Goal: Task Accomplishment & Management: Manage account settings

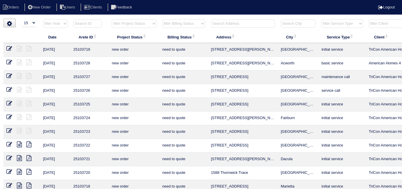
select select "15"
click at [231, 23] on input "text" at bounding box center [243, 24] width 64 height 8
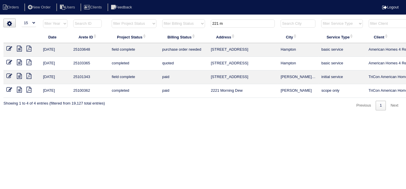
type input "221 m"
click at [6, 48] on icon at bounding box center [9, 49] width 6 height 6
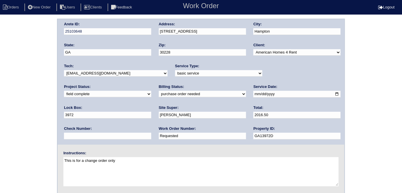
click at [159, 92] on select "need to quote quoted need to invoice invoiced paid warranty purchase order need…" at bounding box center [202, 94] width 87 height 6
select select "need to invoice"
click at [159, 91] on select "need to quote quoted need to invoice invoiced paid warranty purchase order need…" at bounding box center [202, 94] width 87 height 6
drag, startPoint x: 90, startPoint y: 137, endPoint x: 0, endPoint y: 70, distance: 112.1
click at [0, 70] on div "Arete ID: 25103648 Address: 221 Millstone Dr City: Hampton State: GA Zip: 30228…" at bounding box center [201, 137] width 402 height 236
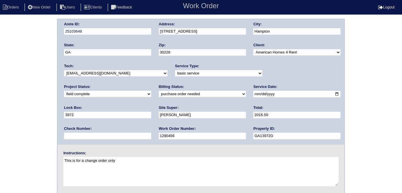
type input "1290456"
click at [10, 54] on div "Arete ID: 25103648 Address: 221 Millstone Dr City: Hampton State: GA Zip: 30228…" at bounding box center [201, 137] width 402 height 236
click at [254, 114] on input "2016.50" at bounding box center [297, 115] width 87 height 7
type input "2016.00"
drag, startPoint x: 1, startPoint y: 109, endPoint x: 138, endPoint y: 77, distance: 140.2
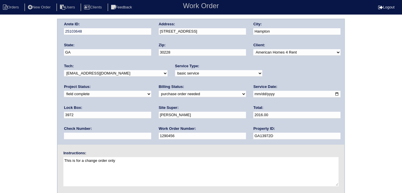
click at [0, 109] on div "Arete ID: 25103648 Address: 221 Millstone Dr City: Hampton State: GA Zip: 30228…" at bounding box center [201, 137] width 402 height 236
click at [0, 120] on div "Arete ID: 25103648 Address: 221 Millstone Dr City: Hampton State: GA Zip: 30228…" at bounding box center [201, 137] width 402 height 236
click at [38, 45] on div "Arete ID: 25103648 Address: 221 Millstone Dr City: Hampton State: GA Zip: 30228…" at bounding box center [201, 137] width 402 height 236
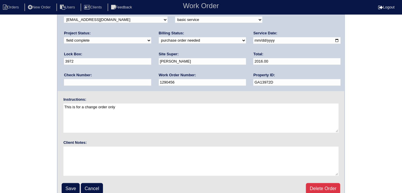
scroll to position [60, 0]
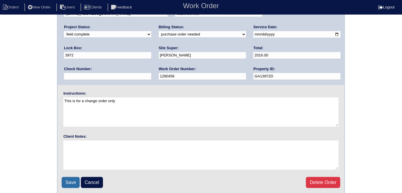
click at [68, 181] on input "Save" at bounding box center [71, 182] width 18 height 11
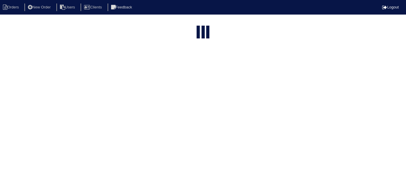
select select "15"
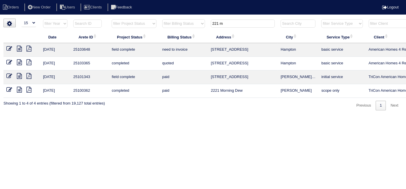
drag, startPoint x: 230, startPoint y: 22, endPoint x: 93, endPoint y: 2, distance: 138.0
click at [122, 19] on body "Orders New Order Users Clients Feedback Logout Orders New Order Users Clients M…" at bounding box center [203, 65] width 406 height 92
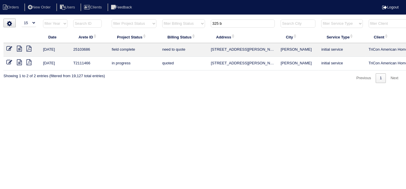
type input "325 b"
click at [18, 49] on icon at bounding box center [19, 49] width 5 height 6
click at [204, 89] on html "Orders New Order Users Clients Feedback Logout Orders New Order Users Clients M…" at bounding box center [203, 44] width 406 height 89
click at [10, 47] on icon at bounding box center [9, 49] width 6 height 6
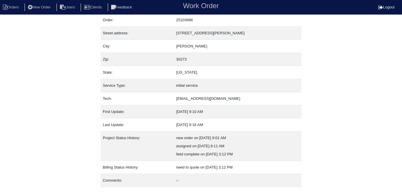
scroll to position [31, 0]
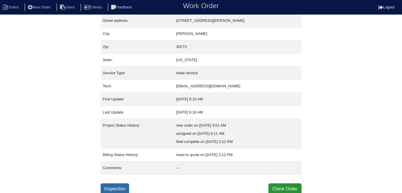
click at [115, 186] on link "Inspection" at bounding box center [115, 188] width 29 height 11
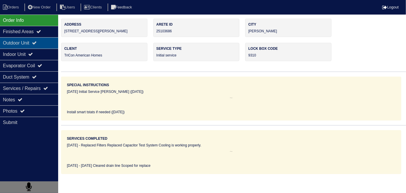
drag, startPoint x: 21, startPoint y: 43, endPoint x: 21, endPoint y: 47, distance: 4.7
click at [21, 43] on div "Outdoor Unit" at bounding box center [29, 42] width 58 height 11
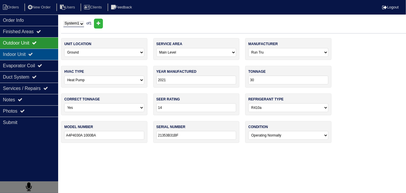
click at [20, 51] on div "Indoor Unit" at bounding box center [29, 54] width 58 height 11
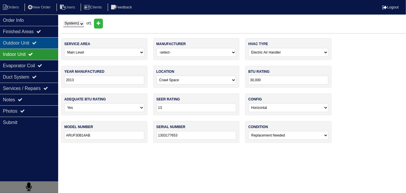
click at [17, 42] on div "Outdoor Unit" at bounding box center [29, 42] width 58 height 11
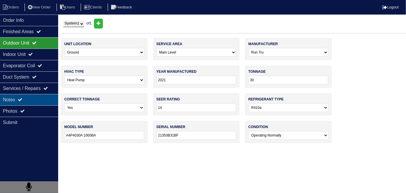
click at [32, 102] on div "Notes" at bounding box center [29, 99] width 58 height 11
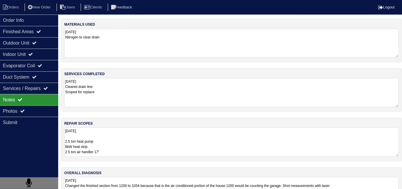
click at [163, 136] on textarea "10.8.25 2.5 ton heat pump 8kW heat strip 2.5 ton air handler 17” 40x40 Pad SS2 …" at bounding box center [231, 142] width 335 height 29
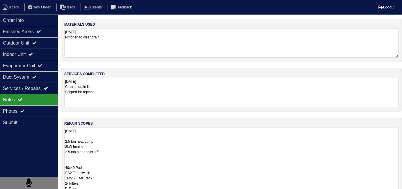
click at [123, 142] on textarea "10.8.25 2.5 ton heat pump 8kW heat strip 2.5 ton air handler 17” 40x40 Pad SS2 …" at bounding box center [231, 189] width 335 height 122
click at [24, 58] on div "Indoor Unit" at bounding box center [29, 54] width 58 height 11
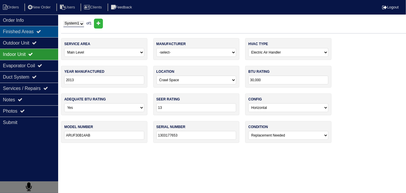
click at [28, 33] on div "Finished Areas" at bounding box center [29, 31] width 58 height 11
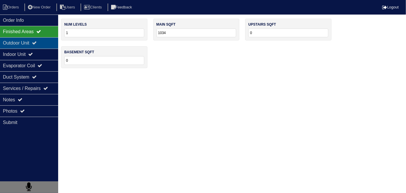
click at [26, 42] on div "Outdoor Unit" at bounding box center [29, 42] width 58 height 11
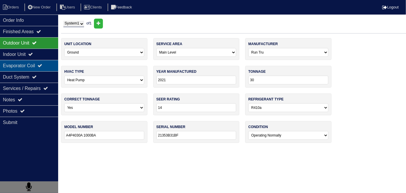
click at [42, 66] on icon at bounding box center [40, 65] width 5 height 5
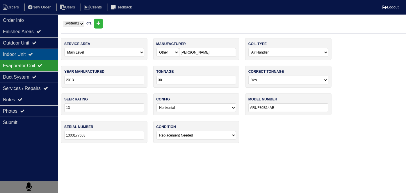
click at [44, 57] on div "Indoor Unit" at bounding box center [29, 54] width 58 height 11
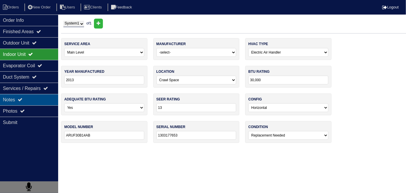
click at [39, 95] on div "Notes" at bounding box center [29, 99] width 58 height 11
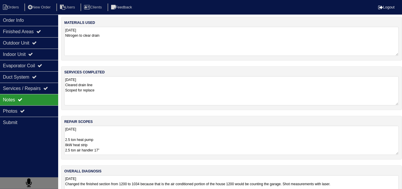
scroll to position [2, 0]
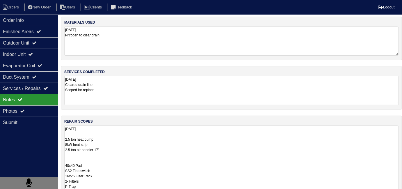
click at [201, 132] on textarea "10.8.25 2.5 ton heat pump 8kW heat strip 2.5 ton air handler 17” 40x40 Pad SS2 …" at bounding box center [231, 186] width 335 height 122
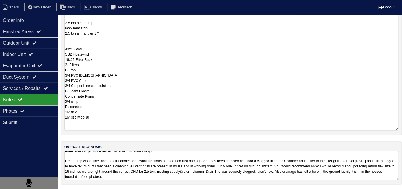
scroll to position [28, 0]
click at [345, 169] on textarea "10.8.25 Changed the finished section from 1200 to 1034 because that is the air …" at bounding box center [231, 165] width 335 height 29
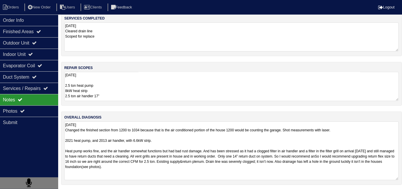
scroll to position [26, 0]
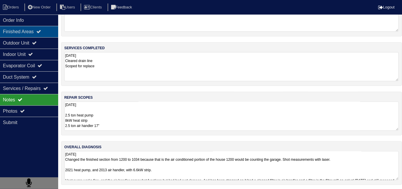
click at [32, 33] on div "Finished Areas" at bounding box center [29, 31] width 58 height 11
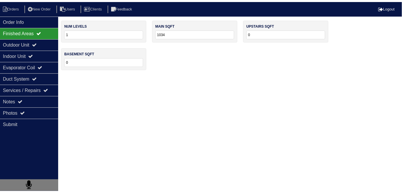
scroll to position [0, 0]
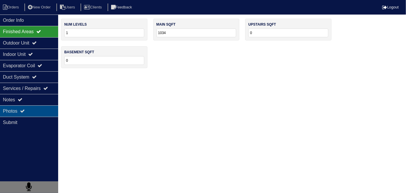
click at [31, 108] on div "Photos" at bounding box center [29, 110] width 58 height 11
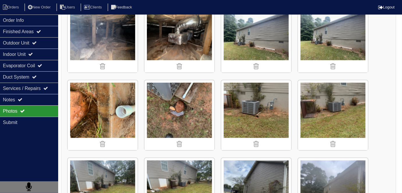
scroll to position [105, 0]
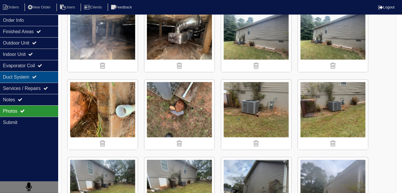
click at [24, 79] on div "Duct System" at bounding box center [29, 76] width 58 height 11
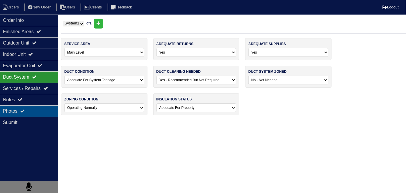
click at [26, 107] on div "Photos" at bounding box center [29, 110] width 58 height 11
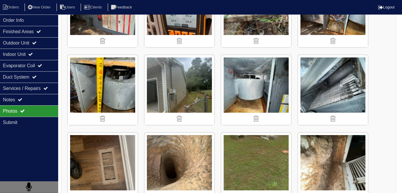
scroll to position [1297, 0]
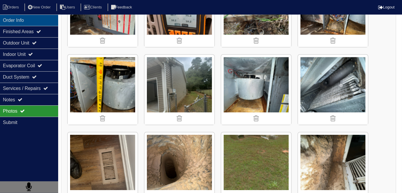
click at [33, 17] on div "Order Info" at bounding box center [29, 20] width 58 height 11
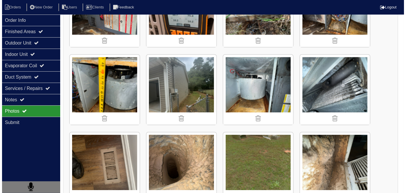
scroll to position [0, 0]
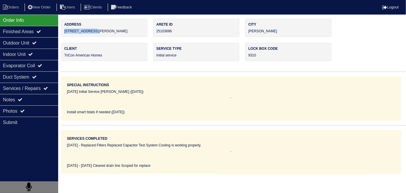
drag, startPoint x: 101, startPoint y: 30, endPoint x: 63, endPoint y: 32, distance: 37.3
click at [63, 32] on div "Address 325 Barr Circle" at bounding box center [104, 28] width 86 height 18
copy div "325 Barr Circle"
click at [145, 97] on div "8/9/21 Initial Service Justin (08/09/21)" at bounding box center [231, 97] width 329 height 16
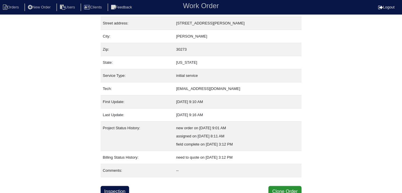
scroll to position [31, 0]
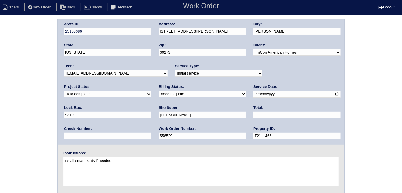
select select "quoted"
click at [159, 91] on select "need to quote quoted need to invoice invoiced paid warranty purchase order need…" at bounding box center [202, 94] width 87 height 6
click at [254, 114] on input "text" at bounding box center [297, 115] width 87 height 7
type input "6574.00"
click at [159, 120] on div "Site Super: Errol Cadet" at bounding box center [202, 113] width 87 height 16
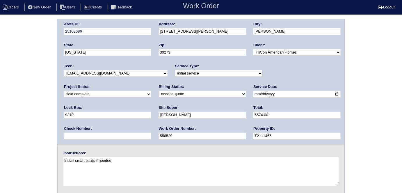
click at [0, 131] on div "Arete ID: 25103686 Address: 325 Barr Circle City: Rex State: Georgia Zip: 30273…" at bounding box center [201, 137] width 402 height 236
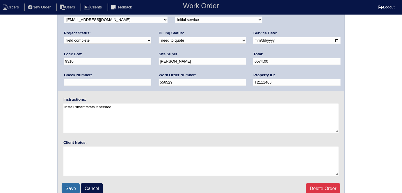
scroll to position [60, 0]
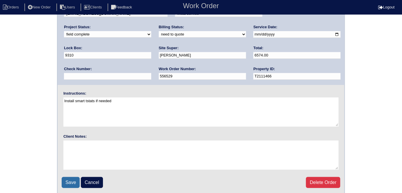
click at [68, 184] on input "Save" at bounding box center [71, 182] width 18 height 11
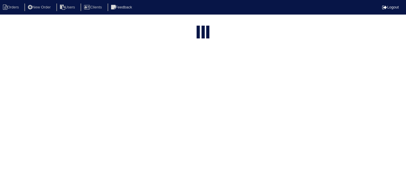
select select "15"
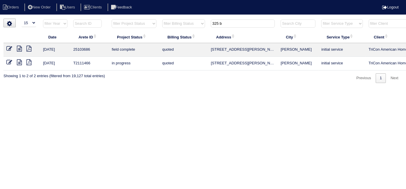
drag, startPoint x: 234, startPoint y: 26, endPoint x: 182, endPoint y: 10, distance: 54.2
click at [185, 19] on body "Orders New Order Users Clients Feedback Logout Orders New Order Users Clients M…" at bounding box center [203, 51] width 406 height 64
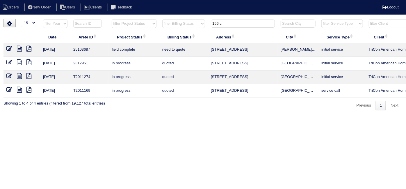
type input "156 c"
click at [19, 47] on icon at bounding box center [19, 49] width 5 height 6
click at [8, 48] on icon at bounding box center [9, 49] width 6 height 6
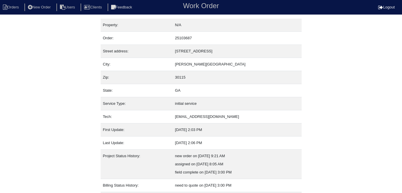
scroll to position [31, 0]
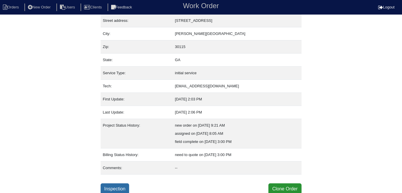
drag, startPoint x: 118, startPoint y: 188, endPoint x: 117, endPoint y: 182, distance: 6.2
click at [118, 188] on link "Inspection" at bounding box center [115, 188] width 29 height 11
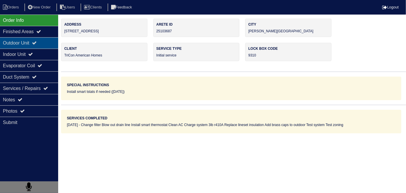
click at [37, 44] on icon at bounding box center [34, 42] width 5 height 5
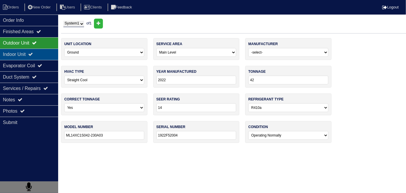
click at [33, 54] on icon at bounding box center [30, 54] width 5 height 5
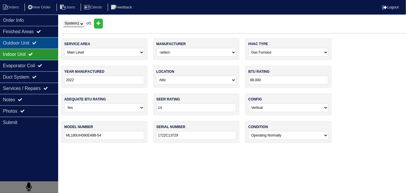
click at [36, 44] on div "Outdoor Unit" at bounding box center [29, 42] width 58 height 11
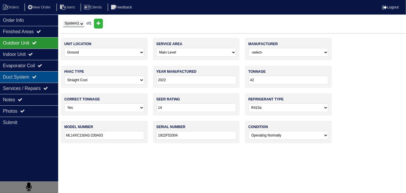
click at [15, 74] on div "Duct System" at bounding box center [29, 76] width 58 height 11
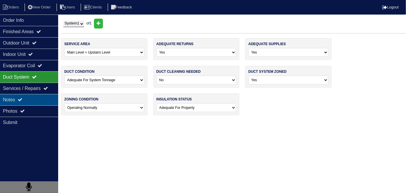
click at [17, 97] on div "Notes" at bounding box center [29, 99] width 58 height 11
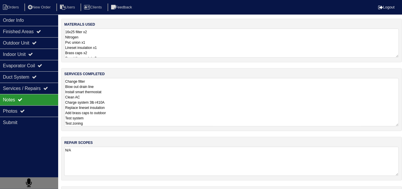
click at [139, 101] on textarea "Change filter Blow out drain line Install smart thermostat Clean AC Charge syst…" at bounding box center [231, 102] width 335 height 48
click at [168, 56] on textarea "16x25 filter x2 Nitrogen Pvc union x1 Lineset insulation x1 Brass caps x2 Smart…" at bounding box center [231, 43] width 335 height 29
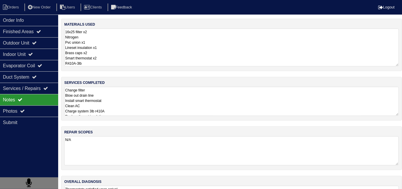
click at [148, 107] on textarea "Change filter Blow out drain line Install smart thermostat Clean AC Charge syst…" at bounding box center [231, 101] width 335 height 29
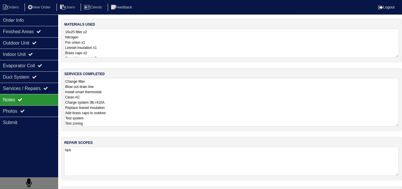
click at [157, 50] on textarea "16x25 filter x2 Nitrogen Pvc union x1 Lineset insulation x1 Brass caps x2 Smart…" at bounding box center [231, 43] width 335 height 29
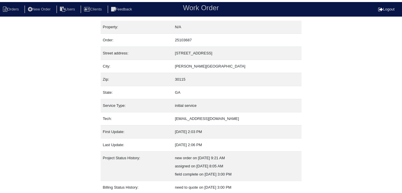
scroll to position [31, 0]
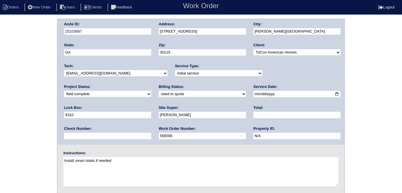
click at [159, 95] on select "need to quote quoted need to invoice invoiced paid warranty purchase order need…" at bounding box center [202, 94] width 87 height 6
select select "quoted"
click at [159, 91] on select "need to quote quoted need to invoice invoiced paid warranty purchase order need…" at bounding box center [202, 94] width 87 height 6
click at [254, 116] on input "text" at bounding box center [297, 115] width 87 height 7
type input "1025.00"
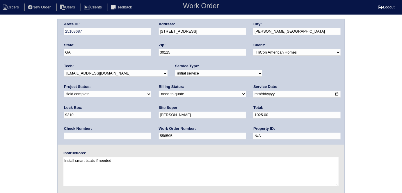
drag, startPoint x: 24, startPoint y: 78, endPoint x: 71, endPoint y: 4, distance: 87.7
click at [24, 77] on div "Arete ID: 25103687 Address: [STREET_ADDRESS][DEMOGRAPHIC_DATA] City: [PERSON_NA…" at bounding box center [201, 137] width 402 height 236
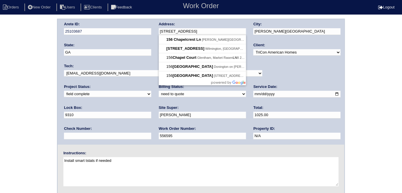
click at [136, 30] on div "Arete ID: 25103687 Address: [STREET_ADDRESS][DEMOGRAPHIC_DATA] City: [PERSON_NA…" at bounding box center [201, 81] width 287 height 125
drag, startPoint x: 17, startPoint y: 78, endPoint x: 18, endPoint y: 81, distance: 3.0
click at [17, 78] on div "Arete ID: 25103687 Address: [STREET_ADDRESS][DEMOGRAPHIC_DATA] City: [PERSON_NA…" at bounding box center [201, 137] width 402 height 236
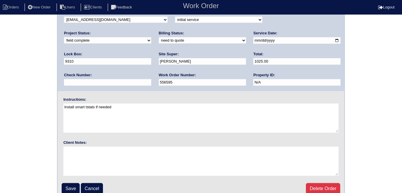
scroll to position [60, 0]
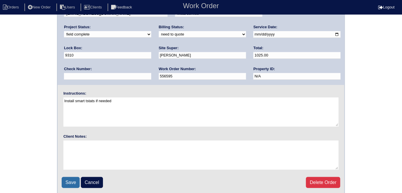
click at [71, 180] on input "Save" at bounding box center [71, 182] width 18 height 11
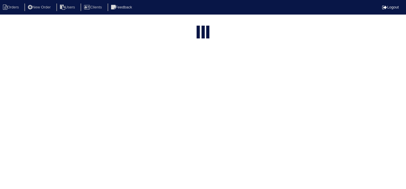
select select "15"
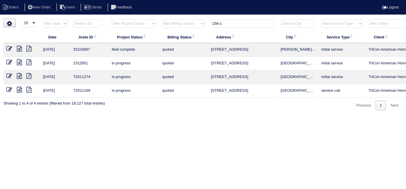
drag, startPoint x: 240, startPoint y: 28, endPoint x: 116, endPoint y: 24, distance: 123.5
click at [132, 24] on tr "filter Year -- Any Year -- 2025 2024 2023 2022 2021 2020 2019 filter Project St…" at bounding box center [255, 25] width 505 height 12
click at [228, 26] on input "156 c" at bounding box center [243, 24] width 64 height 8
drag, startPoint x: 206, startPoint y: 18, endPoint x: 99, endPoint y: 1, distance: 108.2
click at [135, 19] on body "Orders New Order Users Clients Feedback Logout Orders New Order Users Clients M…" at bounding box center [203, 65] width 406 height 92
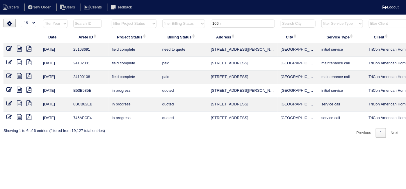
type input "106 r"
click at [20, 49] on icon at bounding box center [19, 49] width 5 height 6
click at [8, 47] on icon at bounding box center [9, 49] width 6 height 6
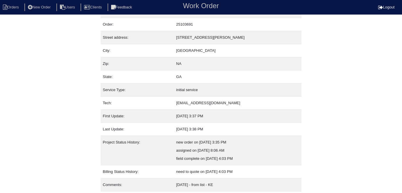
scroll to position [31, 0]
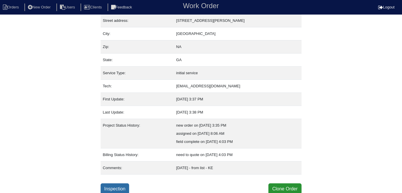
click at [118, 186] on link "Inspection" at bounding box center [115, 188] width 29 height 11
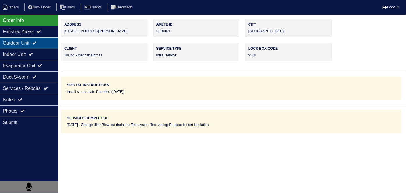
click at [42, 47] on div "Outdoor Unit" at bounding box center [29, 42] width 58 height 11
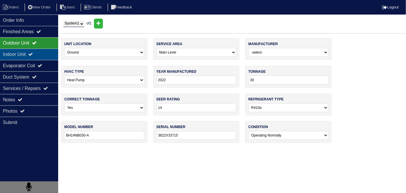
click at [39, 54] on div "Indoor Unit" at bounding box center [29, 54] width 58 height 11
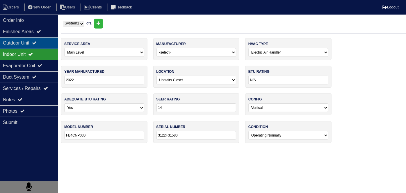
click at [7, 39] on div "Outdoor Unit" at bounding box center [29, 42] width 58 height 11
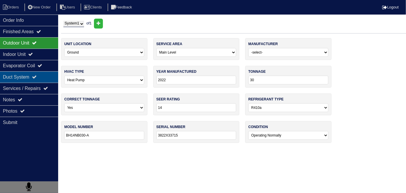
click at [8, 76] on div "Duct System" at bounding box center [29, 76] width 58 height 11
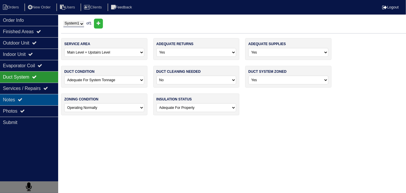
click at [13, 98] on div "Notes" at bounding box center [29, 99] width 58 height 11
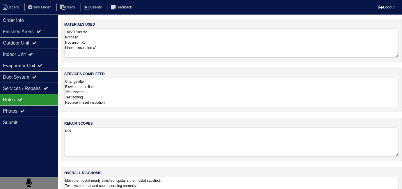
click at [180, 101] on textarea "Change filter Blow out drain line Test system Test zoning Replace lineset insul…" at bounding box center [231, 92] width 335 height 29
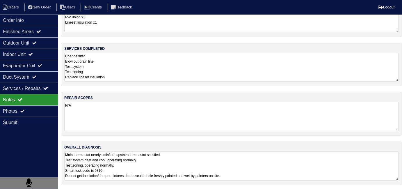
scroll to position [26, 0]
click at [36, 79] on div "Duct System" at bounding box center [29, 76] width 58 height 11
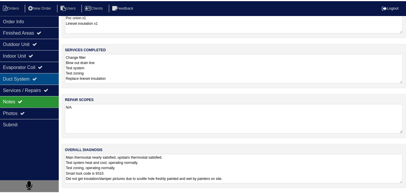
scroll to position [0, 0]
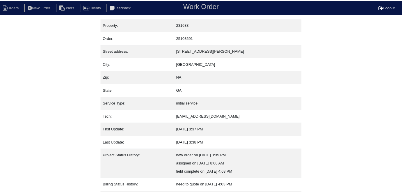
scroll to position [31, 0]
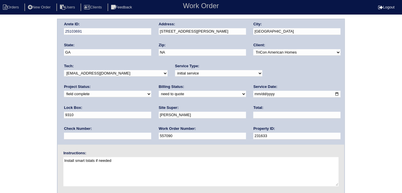
click at [159, 95] on select "need to quote quoted need to invoice invoiced paid warranty purchase order need…" at bounding box center [202, 94] width 87 height 6
select select "quoted"
click at [159, 91] on select "need to quote quoted need to invoice invoiced paid warranty purchase order need…" at bounding box center [202, 94] width 87 height 6
drag, startPoint x: 170, startPoint y: 116, endPoint x: 167, endPoint y: 113, distance: 4.5
click at [254, 116] on input "text" at bounding box center [297, 115] width 87 height 7
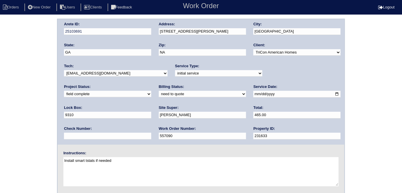
type input "465.00"
drag, startPoint x: 24, startPoint y: 115, endPoint x: 80, endPoint y: 111, distance: 56.3
click at [24, 115] on div "Arete ID: 25103691 Address: [STREET_ADDRESS][PERSON_NAME] City: [GEOGRAPHIC_DAT…" at bounding box center [201, 137] width 402 height 236
drag, startPoint x: 214, startPoint y: 35, endPoint x: 194, endPoint y: 31, distance: 19.9
click at [192, 33] on div "Address: [STREET_ADDRESS][PERSON_NAME]" at bounding box center [202, 30] width 87 height 16
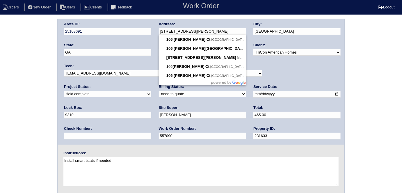
drag, startPoint x: 197, startPoint y: 29, endPoint x: 157, endPoint y: 29, distance: 39.9
click at [157, 29] on div "Arete ID: 25103691 Address: [STREET_ADDRESS][PERSON_NAME] City: [GEOGRAPHIC_DAT…" at bounding box center [201, 81] width 287 height 125
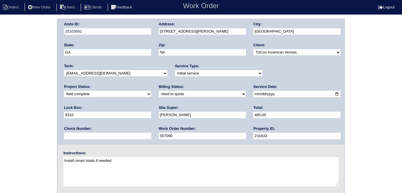
click at [28, 134] on div "Arete ID: 25103691 Address: [STREET_ADDRESS][PERSON_NAME] City: [GEOGRAPHIC_DAT…" at bounding box center [201, 137] width 402 height 236
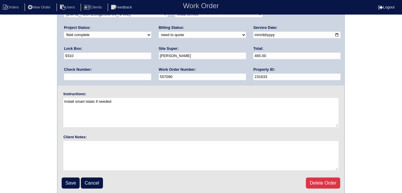
scroll to position [60, 0]
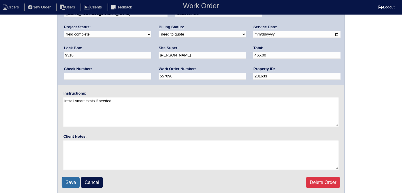
click at [69, 180] on input "Save" at bounding box center [71, 182] width 18 height 11
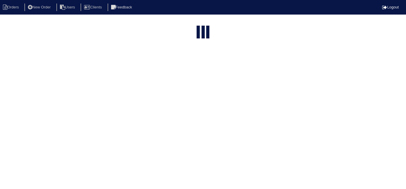
select select "15"
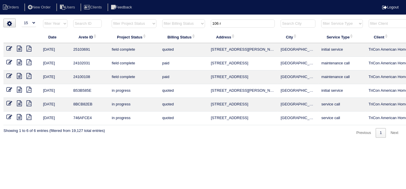
drag, startPoint x: 221, startPoint y: 23, endPoint x: 234, endPoint y: 24, distance: 12.6
click at [221, 23] on input "106 r" at bounding box center [243, 24] width 64 height 8
drag, startPoint x: 239, startPoint y: 23, endPoint x: 93, endPoint y: 20, distance: 146.5
click at [105, 21] on tr "filter Year -- Any Year -- 2025 2024 2023 2022 2021 2020 2019 filter Project St…" at bounding box center [255, 25] width 505 height 12
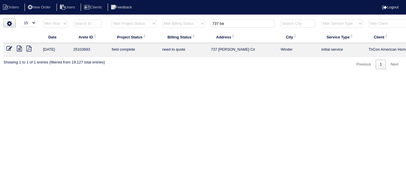
type input "737 ba"
drag, startPoint x: 17, startPoint y: 47, endPoint x: 20, endPoint y: 45, distance: 3.0
click at [17, 47] on icon at bounding box center [19, 49] width 5 height 6
click at [11, 50] on icon at bounding box center [9, 49] width 6 height 6
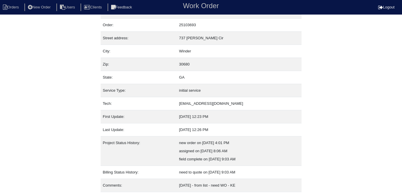
scroll to position [31, 0]
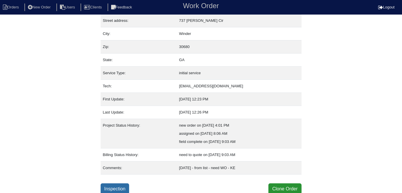
click at [114, 190] on link "Inspection" at bounding box center [115, 188] width 29 height 11
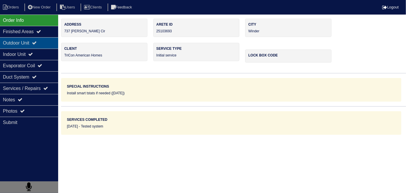
click at [30, 45] on div "Outdoor Unit" at bounding box center [29, 42] width 58 height 11
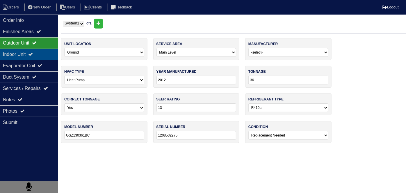
click at [29, 55] on div "Indoor Unit" at bounding box center [29, 54] width 58 height 11
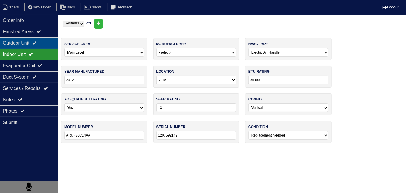
click at [23, 44] on div "Outdoor Unit" at bounding box center [29, 42] width 58 height 11
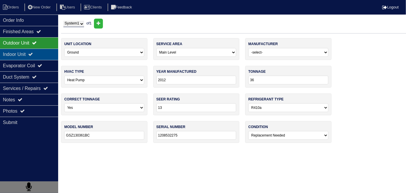
click at [22, 56] on div "Indoor Unit" at bounding box center [29, 54] width 58 height 11
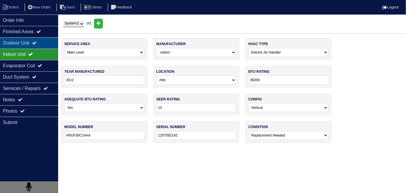
click at [23, 39] on div "Outdoor Unit" at bounding box center [29, 42] width 58 height 11
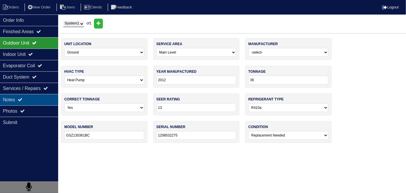
click at [21, 94] on div "Notes" at bounding box center [29, 99] width 58 height 11
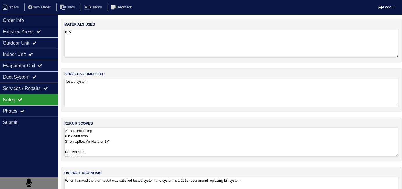
click at [175, 136] on textarea "3 Ton Heat Pump 8 kw heat strip 3 Ton Upflow Air Handler 17" Pan No hole 36x36 …" at bounding box center [231, 142] width 335 height 29
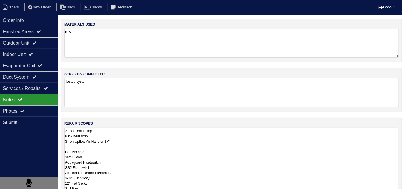
click at [148, 139] on textarea "3 Ton Heat Pump 8 kw heat strip 3 Ton Upflow Air Handler 17" Pan No hole 36x36 …" at bounding box center [231, 173] width 335 height 90
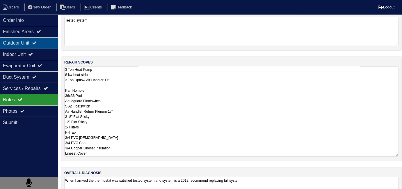
scroll to position [26, 0]
click at [33, 45] on div "Outdoor Unit" at bounding box center [29, 42] width 58 height 11
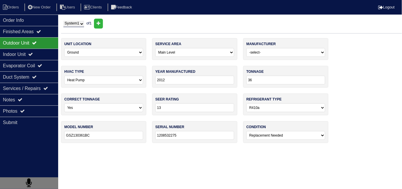
scroll to position [0, 0]
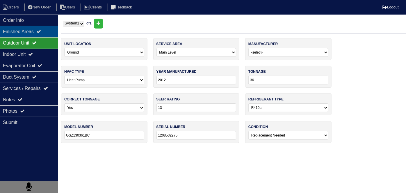
click at [28, 31] on div "Finished Areas" at bounding box center [29, 31] width 58 height 11
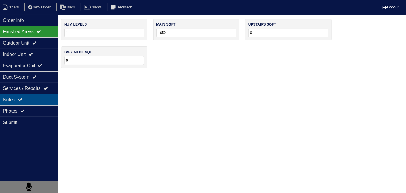
click at [26, 99] on div "Notes" at bounding box center [29, 99] width 58 height 11
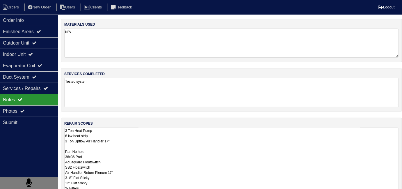
drag, startPoint x: 126, startPoint y: 142, endPoint x: 130, endPoint y: 138, distance: 6.2
click at [127, 141] on textarea "3 Ton Heat Pump 8 kw heat strip 3 Ton Upflow Air Handler 17" Pan No hole 36x36 …" at bounding box center [231, 173] width 335 height 90
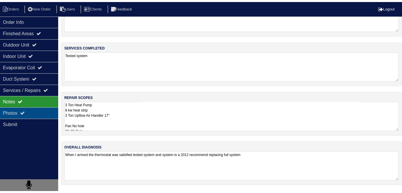
scroll to position [26, 0]
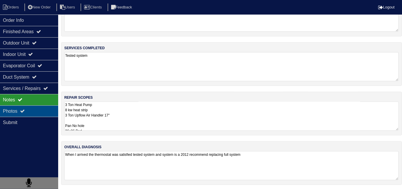
click at [36, 111] on div "Photos" at bounding box center [29, 110] width 58 height 11
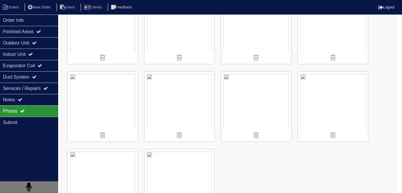
scroll to position [615, 0]
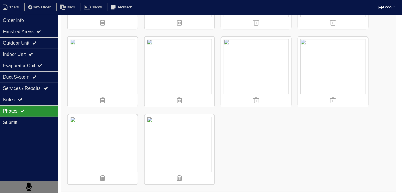
scroll to position [31, 0]
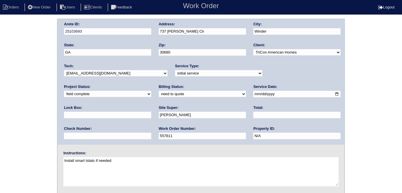
drag, startPoint x: 0, startPoint y: 0, endPoint x: 79, endPoint y: 96, distance: 124.5
click at [159, 96] on select "need to quote quoted need to invoice invoiced paid warranty purchase order need…" at bounding box center [202, 94] width 87 height 6
select select "quoted"
click at [159, 91] on select "need to quote quoted need to invoice invoiced paid warranty purchase order need…" at bounding box center [202, 94] width 87 height 6
click at [254, 115] on input "text" at bounding box center [297, 115] width 87 height 7
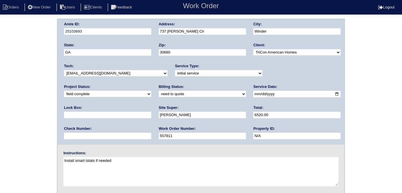
type input "6520.00"
click at [0, 83] on div "Arete ID: 25103693 Address: [STREET_ADDRESS][PERSON_NAME] City: Winder State: […" at bounding box center [201, 137] width 402 height 236
click at [144, 31] on div "Arete ID: 25103693 Address: [STREET_ADDRESS][PERSON_NAME] City: Winder State: […" at bounding box center [201, 81] width 287 height 125
click at [20, 132] on div "Arete ID: 25103693 Address: [STREET_ADDRESS][PERSON_NAME] City: Winder State: […" at bounding box center [201, 137] width 402 height 236
drag, startPoint x: 97, startPoint y: 116, endPoint x: 82, endPoint y: 114, distance: 14.7
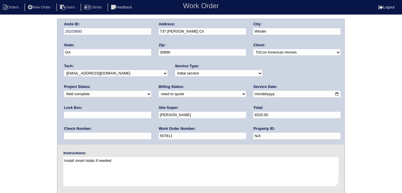
click at [159, 114] on input "[PERSON_NAME]" at bounding box center [202, 115] width 87 height 7
type input "T"
type input "[PERSON_NAME]"
click at [0, 123] on div "Arete ID: 25103693 Address: [STREET_ADDRESS][PERSON_NAME] City: Winder State: […" at bounding box center [201, 137] width 402 height 236
click at [34, 111] on div "Arete ID: 25103693 Address: [STREET_ADDRESS][PERSON_NAME] City: Winder State: […" at bounding box center [201, 137] width 402 height 236
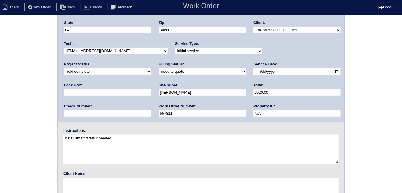
scroll to position [60, 0]
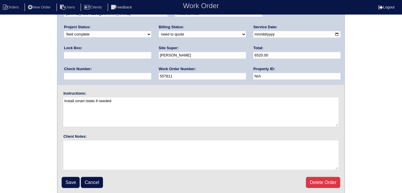
drag, startPoint x: 66, startPoint y: 179, endPoint x: 183, endPoint y: 132, distance: 126.6
click at [65, 178] on input "Save" at bounding box center [71, 182] width 18 height 11
click at [0, 82] on div "Arete ID: 25103693 Address: [STREET_ADDRESS][PERSON_NAME] City: Winder State: […" at bounding box center [201, 77] width 402 height 236
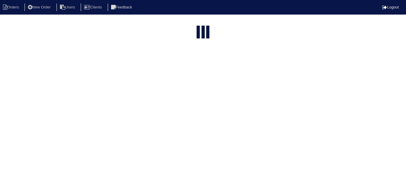
select select "15"
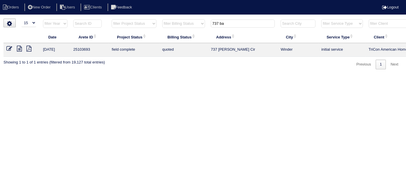
drag, startPoint x: 231, startPoint y: 26, endPoint x: 204, endPoint y: 26, distance: 26.8
click at [204, 26] on tr "filter Year -- Any Year -- 2025 2024 2023 2022 2021 2020 2019 filter Project St…" at bounding box center [255, 25] width 505 height 12
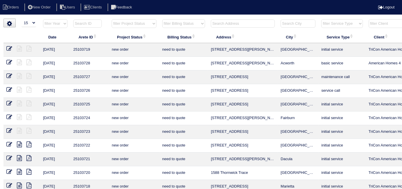
click at [117, 26] on select "filter Project Status -- Any Project Status -- new order assigned in progress f…" at bounding box center [134, 23] width 45 height 9
click at [112, 19] on select "filter Project Status -- Any Project Status -- new order assigned in progress f…" at bounding box center [134, 23] width 45 height 9
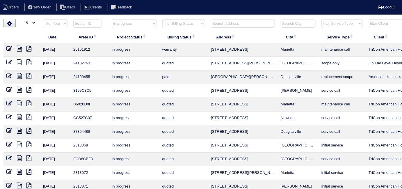
click at [130, 22] on select "filter Project Status -- Any Project Status -- new order assigned in progress f…" at bounding box center [134, 23] width 45 height 9
click at [112, 19] on select "filter Project Status -- Any Project Status -- new order assigned in progress f…" at bounding box center [134, 23] width 45 height 9
select select "field complete"
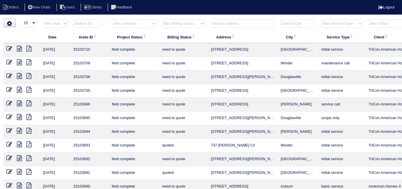
click at [182, 25] on select "filter Billing Status -- Any Billing Status -- need to quote quoted need to inv…" at bounding box center [183, 23] width 43 height 9
select select "need to quote"
click at [162, 19] on select "filter Billing Status -- Any Billing Status -- need to quote quoted need to inv…" at bounding box center [183, 23] width 43 height 9
select select "field complete"
select select "need to quote"
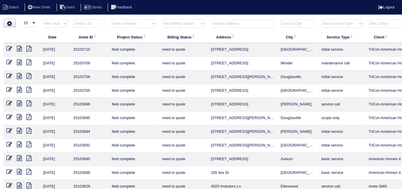
click at [133, 23] on select "filter Project Status -- Any Project Status -- new order assigned in progress f…" at bounding box center [134, 23] width 45 height 9
click at [125, 36] on th "Project Status" at bounding box center [134, 37] width 50 height 12
select select "field complete"
select select "need to quote"
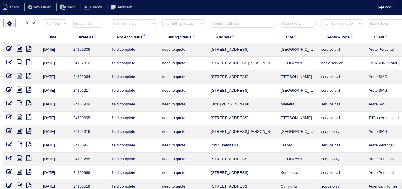
click at [126, 22] on select "filter Project Status -- Any Project Status -- new order assigned in progress f…" at bounding box center [134, 23] width 45 height 9
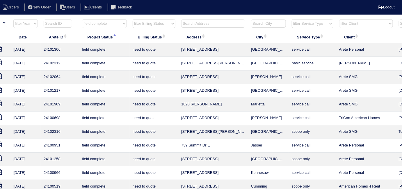
scroll to position [0, 105]
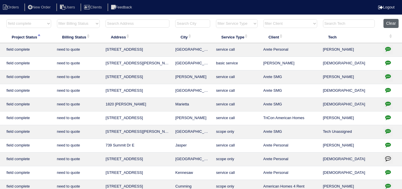
click at [390, 23] on button "Clear" at bounding box center [391, 23] width 15 height 9
select select
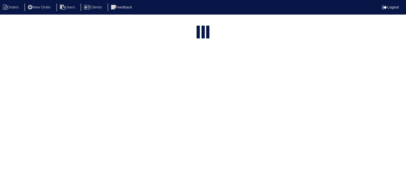
select select "15"
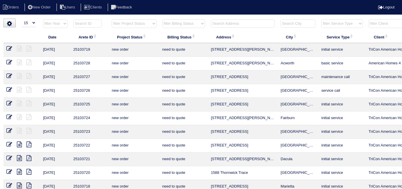
click at [218, 22] on input "text" at bounding box center [243, 24] width 64 height 8
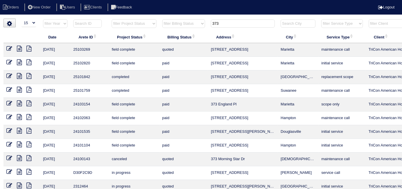
drag, startPoint x: 250, startPoint y: 24, endPoint x: 189, endPoint y: 17, distance: 61.0
click at [191, 19] on div "▼ 10 15 25 50 200 500 Search: Date Arete ID Project Status Billing Status Addre…" at bounding box center [200, 140] width 395 height 242
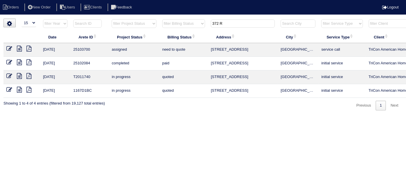
type input "372 R"
drag, startPoint x: 148, startPoint y: 188, endPoint x: 195, endPoint y: 192, distance: 46.8
click at [195, 116] on html "Orders New Order Users Clients Feedback Logout Orders New Order Users Clients M…" at bounding box center [203, 58] width 406 height 116
click at [9, 48] on icon at bounding box center [9, 49] width 6 height 6
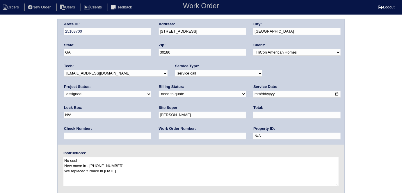
click at [88, 75] on select "-select- [EMAIL_ADDRESS][DOMAIN_NAME] [EMAIL_ADDRESS][DOMAIN_NAME] [EMAIL_ADDRE…" at bounding box center [116, 73] width 104 height 6
select select "36"
click at [64, 70] on select "-select- [EMAIL_ADDRESS][DOMAIN_NAME] [EMAIL_ADDRESS][DOMAIN_NAME] [EMAIL_ADDRE…" at bounding box center [116, 73] width 104 height 6
click at [12, 102] on div "Arete ID: 25103700 Address: [STREET_ADDRESS] City: [GEOGRAPHIC_DATA] State: [GE…" at bounding box center [201, 137] width 402 height 236
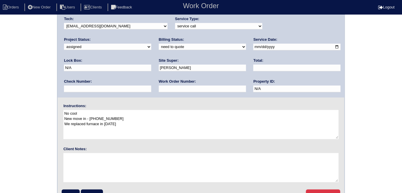
scroll to position [60, 0]
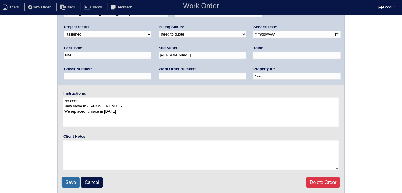
click at [69, 181] on input "Save" at bounding box center [71, 182] width 18 height 11
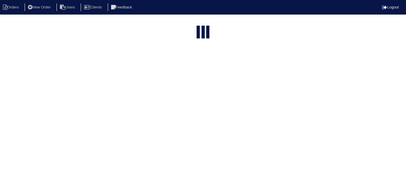
select select "15"
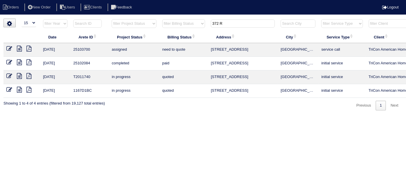
drag, startPoint x: 227, startPoint y: 22, endPoint x: 204, endPoint y: 20, distance: 22.2
click at [204, 20] on tr "filter Year -- Any Year -- 2025 2024 2023 2022 2021 2020 2019 filter Project St…" at bounding box center [255, 25] width 505 height 12
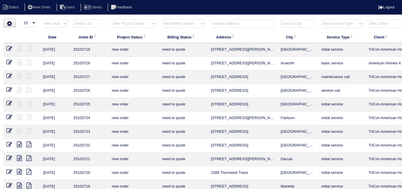
click at [227, 21] on input "text" at bounding box center [243, 24] width 64 height 8
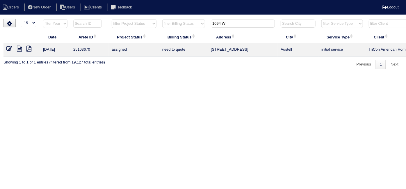
type input "1094 W"
click at [205, 75] on html "Orders New Order Users Clients Feedback Logout Orders New Order Users Clients M…" at bounding box center [203, 37] width 406 height 75
drag, startPoint x: 230, startPoint y: 24, endPoint x: 204, endPoint y: 22, distance: 26.0
click at [204, 22] on tr "filter Year -- Any Year -- 2025 2024 2023 2022 2021 2020 2019 filter Project St…" at bounding box center [255, 25] width 505 height 12
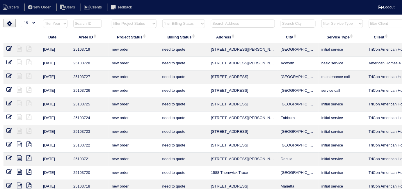
click at [221, 20] on input "text" at bounding box center [243, 24] width 64 height 8
type input "436"
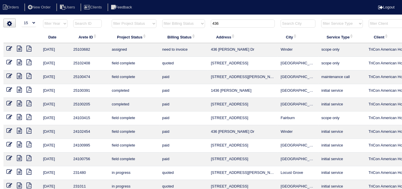
drag, startPoint x: 231, startPoint y: 25, endPoint x: 209, endPoint y: 24, distance: 22.1
click at [209, 24] on th "436" at bounding box center [243, 25] width 70 height 12
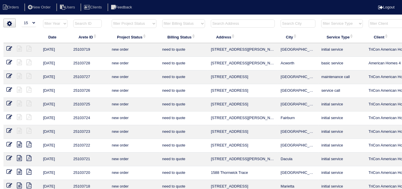
click at [234, 26] on input "text" at bounding box center [243, 24] width 64 height 8
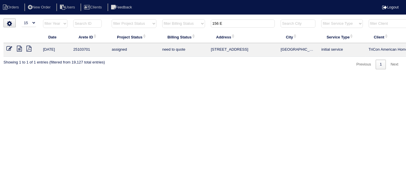
type input "156 E"
drag, startPoint x: 198, startPoint y: 188, endPoint x: 202, endPoint y: 190, distance: 4.0
click at [202, 75] on html "Orders New Order Users Clients Feedback Logout Orders New Order Users Clients M…" at bounding box center [203, 37] width 406 height 75
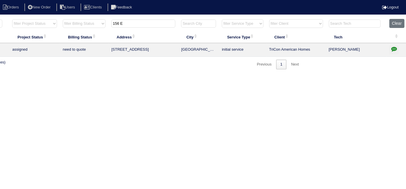
scroll to position [0, 101]
click at [393, 48] on icon "button" at bounding box center [393, 49] width 6 height 6
click at [390, 50] on icon "button" at bounding box center [393, 49] width 6 height 6
click at [395, 48] on icon "button" at bounding box center [393, 49] width 6 height 6
click at [393, 48] on icon "button" at bounding box center [393, 49] width 6 height 6
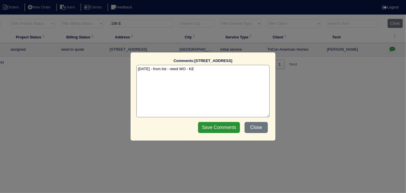
click at [236, 64] on div "Comments: [STREET_ADDRESS] The comments on file have changed since you started …" at bounding box center [203, 87] width 133 height 59
click at [227, 70] on textarea "[DATE] - from list - need WO - KE" at bounding box center [203, 91] width 133 height 52
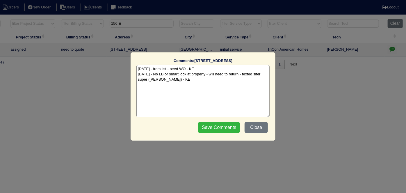
type textarea "[DATE] - from list - need WO - KE [DATE] - No LB or smart lock at property - wi…"
click at [226, 124] on input "Save Comments" at bounding box center [219, 127] width 42 height 11
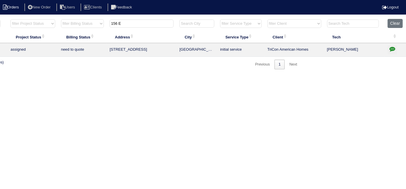
drag, startPoint x: 132, startPoint y: 24, endPoint x: 0, endPoint y: 5, distance: 133.9
click at [4, 19] on body "Orders New Order Users Clients Feedback Logout Orders New Order Users Clients M…" at bounding box center [102, 44] width 406 height 51
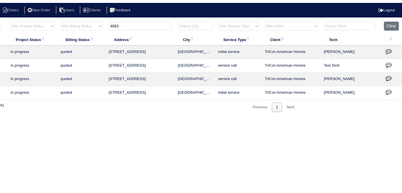
scroll to position [0, 0]
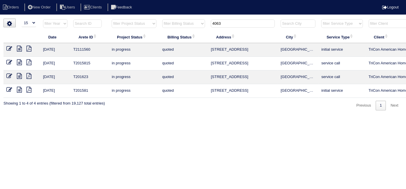
type input "4063"
click at [48, 11] on li "New Order" at bounding box center [39, 7] width 31 height 8
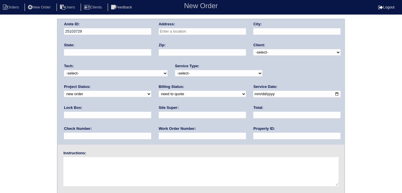
click at [204, 29] on input "text" at bounding box center [202, 31] width 87 height 7
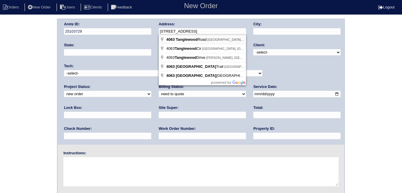
type input "[STREET_ADDRESS]"
type input "Snellville"
type input "GA"
type input "30039"
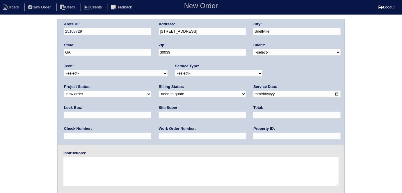
click at [265, 51] on select "-select- TriCon American Homes American Homes 4 Rent First Key Homes Zillow The…" at bounding box center [297, 52] width 87 height 6
select select "1"
click at [254, 49] on select "-select- TriCon American Homes American Homes 4 Rent First Key Homes Zillow The…" at bounding box center [297, 52] width 87 height 6
click at [210, 75] on select "-select- initial service basic service maintenance call replacement scope servi…" at bounding box center [218, 73] width 87 height 6
select select "initial service"
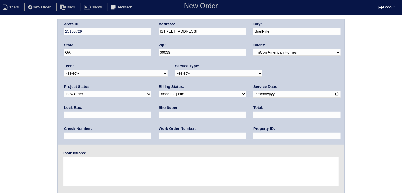
click at [175, 70] on select "-select- initial service basic service maintenance call replacement scope servi…" at bounding box center [218, 73] width 87 height 6
click at [254, 95] on input "date" at bounding box center [297, 94] width 87 height 7
type input "[DATE]"
click at [254, 135] on input "text" at bounding box center [297, 136] width 87 height 7
click at [159, 133] on input "text" at bounding box center [202, 136] width 87 height 7
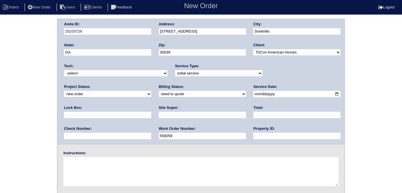
type input "558059"
click at [151, 112] on input "text" at bounding box center [107, 115] width 87 height 7
type input "9470"
click at [159, 114] on input "text" at bounding box center [202, 115] width 87 height 7
type input "[PERSON_NAME]"
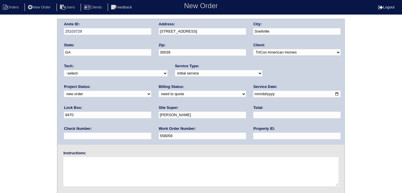
click at [109, 174] on textarea at bounding box center [200, 171] width 275 height 29
type textarea "install smart tstats"
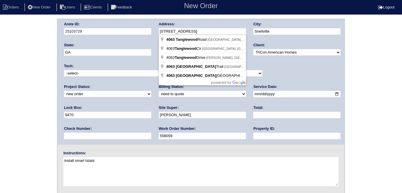
click at [127, 30] on div "Arete ID: 25103729 Address: [STREET_ADDRESS] City: [GEOGRAPHIC_DATA] State: [GE…" at bounding box center [201, 81] width 287 height 125
click at [22, 82] on div "Arete ID: 25103729 Address: [STREET_ADDRESS] City: [GEOGRAPHIC_DATA] State: [GE…" at bounding box center [201, 137] width 402 height 236
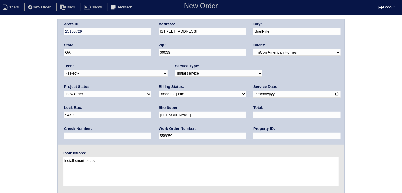
click at [254, 138] on input "text" at bounding box center [297, 136] width 87 height 7
type input "N/A"
click at [9, 58] on div "Arete ID: 25103729 Address: [STREET_ADDRESS] City: [GEOGRAPHIC_DATA] State: [GE…" at bounding box center [201, 137] width 402 height 236
drag, startPoint x: 18, startPoint y: 54, endPoint x: 35, endPoint y: 81, distance: 31.8
click at [18, 54] on div "Arete ID: 25103729 Address: [STREET_ADDRESS] City: [GEOGRAPHIC_DATA] State: [GE…" at bounding box center [201, 137] width 402 height 236
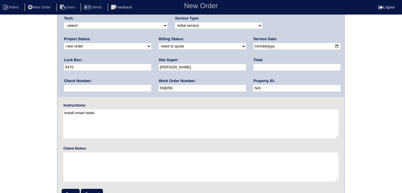
scroll to position [60, 0]
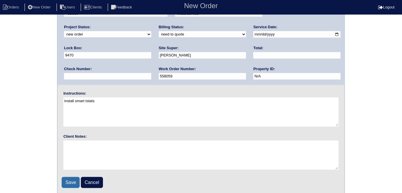
click at [70, 180] on input "Save" at bounding box center [71, 182] width 18 height 11
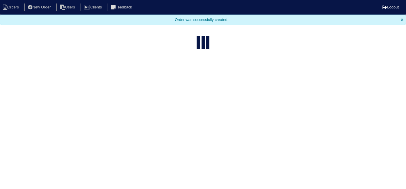
select select "15"
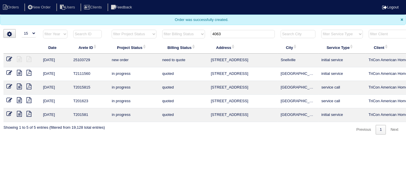
drag, startPoint x: 231, startPoint y: 36, endPoint x: 161, endPoint y: 40, distance: 70.0
click at [161, 40] on tr "filter Year -- Any Year -- 2025 2024 2023 2022 2021 2020 2019 filter Project St…" at bounding box center [255, 35] width 505 height 12
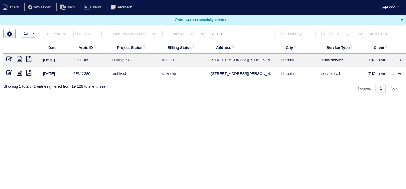
click at [231, 33] on input "831 a" at bounding box center [243, 34] width 64 height 8
drag, startPoint x: 231, startPoint y: 33, endPoint x: 192, endPoint y: 33, distance: 39.0
click at [192, 33] on tr "filter Year -- Any Year -- 2025 2024 2023 2022 2021 2020 2019 filter Project St…" at bounding box center [255, 35] width 505 height 12
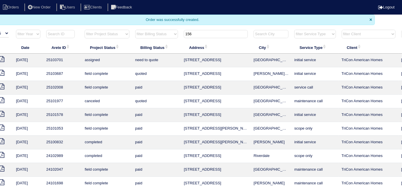
scroll to position [0, 105]
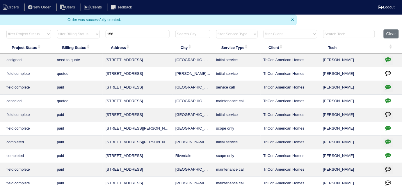
type input "156"
click at [393, 59] on td at bounding box center [392, 61] width 22 height 14
click at [389, 59] on icon "button" at bounding box center [389, 59] width 6 height 6
type textarea "10/8/25 - from list - need WO - KE 10/9/25 - No LB or smart lock at property - …"
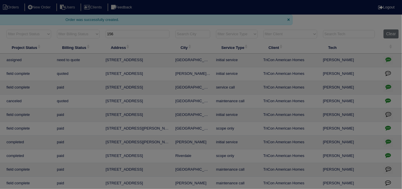
scroll to position [0, 101]
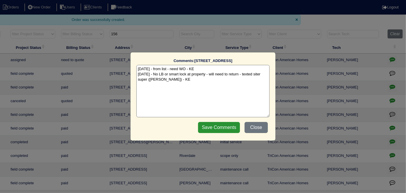
click at [188, 79] on textarea "10/8/25 - from list - need WO - KE 10/9/25 - No LB or smart lock at property - …" at bounding box center [203, 91] width 133 height 52
click at [249, 126] on button "Close" at bounding box center [256, 127] width 23 height 11
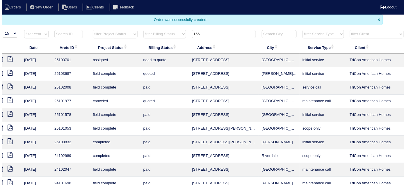
scroll to position [0, 0]
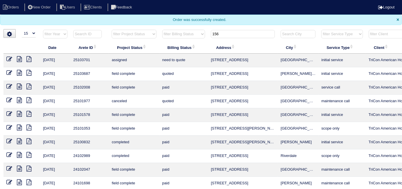
drag, startPoint x: 226, startPoint y: 33, endPoint x: 175, endPoint y: 33, distance: 51.2
click at [175, 33] on tr "filter Year -- Any Year -- 2025 2024 2023 2022 2021 2020 2019 filter Project St…" at bounding box center [255, 35] width 505 height 12
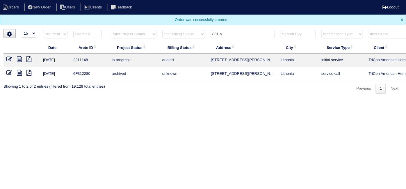
type input "831 a"
click at [18, 59] on icon at bounding box center [19, 59] width 5 height 6
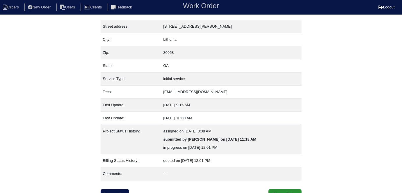
scroll to position [31, 0]
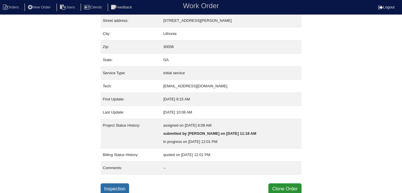
click at [123, 185] on link "Inspection" at bounding box center [115, 188] width 29 height 11
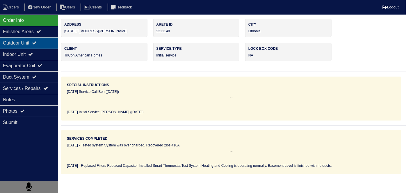
click at [25, 42] on div "Outdoor Unit" at bounding box center [29, 42] width 58 height 11
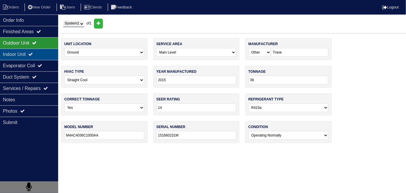
click at [23, 54] on div "Indoor Unit" at bounding box center [29, 54] width 58 height 11
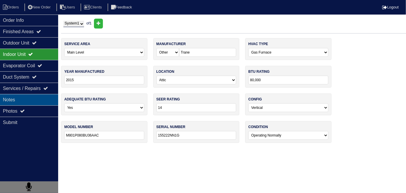
click at [23, 101] on div "Notes" at bounding box center [29, 99] width 58 height 11
type textarea "2- Filters 1- Capacitor 1- Smart Thermostat"
type textarea "Replaced Filters Replaced Capacitor Installed Smart Thermostat Test System Heat…"
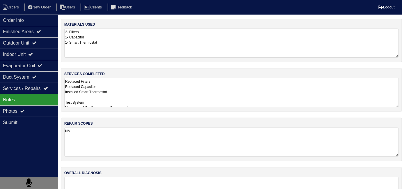
click at [119, 89] on textarea "Replaced Filters Replaced Capacitor Installed Smart Thermostat Test System Heat…" at bounding box center [231, 92] width 335 height 29
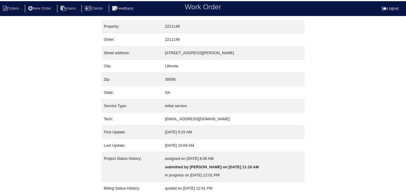
scroll to position [31, 0]
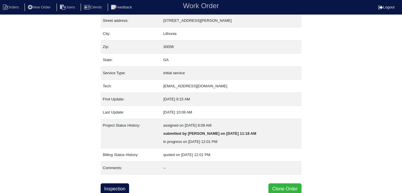
click at [283, 185] on button "Clone Order" at bounding box center [285, 188] width 33 height 11
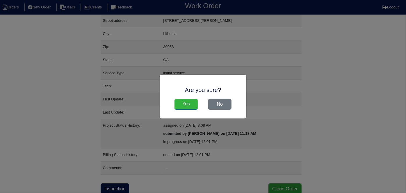
click at [189, 108] on input "Yes" at bounding box center [186, 104] width 23 height 11
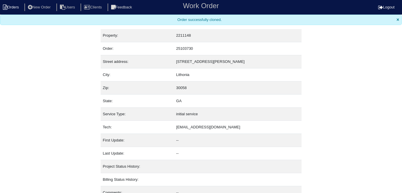
click at [15, 6] on li "Orders" at bounding box center [12, 7] width 24 height 8
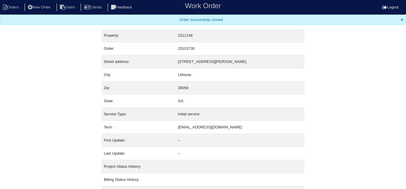
select select "15"
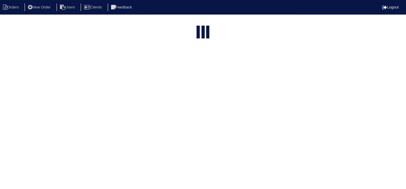
type input "831 a"
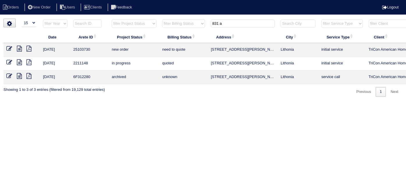
click at [8, 49] on icon at bounding box center [9, 49] width 6 height 6
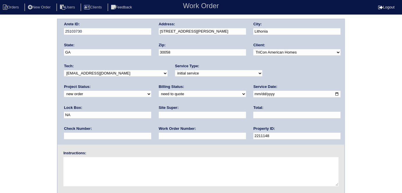
click at [159, 137] on input "text" at bounding box center [202, 136] width 87 height 7
type input "558071"
drag, startPoint x: 262, startPoint y: 94, endPoint x: 157, endPoint y: 91, distance: 104.6
click at [159, 92] on div "Arete ID: 25103730 Address: [STREET_ADDRESS][PERSON_NAME] City: [GEOGRAPHIC_DAT…" at bounding box center [201, 81] width 287 height 125
click at [151, 112] on input "text" at bounding box center [107, 115] width 87 height 7
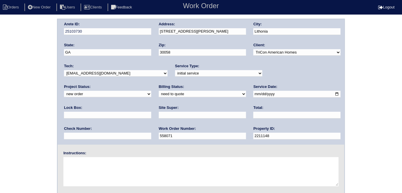
type input "9310"
click at [159, 118] on div "Site Super:" at bounding box center [202, 113] width 87 height 16
click at [159, 115] on input "text" at bounding box center [202, 115] width 87 height 7
type input "[PERSON_NAME]"
click at [98, 168] on textarea at bounding box center [200, 171] width 275 height 29
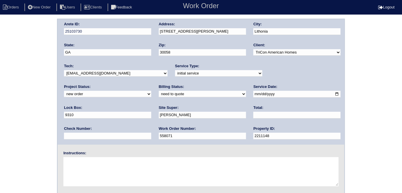
click at [87, 170] on textarea at bounding box center [200, 171] width 275 height 29
type textarea "Install smart tstats if needed"
drag, startPoint x: 202, startPoint y: 29, endPoint x: 151, endPoint y: 30, distance: 50.4
click at [151, 30] on div "Arete ID: 25103730 Address: [STREET_ADDRESS][PERSON_NAME] City: [GEOGRAPHIC_DAT…" at bounding box center [201, 81] width 287 height 125
click at [12, 105] on div "Arete ID: 25103730 Address: [STREET_ADDRESS][PERSON_NAME] City: [GEOGRAPHIC_DAT…" at bounding box center [201, 137] width 402 height 236
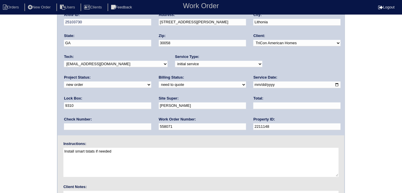
scroll to position [60, 0]
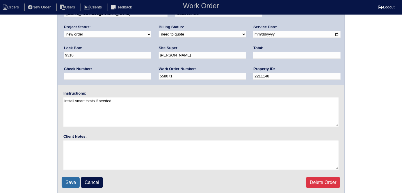
click at [71, 177] on input "Save" at bounding box center [71, 182] width 18 height 11
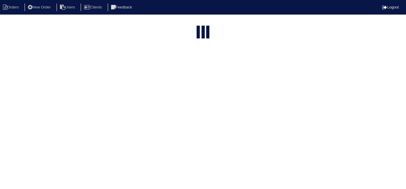
select select "15"
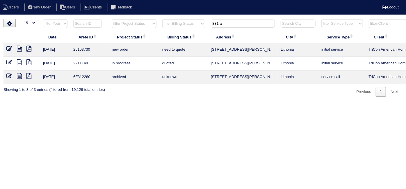
drag, startPoint x: 237, startPoint y: 24, endPoint x: 139, endPoint y: 13, distance: 98.1
click at [140, 19] on body "Orders New Order Users Clients Feedback Logout Orders New Order Users Clients M…" at bounding box center [203, 58] width 406 height 78
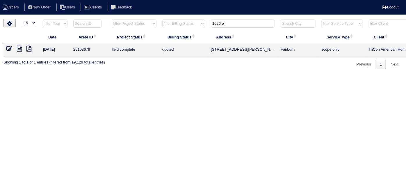
type input "1026 e"
click at [8, 48] on icon at bounding box center [9, 49] width 6 height 6
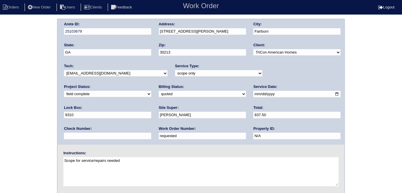
drag, startPoint x: 91, startPoint y: 138, endPoint x: 20, endPoint y: 116, distance: 74.2
click at [20, 118] on div "Arete ID: 25103679 Address: [STREET_ADDRESS][PERSON_NAME] City: [GEOGRAPHIC_DAT…" at bounding box center [201, 137] width 402 height 236
type input "558084"
drag, startPoint x: 68, startPoint y: 91, endPoint x: 69, endPoint y: 96, distance: 5.4
click at [159, 91] on select "need to quote quoted need to invoice invoiced paid warranty purchase order need…" at bounding box center [202, 94] width 87 height 6
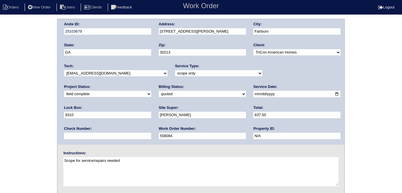
select select "need to invoice"
click at [159, 91] on select "need to quote quoted need to invoice invoiced paid warranty purchase order need…" at bounding box center [202, 94] width 87 height 6
click at [151, 91] on select "new order assigned in progress field complete need to schedule admin review arc…" at bounding box center [107, 94] width 87 height 6
select select "need to schedule"
click at [151, 91] on select "new order assigned in progress field complete need to schedule admin review arc…" at bounding box center [107, 94] width 87 height 6
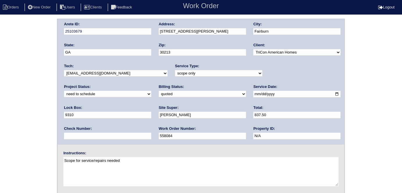
click at [254, 94] on input "2025-10-07" at bounding box center [297, 94] width 87 height 7
type input "2025-10-10"
click at [0, 127] on div "Arete ID: 25103679 Address: 1026 Eldon Ln City: Fairburn State: GA Zip: 30213 C…" at bounding box center [201, 137] width 402 height 236
click at [7, 104] on div "Arete ID: 25103679 Address: 1026 Eldon Ln City: Fairburn State: GA Zip: 30213 C…" at bounding box center [201, 137] width 402 height 236
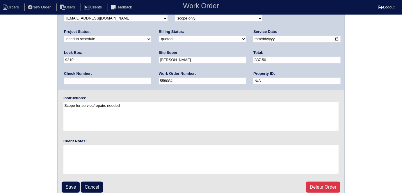
scroll to position [60, 0]
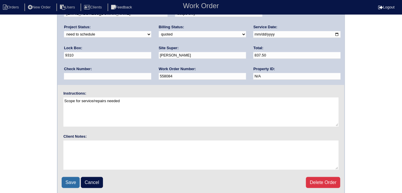
click at [71, 177] on input "Save" at bounding box center [71, 182] width 18 height 11
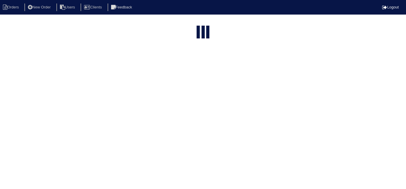
select select "15"
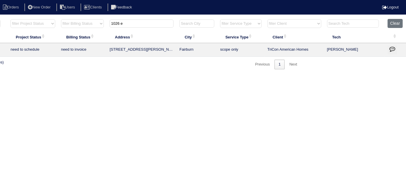
click at [391, 51] on icon "button" at bounding box center [393, 49] width 6 height 6
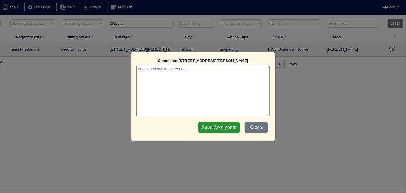
click at [196, 72] on textarea at bounding box center [203, 91] width 133 height 52
paste textarea "Return to service"
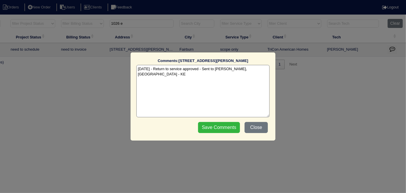
type textarea "10/9/25 - Return to service approved - Sent to Dan, Payton - KE"
click at [212, 130] on input "Save Comments" at bounding box center [219, 127] width 42 height 11
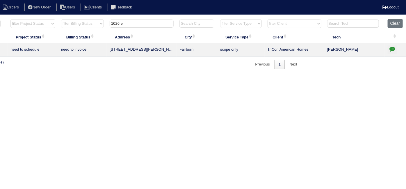
drag, startPoint x: 124, startPoint y: 25, endPoint x: 77, endPoint y: 19, distance: 47.6
click at [77, 19] on tr "filter Year -- Any Year -- 2025 2024 2023 2022 2021 2020 2019 filter Project St…" at bounding box center [154, 25] width 505 height 12
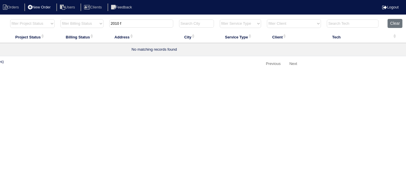
type input "2010 f"
click at [40, 6] on li "New Order" at bounding box center [39, 7] width 31 height 8
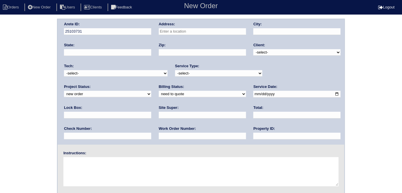
click at [175, 28] on input "text" at bounding box center [202, 31] width 87 height 7
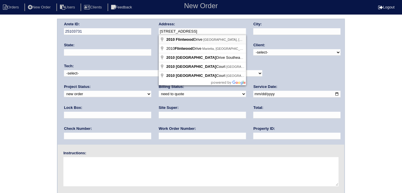
type input "2010 Flintwood Dr"
type input "Augusta"
type input "GA"
type input "30909"
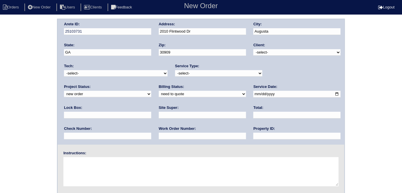
click at [277, 52] on select "-select- TriCon American Homes American Homes 4 Rent First Key Homes Zillow The…" at bounding box center [297, 52] width 87 height 6
select select "1"
click at [254, 49] on select "-select- TriCon American Homes American Homes 4 Rent First Key Homes Zillow The…" at bounding box center [297, 52] width 87 height 6
click at [213, 75] on select "-select- initial service basic service maintenance call replacement scope servi…" at bounding box center [218, 73] width 87 height 6
select select "initial service"
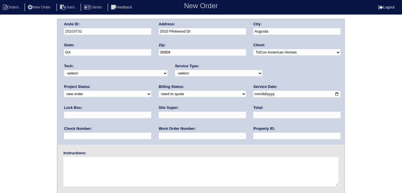
click at [175, 70] on select "-select- initial service basic service maintenance call replacement scope servi…" at bounding box center [218, 73] width 87 height 6
click at [151, 112] on input "text" at bounding box center [107, 115] width 87 height 7
type input "0824"
click at [254, 94] on input "date" at bounding box center [297, 94] width 87 height 7
type input "2025-10-09"
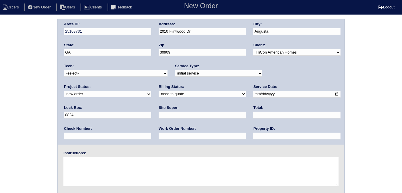
click at [254, 139] on div "Property ID:" at bounding box center [297, 134] width 87 height 16
drag, startPoint x: 190, startPoint y: 136, endPoint x: 190, endPoint y: 132, distance: 3.5
click at [254, 135] on input "text" at bounding box center [297, 136] width 87 height 7
type input "N/A"
click at [159, 112] on input "text" at bounding box center [202, 115] width 87 height 7
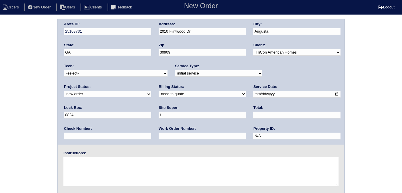
type input "Troy White"
click at [159, 136] on input "text" at bounding box center [202, 136] width 87 height 7
type input "558089"
click at [94, 170] on textarea at bounding box center [200, 171] width 275 height 29
type textarea "Install smart tstats if needed"
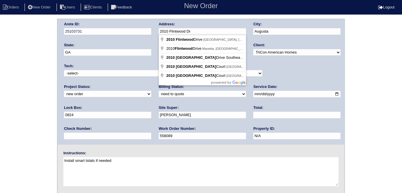
click at [151, 31] on div "Arete ID: 25103731 Address: 2010 Flintwood Dr City: Augusta State: GA Zip: 3090…" at bounding box center [201, 81] width 287 height 125
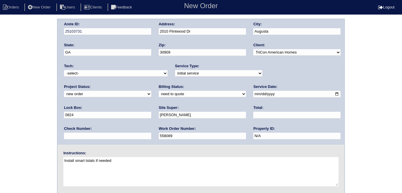
click at [58, 86] on div "Arete ID: 25103731 Address: 2010 Flintwood Dr City: Augusta State: GA Zip: 3090…" at bounding box center [201, 81] width 287 height 125
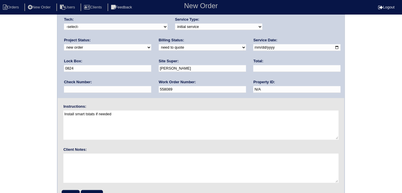
scroll to position [60, 0]
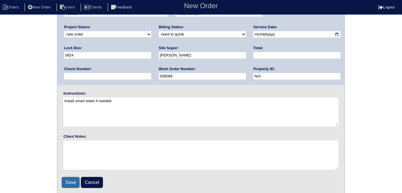
click at [68, 179] on input "Save" at bounding box center [71, 182] width 18 height 11
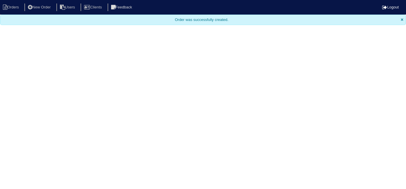
select select "15"
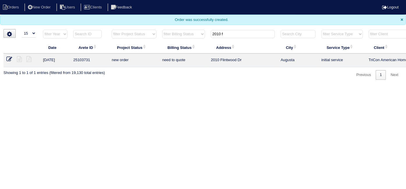
drag, startPoint x: 232, startPoint y: 35, endPoint x: 98, endPoint y: 2, distance: 138.0
click at [123, 15] on body "Orders New Order Users Clients Feedback Logout Orders New Order Users Clients M…" at bounding box center [203, 40] width 406 height 80
type input "3659"
click at [19, 59] on icon at bounding box center [19, 59] width 5 height 6
click at [10, 56] on icon at bounding box center [9, 59] width 6 height 6
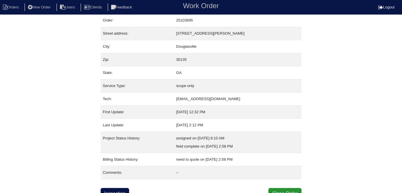
scroll to position [22, 0]
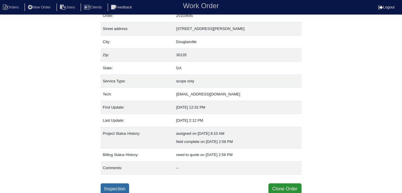
click at [126, 185] on link "Inspection" at bounding box center [115, 188] width 29 height 11
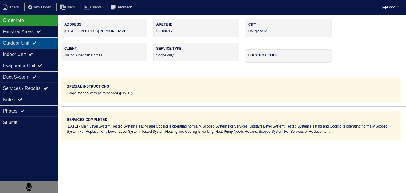
click at [19, 44] on div "Outdoor Unit" at bounding box center [29, 42] width 58 height 11
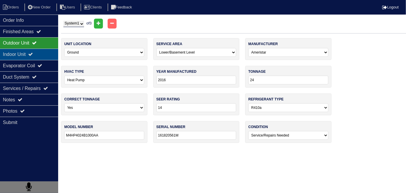
click at [19, 49] on div "Indoor Unit" at bounding box center [29, 54] width 58 height 11
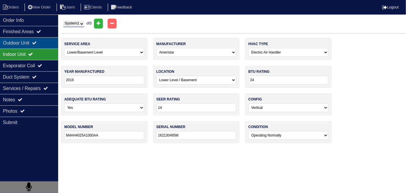
click at [22, 42] on div "Outdoor Unit" at bounding box center [29, 42] width 58 height 11
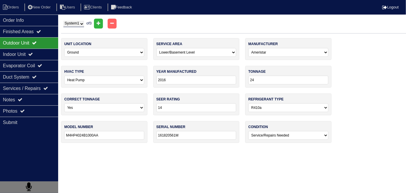
click at [64, 24] on select "System 1 System 2 System 3" at bounding box center [73, 24] width 21 height 6
select select "2"
click at [63, 21] on select "System 1 System 2 System 3" at bounding box center [73, 24] width 21 height 6
select select "0"
select select "[PERSON_NAME]"
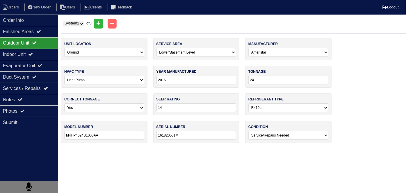
select select "0"
type input "2022"
type input "GSXN402410AA"
type input "2208433997"
select select "0"
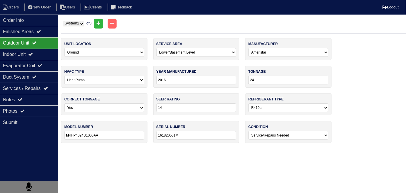
select select "0"
select select "[PERSON_NAME]"
select select "0"
type input "2022"
type input "60"
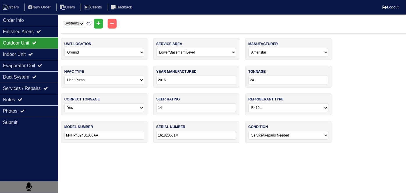
type input "GM9S800603ANAA"
type input "2209067228"
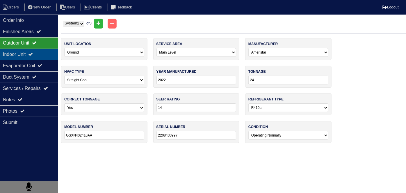
click at [39, 51] on div "Indoor Unit" at bounding box center [29, 54] width 58 height 11
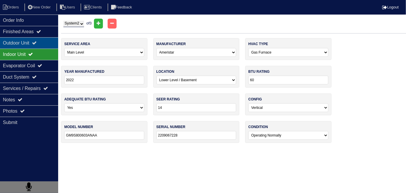
click at [35, 44] on div "Outdoor Unit" at bounding box center [29, 42] width 58 height 11
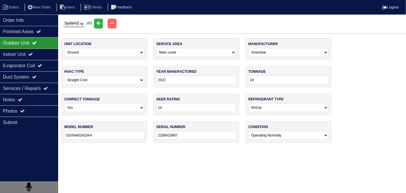
click at [78, 27] on select "System 1 System 2 System 3" at bounding box center [73, 24] width 21 height 6
select select "3"
click at [63, 21] on select "System 1 System 2 System 3" at bounding box center [73, 24] width 21 height 6
select select "1"
select select "Heil"
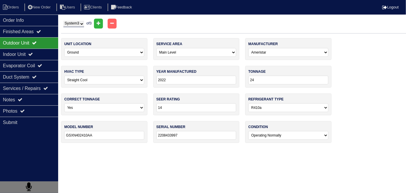
type input "2009"
type input "36"
type input "13"
type input "N4A336AK8200"
type input "E093311450"
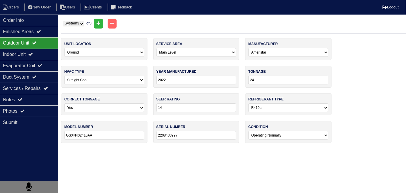
select select "2"
select select "1"
select select "Heil"
type input "2009"
select select "0"
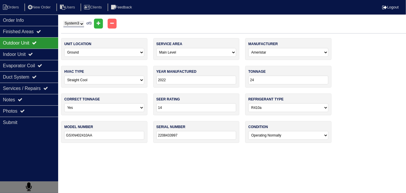
type input "75"
type input "13"
type input "N8MPN075B12B2"
type input "A093144385"
select select "2"
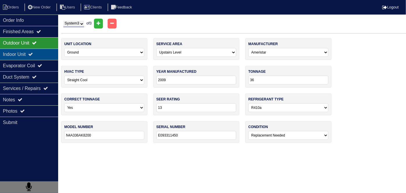
click at [33, 52] on icon at bounding box center [30, 54] width 5 height 5
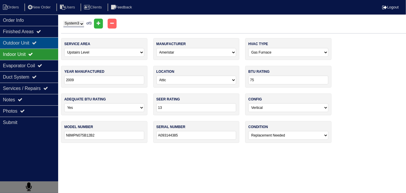
click at [34, 43] on div "Outdoor Unit" at bounding box center [29, 42] width 58 height 11
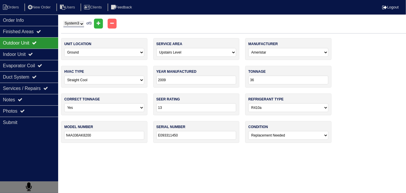
drag, startPoint x: 69, startPoint y: 23, endPoint x: 68, endPoint y: 26, distance: 3.3
click at [69, 23] on select "System 1 System 2 System 3" at bounding box center [73, 24] width 21 height 6
select select "1"
click at [63, 21] on select "System 1 System 2 System 3" at bounding box center [73, 24] width 21 height 6
select select "2"
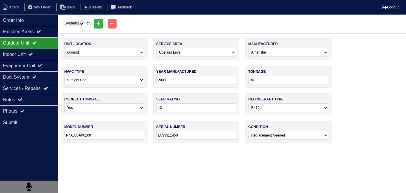
select select "Ameristar"
select select "1"
type input "2016"
type input "24"
type input "14"
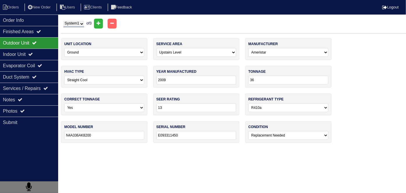
type input "M4HP4024B1000AA"
type input "161820561M"
select select "1"
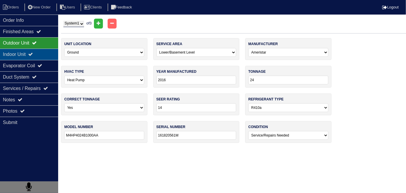
click at [12, 49] on div "Indoor Unit" at bounding box center [29, 54] width 58 height 11
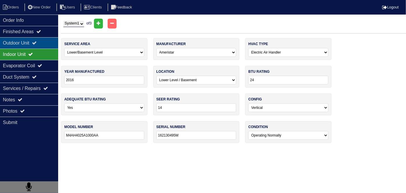
click at [15, 44] on div "Outdoor Unit" at bounding box center [29, 42] width 58 height 11
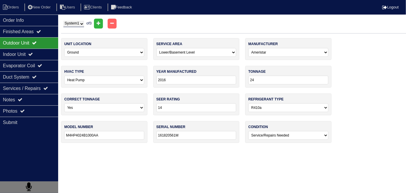
click at [78, 25] on select "System 1 System 2 System 3" at bounding box center [73, 24] width 21 height 6
select select "3"
click at [63, 21] on select "System 1 System 2 System 3" at bounding box center [73, 24] width 21 height 6
select select "1"
select select "Heil"
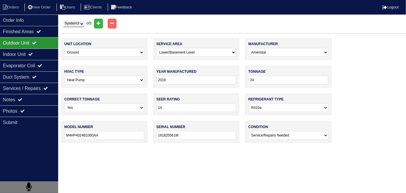
select select "0"
type input "2009"
type input "36"
type input "13"
type input "N4A336AK8200"
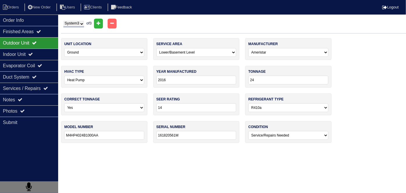
type input "E093311450"
select select "2"
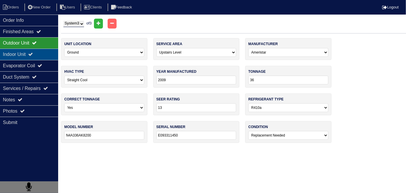
click at [31, 54] on div "Indoor Unit" at bounding box center [29, 54] width 58 height 11
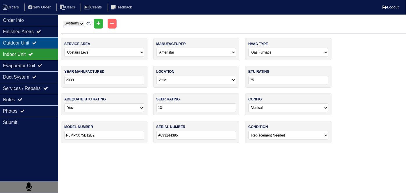
click at [23, 41] on div "Outdoor Unit" at bounding box center [29, 42] width 58 height 11
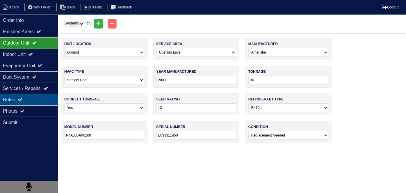
click at [18, 96] on div "Notes" at bounding box center [29, 99] width 58 height 11
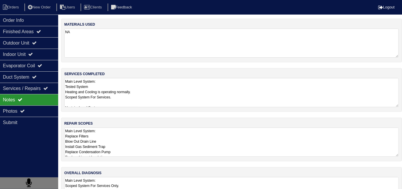
click at [134, 139] on textarea "Main Level System: Replace Filters Blow Out Drain Line Install Gas Sediment Tra…" at bounding box center [231, 142] width 335 height 29
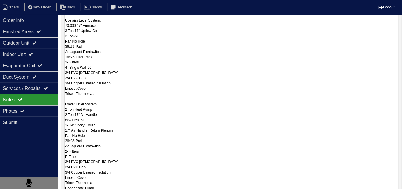
scroll to position [26, 0]
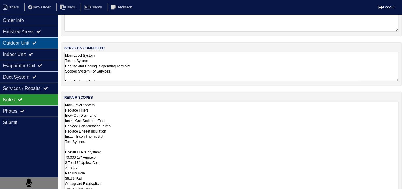
click at [34, 40] on div "Outdoor Unit" at bounding box center [29, 42] width 58 height 11
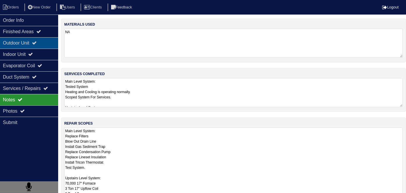
select select "3"
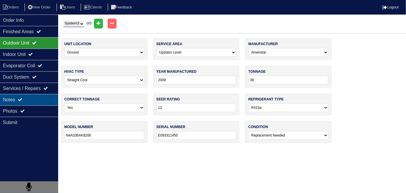
click at [30, 96] on div "Notes" at bounding box center [29, 99] width 58 height 11
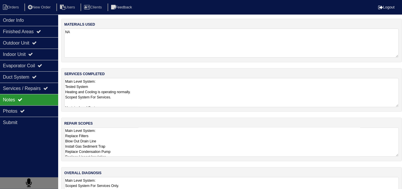
click at [165, 148] on textarea "Main Level System: Replace Filters Blow Out Drain Line Install Gas Sediment Tra…" at bounding box center [231, 142] width 335 height 29
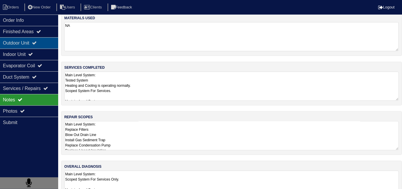
click at [26, 40] on div "Outdoor Unit" at bounding box center [29, 42] width 58 height 11
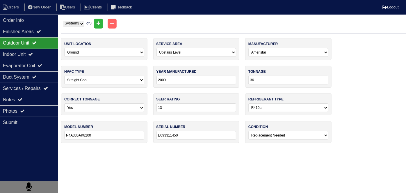
click at [72, 24] on select "System 1 System 2 System 3" at bounding box center [73, 24] width 21 height 6
select select "1"
click at [63, 21] on select "System 1 System 2 System 3" at bounding box center [73, 24] width 21 height 6
select select "2"
select select "Ameristar"
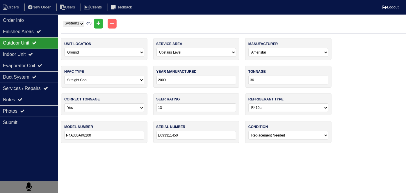
select select "1"
type input "2016"
type input "24"
type input "14"
type input "M4HP4024B1000AA"
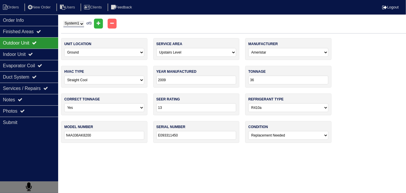
type input "161820561M"
select select "1"
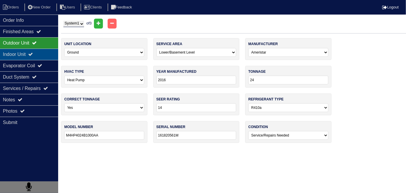
click at [46, 52] on div "Indoor Unit" at bounding box center [29, 54] width 58 height 11
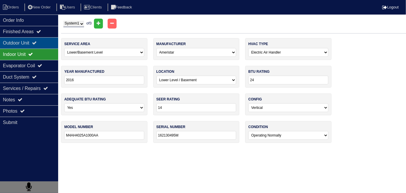
click at [35, 43] on div "Outdoor Unit" at bounding box center [29, 42] width 58 height 11
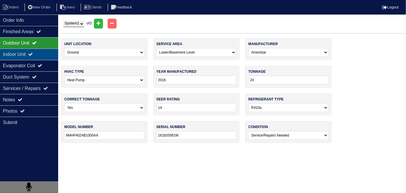
click at [33, 49] on div "Indoor Unit" at bounding box center [29, 54] width 58 height 11
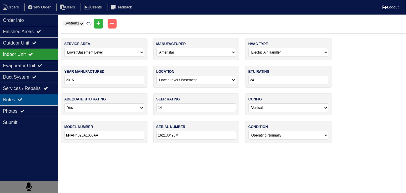
click at [22, 101] on icon at bounding box center [20, 99] width 5 height 5
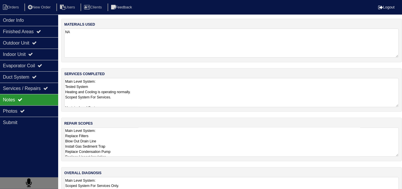
drag, startPoint x: 133, startPoint y: 142, endPoint x: 136, endPoint y: 139, distance: 3.5
click at [133, 142] on textarea "Main Level System: Replace Filters Blow Out Drain Line Install Gas Sediment Tra…" at bounding box center [231, 142] width 335 height 29
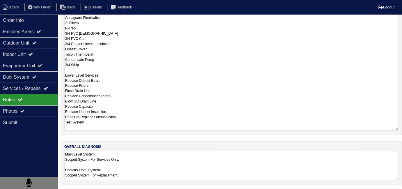
scroll to position [26, 0]
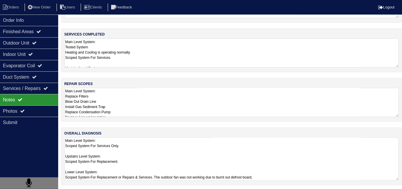
scroll to position [40, 0]
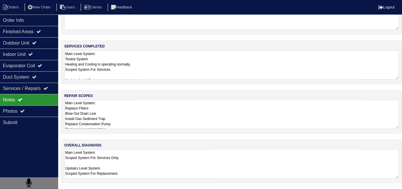
scroll to position [26, 0]
drag, startPoint x: 130, startPoint y: 116, endPoint x: 135, endPoint y: 116, distance: 5.2
click at [130, 116] on textarea "Main Level System: Replace Filters Blow Out Drain Line Install Gas Sediment Tra…" at bounding box center [231, 114] width 335 height 29
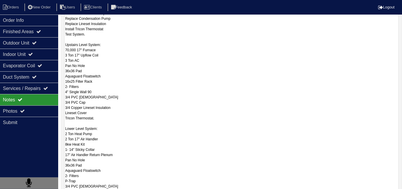
scroll to position [137, 0]
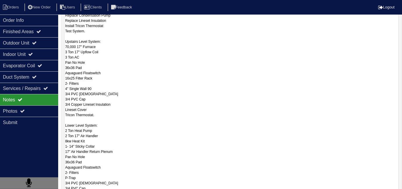
click at [153, 143] on textarea "Main Level System: Replace Filters Blow Out Drain Line Install Gas Sediment Tra…" at bounding box center [231, 135] width 335 height 289
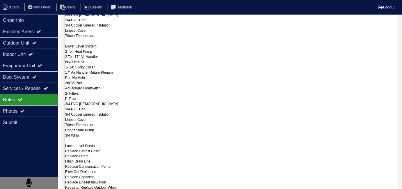
scroll to position [216, 0]
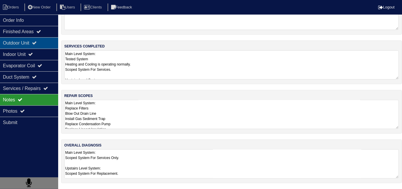
click at [45, 41] on div "Outdoor Unit" at bounding box center [29, 42] width 58 height 11
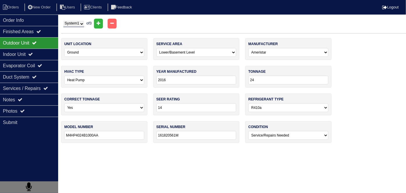
click at [70, 23] on select "System 1 System 2 System 3" at bounding box center [73, 24] width 21 height 6
select select "2"
click at [63, 21] on select "System 1 System 2 System 3" at bounding box center [73, 24] width 21 height 6
select select "0"
select select "Goodman"
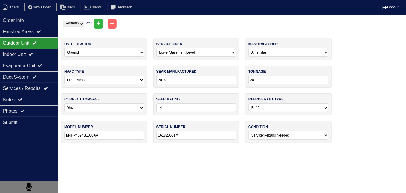
select select "0"
type input "2022"
type input "GSXN402410AA"
type input "2208433997"
select select "0"
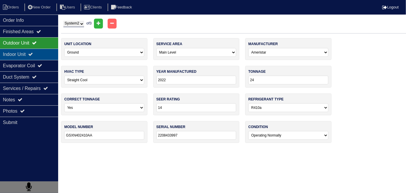
click at [50, 53] on div "Indoor Unit" at bounding box center [29, 54] width 58 height 11
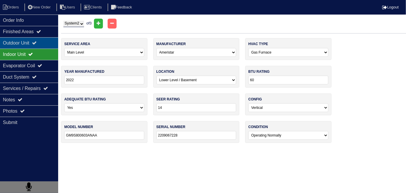
click at [37, 42] on icon at bounding box center [34, 42] width 5 height 5
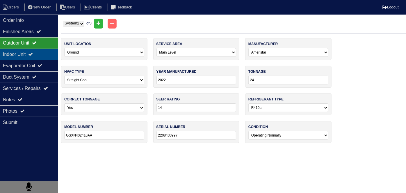
click at [37, 49] on div "Indoor Unit" at bounding box center [29, 54] width 58 height 11
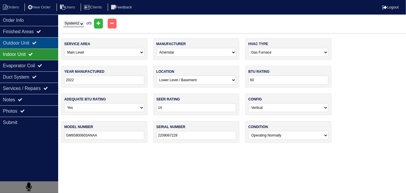
click at [35, 43] on div "Outdoor Unit" at bounding box center [29, 42] width 58 height 11
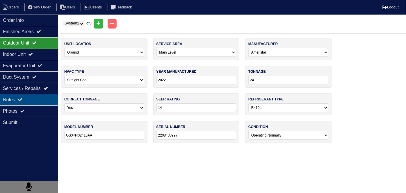
click at [8, 95] on div "Notes" at bounding box center [29, 99] width 58 height 11
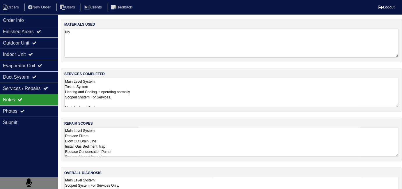
click at [171, 153] on textarea "Main Level System: Replace Filters Blow Out Drain Line Install Gas Sediment Tra…" at bounding box center [231, 142] width 335 height 29
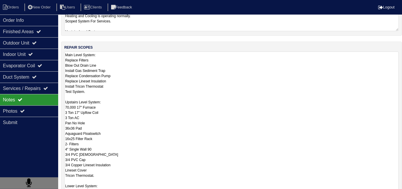
scroll to position [77, 0]
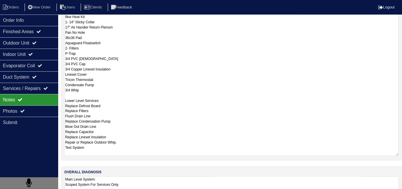
scroll to position [286, 0]
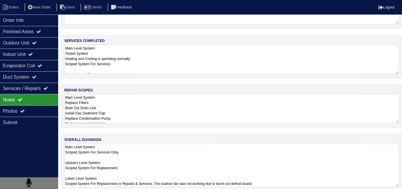
scroll to position [40, 0]
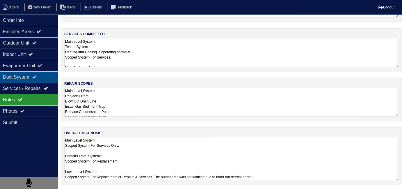
click at [30, 79] on div "Duct System" at bounding box center [29, 76] width 58 height 11
select select "2"
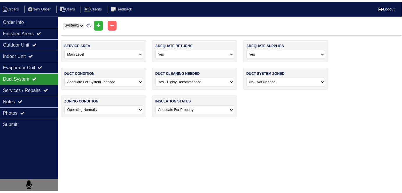
scroll to position [0, 0]
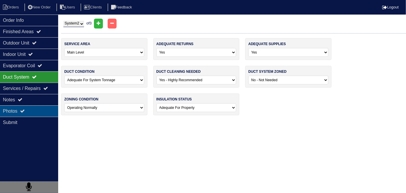
click at [23, 110] on icon at bounding box center [22, 111] width 5 height 5
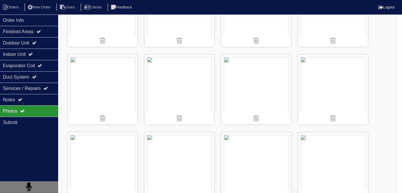
scroll to position [132, 0]
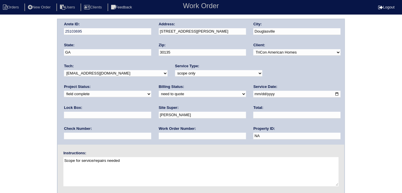
select select "quoted"
click at [159, 91] on select "need to quote quoted need to invoice invoiced paid warranty purchase order need…" at bounding box center [202, 94] width 87 height 6
drag, startPoint x: 81, startPoint y: 136, endPoint x: 84, endPoint y: 130, distance: 6.9
click at [159, 136] on input "text" at bounding box center [202, 136] width 87 height 7
type input "requested"
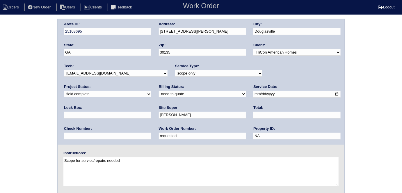
click at [254, 115] on input "text" at bounding box center [297, 115] width 87 height 7
type input "12328.00"
click at [26, 103] on div "Arete ID: 25103695 Address: [STREET_ADDRESS][PERSON_NAME] City: [GEOGRAPHIC_DAT…" at bounding box center [201, 137] width 402 height 236
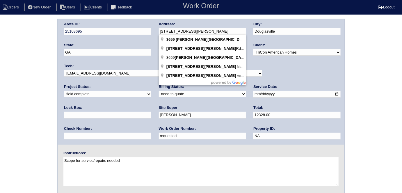
drag, startPoint x: 206, startPoint y: 30, endPoint x: 154, endPoint y: 27, distance: 52.5
click at [154, 27] on div "Arete ID: 25103695 Address: [STREET_ADDRESS][PERSON_NAME] City: [GEOGRAPHIC_DAT…" at bounding box center [201, 81] width 287 height 125
click at [1, 107] on div "Arete ID: 25103695 Address: [STREET_ADDRESS][PERSON_NAME] City: [GEOGRAPHIC_DAT…" at bounding box center [201, 137] width 402 height 236
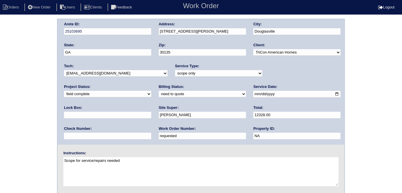
click at [0, 103] on div "Arete ID: 25103695 Address: [STREET_ADDRESS][PERSON_NAME] City: [GEOGRAPHIC_DAT…" at bounding box center [201, 137] width 402 height 236
click at [29, 103] on div "Arete ID: 25103695 Address: [STREET_ADDRESS][PERSON_NAME] City: [GEOGRAPHIC_DAT…" at bounding box center [201, 137] width 402 height 236
click at [29, 76] on div "Arete ID: 25103695 Address: [STREET_ADDRESS][PERSON_NAME] City: [GEOGRAPHIC_DAT…" at bounding box center [201, 137] width 402 height 236
click at [0, 86] on div "Arete ID: 25103695 Address: [STREET_ADDRESS][PERSON_NAME] City: [GEOGRAPHIC_DAT…" at bounding box center [201, 137] width 402 height 236
click at [0, 123] on div "Arete ID: 25103695 Address: [STREET_ADDRESS][PERSON_NAME] City: [GEOGRAPHIC_DAT…" at bounding box center [201, 137] width 402 height 236
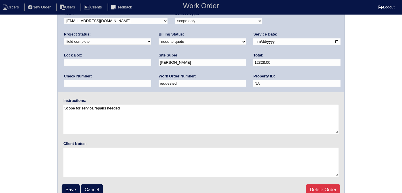
scroll to position [53, 0]
click at [69, 186] on input "Save" at bounding box center [71, 189] width 18 height 11
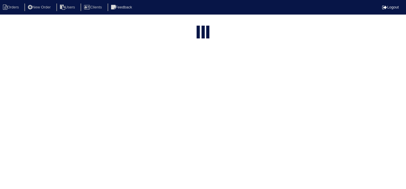
select select "15"
type input "3659"
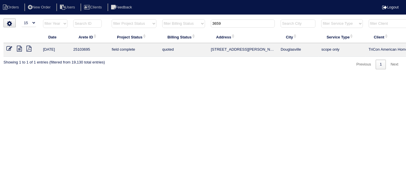
drag, startPoint x: 231, startPoint y: 24, endPoint x: 149, endPoint y: 1, distance: 85.1
click at [155, 19] on body "Orders New Order Users Clients Feedback Logout Orders New Order Users Clients M…" at bounding box center [203, 44] width 406 height 51
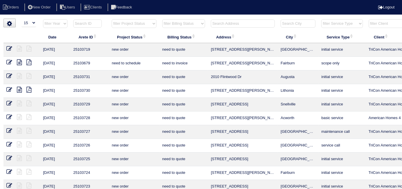
click at [222, 22] on input "text" at bounding box center [243, 24] width 64 height 8
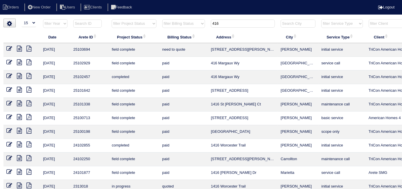
type input "416"
click at [18, 48] on icon at bounding box center [19, 49] width 5 height 6
click at [8, 49] on icon at bounding box center [9, 49] width 6 height 6
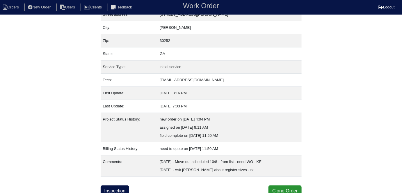
scroll to position [39, 0]
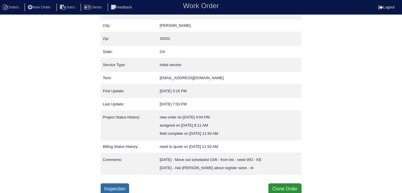
click at [117, 188] on link "Inspection" at bounding box center [115, 188] width 29 height 11
select select "0"
select select "3"
select select "[PERSON_NAME]"
select select "0"
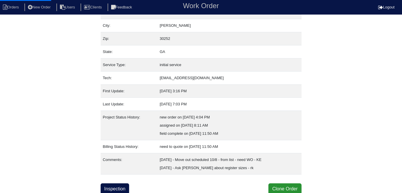
select select "1"
select select "0"
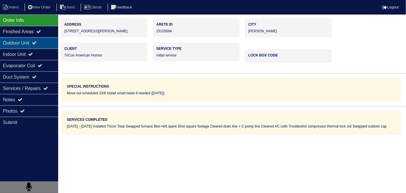
click at [22, 44] on div "Outdoor Unit" at bounding box center [29, 42] width 58 height 11
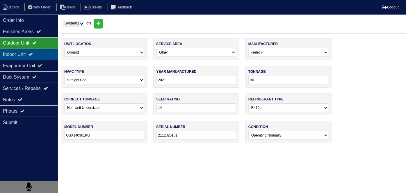
click at [22, 52] on div "Indoor Unit" at bounding box center [29, 54] width 58 height 11
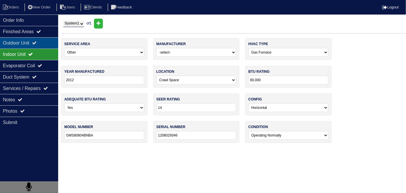
click at [23, 43] on div "Outdoor Unit" at bounding box center [29, 42] width 58 height 11
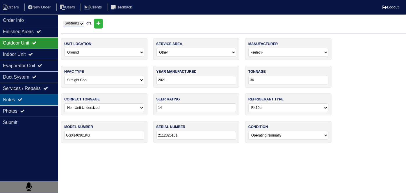
click at [33, 102] on div "Notes" at bounding box center [29, 99] width 58 height 11
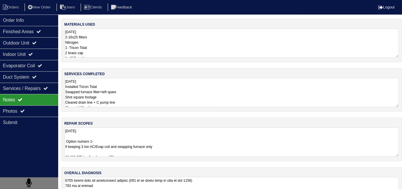
click at [160, 100] on textarea "[DATE] Installed Tricon Tstat Swapped furnace filter+left spare Shot square foo…" at bounding box center [231, 92] width 335 height 29
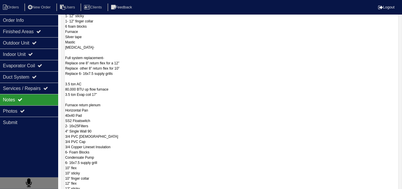
scroll to position [189, 0]
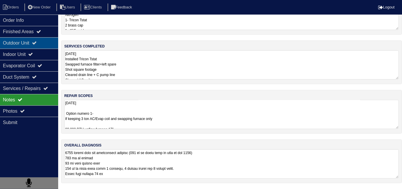
click at [33, 47] on div "Outdoor Unit" at bounding box center [29, 42] width 58 height 11
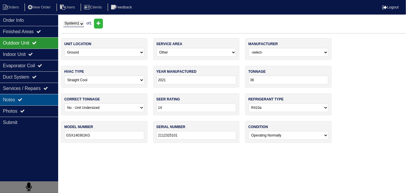
click at [37, 98] on div "Notes" at bounding box center [29, 99] width 58 height 11
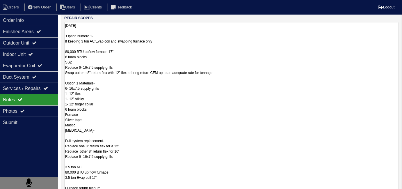
scroll to position [106, 0]
click at [22, 49] on div "Indoor Unit" at bounding box center [29, 54] width 58 height 11
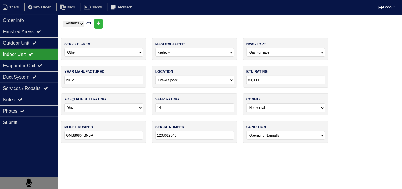
scroll to position [0, 0]
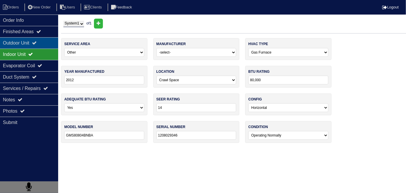
click at [22, 46] on div "Outdoor Unit" at bounding box center [29, 42] width 58 height 11
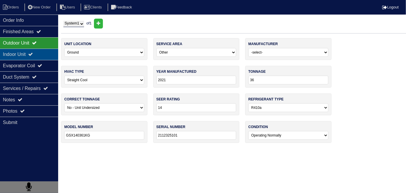
click at [22, 49] on div "Indoor Unit" at bounding box center [29, 54] width 58 height 11
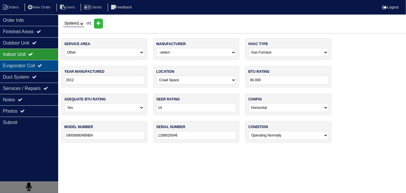
click at [38, 65] on div "Evaporator Coil" at bounding box center [29, 65] width 58 height 11
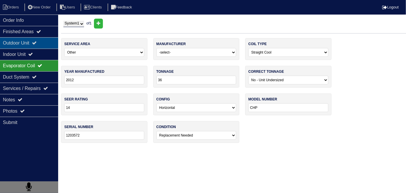
click at [37, 43] on icon at bounding box center [34, 42] width 5 height 5
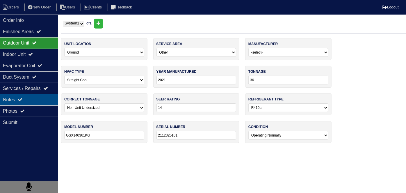
click at [36, 103] on div "Notes" at bounding box center [29, 99] width 58 height 11
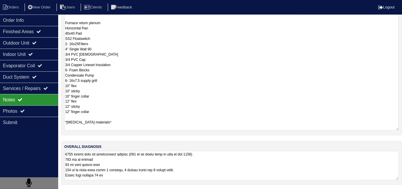
scroll to position [26, 0]
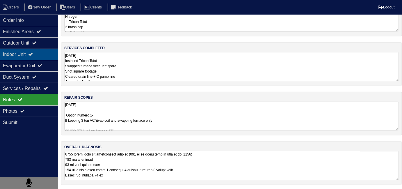
click at [8, 52] on div "Indoor Unit" at bounding box center [29, 54] width 58 height 11
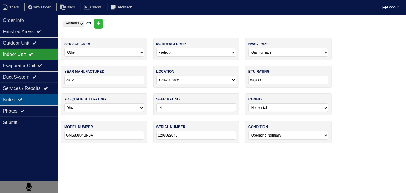
click at [22, 99] on icon at bounding box center [20, 99] width 5 height 5
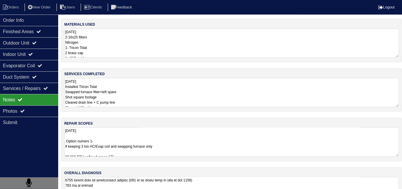
drag, startPoint x: 217, startPoint y: 151, endPoint x: 220, endPoint y: 145, distance: 6.9
click at [217, 151] on textarea "10.8.25 Option numero 1- If keeping 3 ton AC/Evap coil and swapping furnace onl…" at bounding box center [231, 142] width 335 height 29
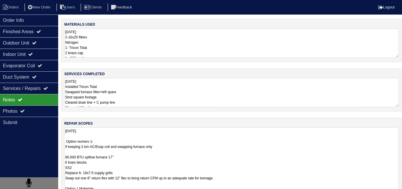
click at [201, 101] on textarea "[DATE] Installed Tricon Tstat Swapped furnace filter+left spare Shot square foo…" at bounding box center [231, 92] width 335 height 29
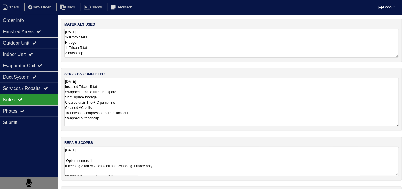
click at [211, 109] on textarea "[DATE] Installed Tricon Tstat Swapped furnace filter+left spare Shot square foo…" at bounding box center [231, 102] width 335 height 48
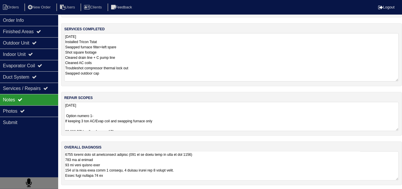
scroll to position [0, 0]
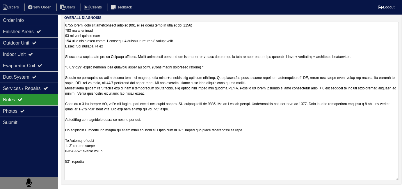
scroll to position [0, 0]
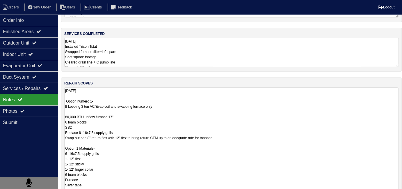
scroll to position [0, 0]
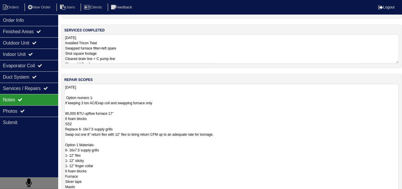
click at [147, 51] on textarea "10.8.25 Installed Tricon Tstat Swapped furnace filter+left spare Shot square fo…" at bounding box center [231, 48] width 335 height 29
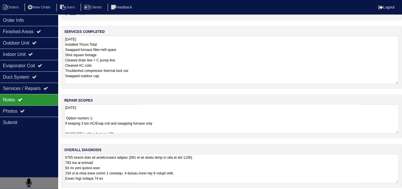
scroll to position [42, 0]
click at [182, 130] on textarea "10.8.25 Option numero 1- If keeping 3 ton AC/Evap coil and swapping furnace onl…" at bounding box center [231, 119] width 335 height 29
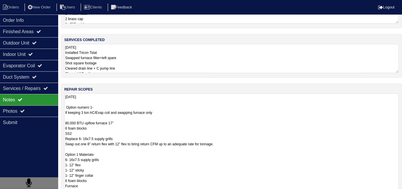
scroll to position [0, 0]
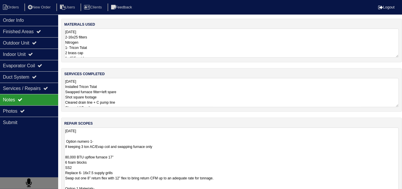
click at [168, 104] on textarea "10.8.25 Installed Tricon Tstat Swapped furnace filter+left spare Shot square fo…" at bounding box center [231, 92] width 335 height 29
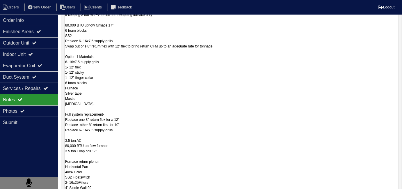
click at [159, 121] on textarea "10.8.25 Option numero 1- If keeping 3 ton AC/Evap coil and swapping furnace onl…" at bounding box center [231, 133] width 335 height 274
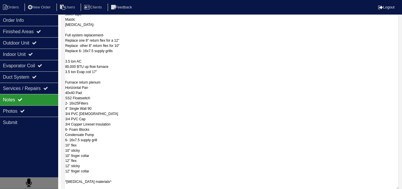
scroll to position [211, 0]
click at [105, 60] on textarea "10.8.25 Option numero 1- If keeping 3 ton AC/Evap coil and swapping furnace onl…" at bounding box center [231, 53] width 335 height 274
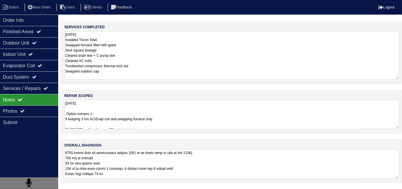
click at [124, 37] on textarea "10.8.25 Installed Tricon Tstat Swapped furnace filter+left spare Shot square fo…" at bounding box center [231, 55] width 335 height 48
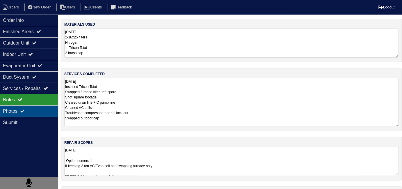
click at [24, 110] on icon at bounding box center [22, 111] width 5 height 5
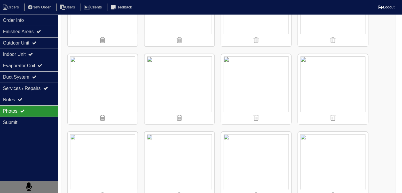
scroll to position [1375, 0]
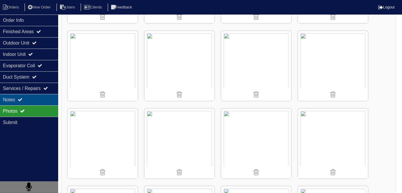
click at [33, 100] on div "Notes" at bounding box center [29, 99] width 58 height 11
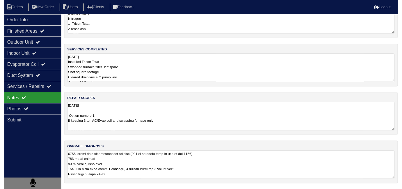
scroll to position [26, 0]
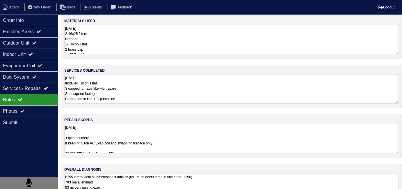
scroll to position [2, 0]
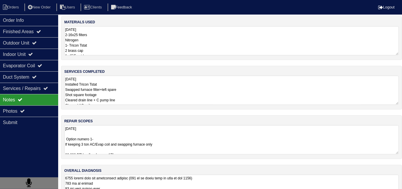
click at [173, 110] on div "materials used 10.8.25 2-16x25 filters Nitrogen 1- Tricon Tstat 2 brass cap 1- …" at bounding box center [231, 115] width 341 height 198
click at [178, 135] on textarea "10.8.25 Option numero 1- If keeping 3 ton AC/Evap coil and swapping furnace onl…" at bounding box center [231, 139] width 335 height 29
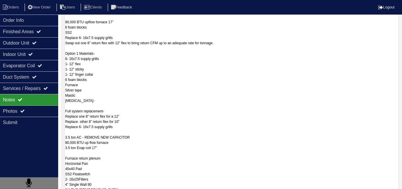
scroll to position [135, 0]
drag, startPoint x: 146, startPoint y: 135, endPoint x: 87, endPoint y: 136, distance: 59.1
click at [87, 136] on textarea "10.8.25 Option numero 1- If keeping 3 ton AC/Evap coil and swapping furnace onl…" at bounding box center [231, 129] width 335 height 274
click at [162, 116] on textarea "10.8.25 Option numero 1- If keeping 3 ton AC/Evap coil and swapping furnace onl…" at bounding box center [231, 129] width 335 height 274
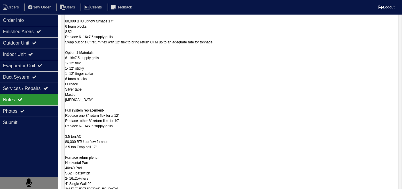
click at [222, 120] on textarea "10.8.25 Option numero 1- If keeping 3 ton AC/Evap coil and swapping furnace onl…" at bounding box center [231, 129] width 335 height 274
click at [96, 124] on textarea "10.8.25 Option numero 1- If keeping 3 ton AC/Evap coil and swapping furnace onl…" at bounding box center [231, 129] width 335 height 274
click at [175, 122] on textarea "10.8.25 Option numero 1- If keeping 3 ton AC/Evap coil and swapping furnace onl…" at bounding box center [231, 129] width 335 height 274
click at [191, 149] on textarea "10.8.25 Option numero 1- If keeping 3 ton AC/Evap coil and swapping furnace onl…" at bounding box center [231, 129] width 335 height 274
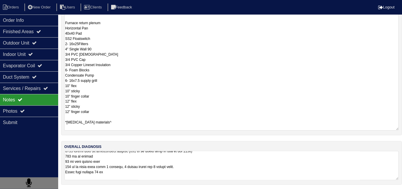
scroll to position [4, 0]
type textarea "10.8.25 Option numero 1- If keeping 3 ton AC/Evap coil and swapping furnace onl…"
click at [231, 159] on textarea at bounding box center [231, 165] width 335 height 29
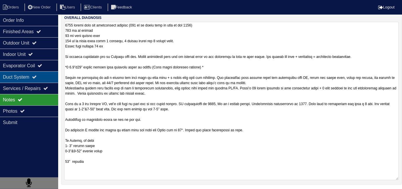
scroll to position [26, 0]
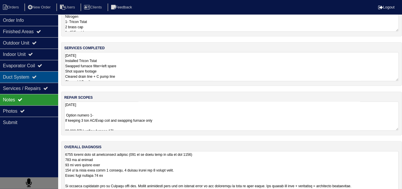
click at [28, 74] on div "Duct System" at bounding box center [29, 76] width 58 height 11
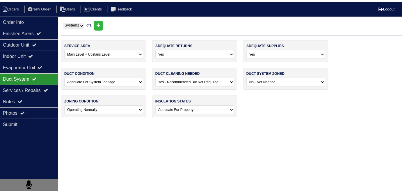
scroll to position [0, 0]
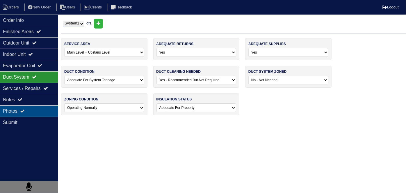
click at [28, 113] on div "Photos" at bounding box center [29, 110] width 58 height 11
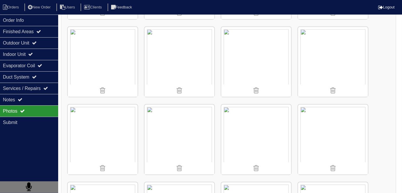
scroll to position [2646, 0]
click at [33, 79] on div "Duct System" at bounding box center [29, 76] width 58 height 11
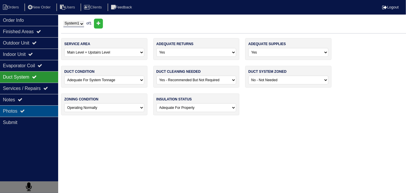
click at [34, 107] on div "Photos" at bounding box center [29, 110] width 58 height 11
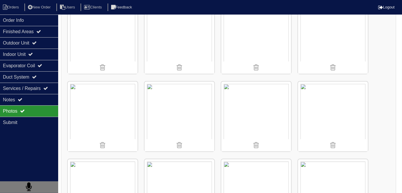
scroll to position [2836, 0]
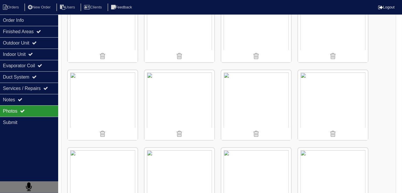
click at [326, 156] on img at bounding box center [333, 183] width 70 height 70
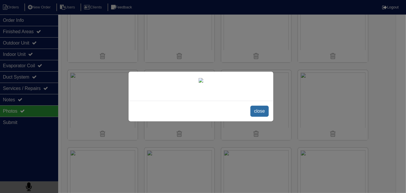
click at [254, 110] on span "close" at bounding box center [260, 111] width 18 height 11
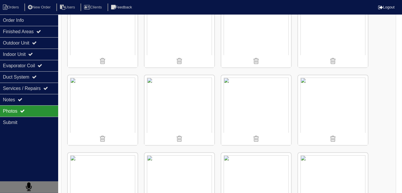
scroll to position [2597, 0]
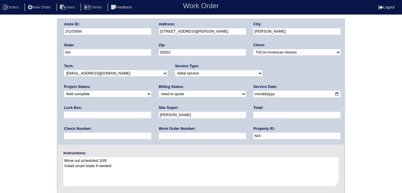
select select "quoted"
click at [159, 91] on select "need to quote quoted need to invoice invoiced paid warranty purchase order need…" at bounding box center [202, 94] width 87 height 6
drag, startPoint x: 76, startPoint y: 135, endPoint x: 78, endPoint y: 131, distance: 4.9
click at [159, 135] on input "text" at bounding box center [202, 136] width 87 height 7
type input "requested"
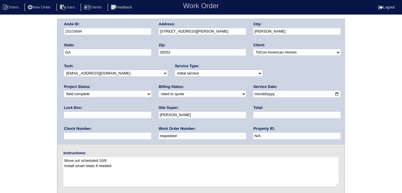
click at [254, 115] on input "text" at bounding box center [297, 115] width 87 height 7
type input "6964.00"
click at [0, 131] on div "Arete ID: 25103694 Address: [STREET_ADDRESS][PERSON_NAME] City: [PERSON_NAME] S…" at bounding box center [201, 137] width 402 height 236
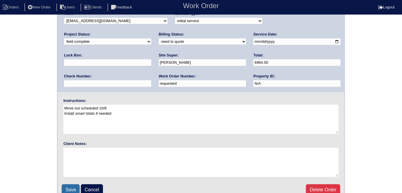
scroll to position [53, 0]
drag, startPoint x: 0, startPoint y: 137, endPoint x: 32, endPoint y: 158, distance: 37.9
click at [0, 137] on div "Arete ID: 25103694 Address: [STREET_ADDRESS][PERSON_NAME] City: [PERSON_NAME] S…" at bounding box center [201, 84] width 402 height 236
click at [70, 187] on input "Save" at bounding box center [71, 189] width 18 height 11
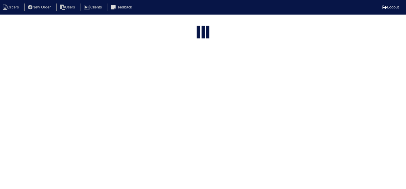
select select "15"
type input "416"
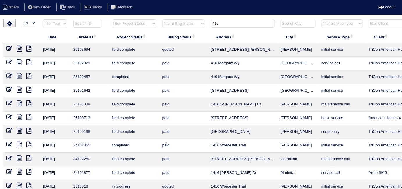
click at [20, 49] on icon at bounding box center [19, 49] width 5 height 6
click at [19, 47] on icon at bounding box center [19, 49] width 5 height 6
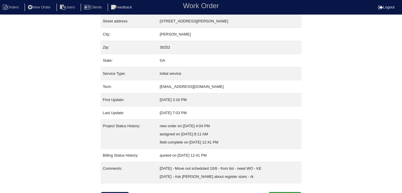
scroll to position [39, 0]
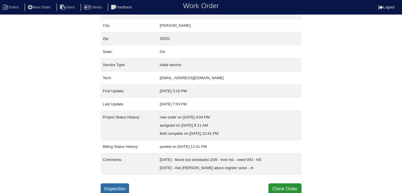
click at [115, 185] on link "Inspection" at bounding box center [115, 188] width 29 height 11
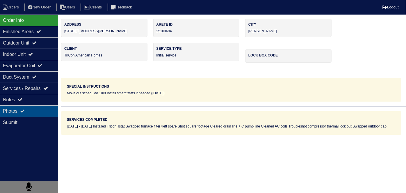
click at [32, 112] on div "Photos" at bounding box center [29, 110] width 58 height 11
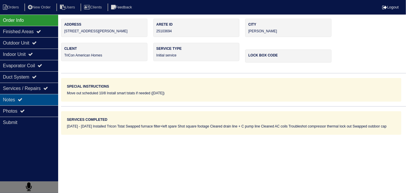
click at [32, 104] on div "Notes" at bounding box center [29, 99] width 58 height 11
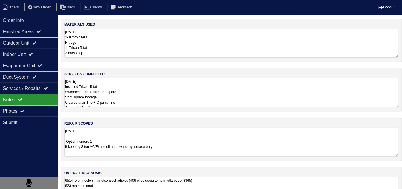
click at [204, 100] on textarea "[DATE] Installed Tricon Tstat Swapped furnace filter+left spare Shot square foo…" at bounding box center [231, 92] width 335 height 29
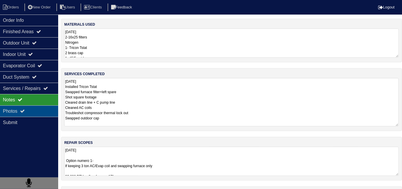
click at [21, 110] on div "Photos" at bounding box center [29, 110] width 58 height 11
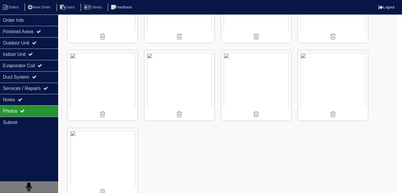
scroll to position [3013, 0]
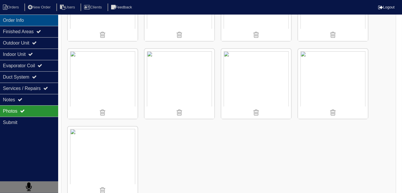
drag, startPoint x: 36, startPoint y: 17, endPoint x: 43, endPoint y: 21, distance: 8.2
click at [36, 17] on div "Order Info" at bounding box center [29, 20] width 58 height 11
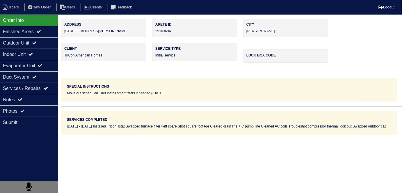
scroll to position [0, 0]
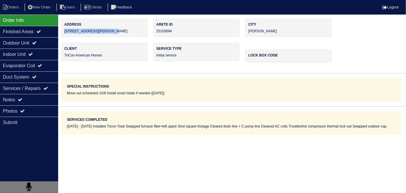
drag, startPoint x: 114, startPoint y: 30, endPoint x: 61, endPoint y: 32, distance: 52.7
click at [61, 32] on div "Address [STREET_ADDRESS][PERSON_NAME]" at bounding box center [104, 28] width 86 height 18
copy div "[STREET_ADDRESS][PERSON_NAME]"
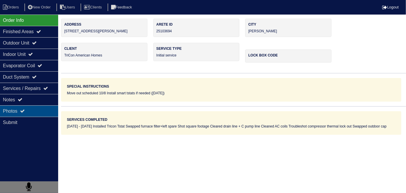
click at [17, 112] on div "Photos" at bounding box center [29, 110] width 58 height 11
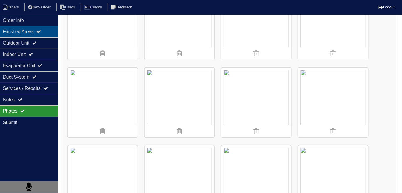
scroll to position [740, 0]
click at [33, 32] on div "Finished Areas" at bounding box center [29, 31] width 58 height 11
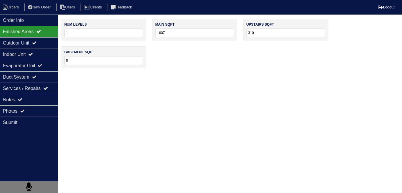
scroll to position [0, 0]
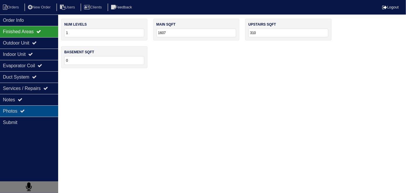
click at [29, 110] on div "Photos" at bounding box center [29, 110] width 58 height 11
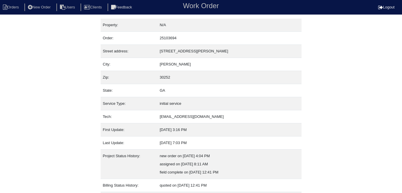
scroll to position [39, 0]
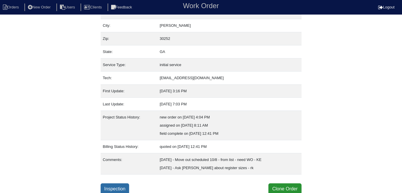
click at [120, 187] on link "Inspection" at bounding box center [115, 188] width 29 height 11
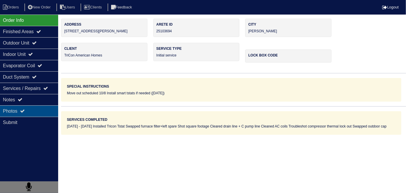
click at [41, 112] on div "Photos" at bounding box center [29, 110] width 58 height 11
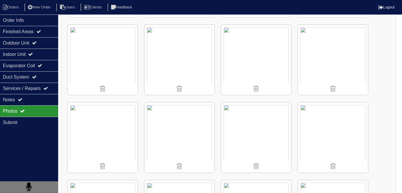
scroll to position [238, 0]
click at [309, 59] on img at bounding box center [333, 60] width 70 height 70
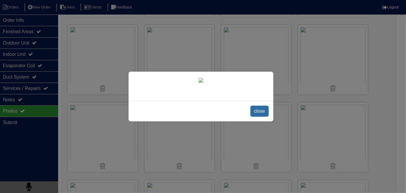
click at [262, 117] on span "close" at bounding box center [260, 111] width 18 height 11
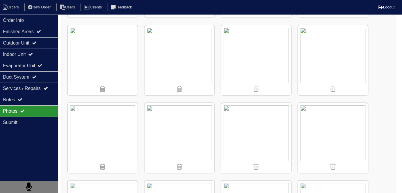
scroll to position [1482, 0]
click at [15, 8] on li "Orders" at bounding box center [12, 7] width 24 height 8
select select "15"
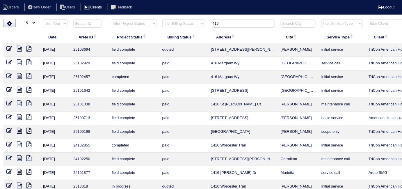
drag, startPoint x: 224, startPoint y: 22, endPoint x: 113, endPoint y: 4, distance: 112.4
click at [113, 19] on body "Orders New Order Users Clients Feedback Logout Orders New Order Users Clients M…" at bounding box center [201, 140] width 402 height 242
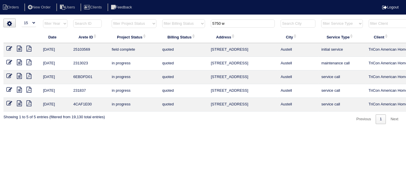
type input "5750 w"
click at [8, 46] on icon at bounding box center [9, 49] width 6 height 6
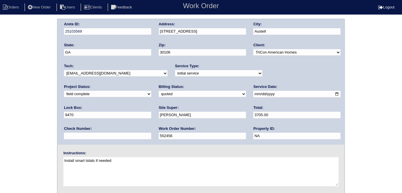
click at [159, 95] on select "need to quote quoted need to invoice invoiced paid warranty purchase order need…" at bounding box center [202, 94] width 87 height 6
select select "need to invoice"
click at [159, 91] on select "need to quote quoted need to invoice invoiced paid warranty purchase order need…" at bounding box center [202, 94] width 87 height 6
click at [5, 119] on div "Arete ID: 25103569 Address: [STREET_ADDRESS] City: [GEOGRAPHIC_DATA] State: [GE…" at bounding box center [201, 137] width 402 height 236
click at [15, 136] on div "Arete ID: 25103569 Address: [STREET_ADDRESS] City: [GEOGRAPHIC_DATA] State: [GE…" at bounding box center [201, 137] width 402 height 236
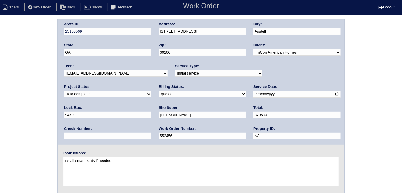
click at [19, 89] on div "Arete ID: 25103569 Address: [STREET_ADDRESS] City: [GEOGRAPHIC_DATA] State: [GE…" at bounding box center [201, 137] width 402 height 236
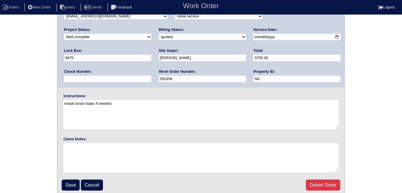
scroll to position [60, 0]
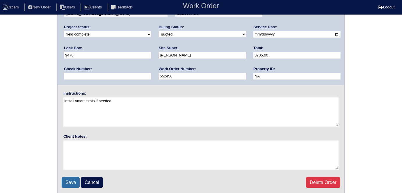
click at [65, 180] on input "Save" at bounding box center [71, 182] width 18 height 11
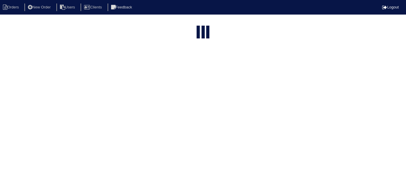
select select "15"
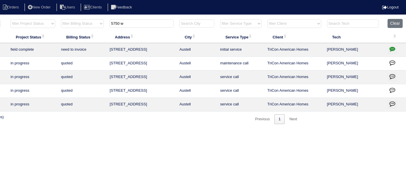
click at [395, 48] on icon "button" at bounding box center [393, 49] width 6 height 6
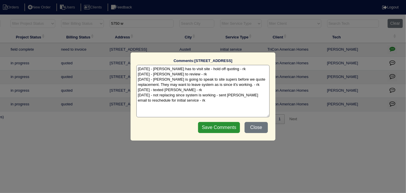
click at [203, 100] on textarea "[DATE] - [PERSON_NAME] has to visit site - hold off quoting - rk [DATE] - [PERS…" at bounding box center [203, 91] width 133 height 52
paste textarea "Duct cleaning / 1500 sqft insulation"
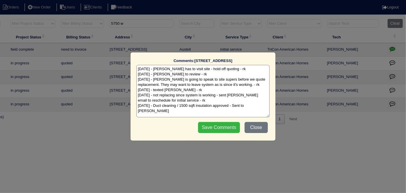
type textarea "[DATE] - [PERSON_NAME] has to visit site - hold off quoting - rk [DATE] - [PERS…"
click at [204, 130] on input "Save Comments" at bounding box center [219, 127] width 42 height 11
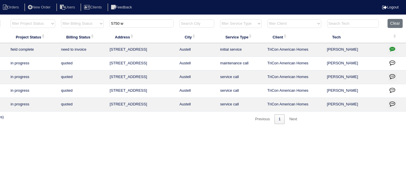
drag, startPoint x: 132, startPoint y: 19, endPoint x: 101, endPoint y: 16, distance: 31.0
click at [106, 20] on tr "filter Year -- Any Year -- 2025 2024 2023 2022 2021 2020 2019 filter Project St…" at bounding box center [154, 25] width 505 height 12
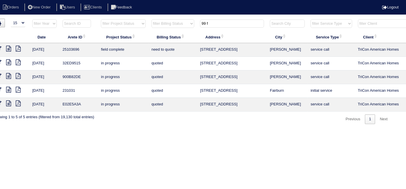
scroll to position [0, 0]
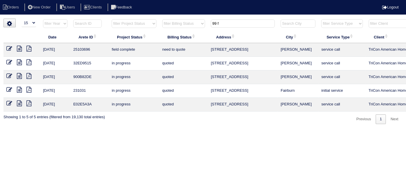
type input "99 f"
click at [19, 47] on icon at bounding box center [19, 49] width 5 height 6
click at [8, 49] on icon at bounding box center [9, 49] width 6 height 6
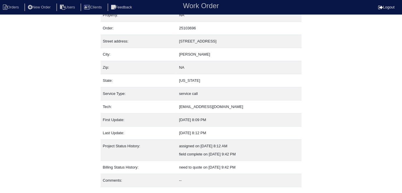
scroll to position [22, 0]
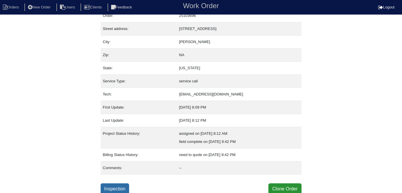
click at [113, 188] on link "Inspection" at bounding box center [115, 188] width 29 height 11
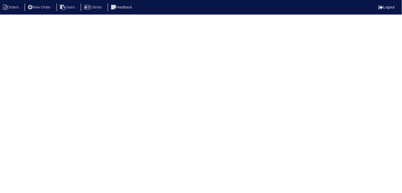
select select "0"
select select "Rheem"
select select "0"
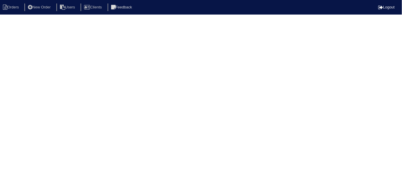
select select "1"
select select "0"
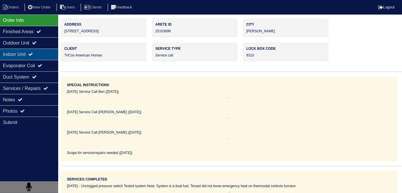
drag, startPoint x: 41, startPoint y: 41, endPoint x: 39, endPoint y: 50, distance: 9.4
click at [41, 41] on div "Outdoor Unit" at bounding box center [29, 42] width 58 height 11
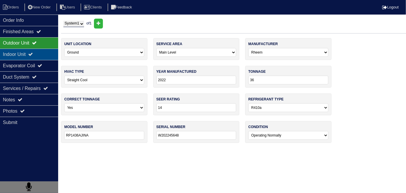
click at [33, 56] on icon at bounding box center [30, 54] width 5 height 5
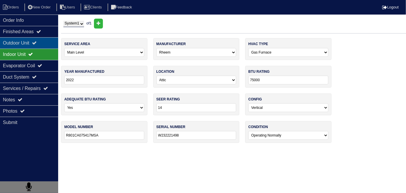
click at [34, 46] on div "Outdoor Unit" at bounding box center [29, 42] width 58 height 11
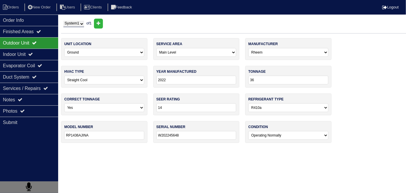
drag, startPoint x: 31, startPoint y: 58, endPoint x: 168, endPoint y: 56, distance: 136.3
click at [31, 58] on div "Indoor Unit" at bounding box center [29, 54] width 58 height 11
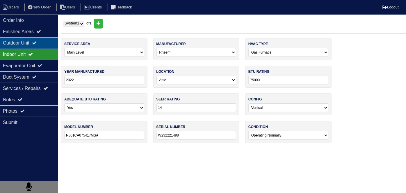
click at [19, 47] on div "Outdoor Unit" at bounding box center [29, 42] width 58 height 11
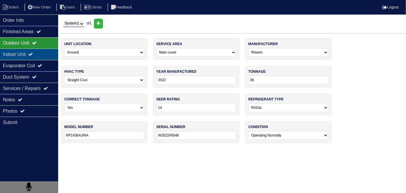
click at [19, 51] on div "Indoor Unit" at bounding box center [29, 54] width 58 height 11
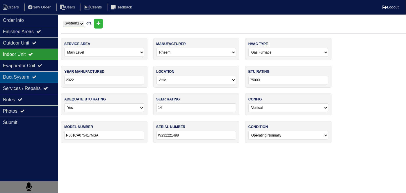
click at [19, 75] on div "Duct System" at bounding box center [29, 76] width 58 height 11
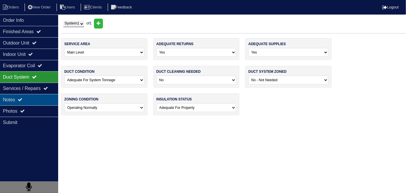
click at [18, 97] on div "Notes" at bounding box center [29, 99] width 58 height 11
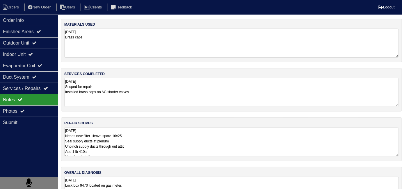
drag, startPoint x: 160, startPoint y: 103, endPoint x: 168, endPoint y: 135, distance: 32.8
click at [159, 103] on textarea "10.8.25 Scoped for repair Installed brass caps on AC shader valves" at bounding box center [231, 92] width 335 height 29
click at [175, 146] on textarea "10.8.25 Needs new filter +leave spare 16x25 Seal supply ducts at plenum Unpinch…" at bounding box center [231, 141] width 335 height 29
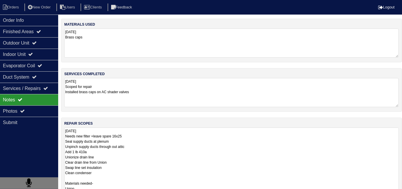
click at [192, 171] on textarea "10.8.25 Needs new filter +leave spare 16x25 Seal supply ducts at plenum Unpinch…" at bounding box center [231, 178] width 335 height 101
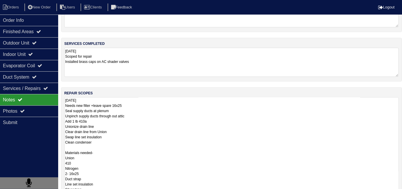
scroll to position [31, 0]
click at [205, 151] on textarea "10.8.25 Needs new filter +leave spare 16x25 Seal supply ducts at plenum Unpinch…" at bounding box center [231, 147] width 335 height 101
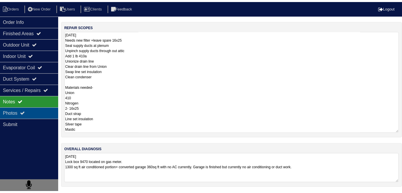
scroll to position [26, 0]
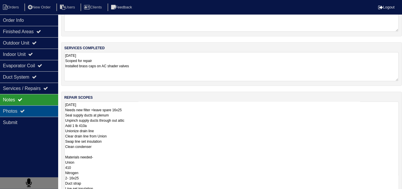
click at [11, 113] on div "Photos" at bounding box center [29, 110] width 58 height 11
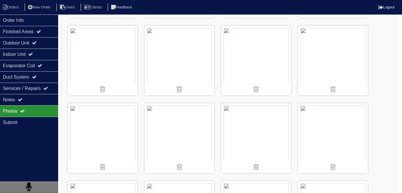
scroll to position [937, 0]
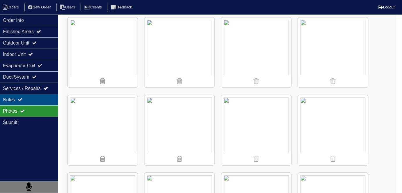
click at [36, 100] on div "Notes" at bounding box center [29, 99] width 58 height 11
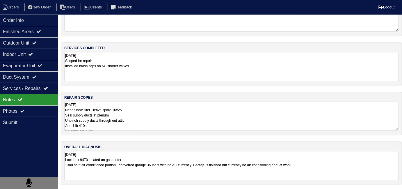
scroll to position [98, 0]
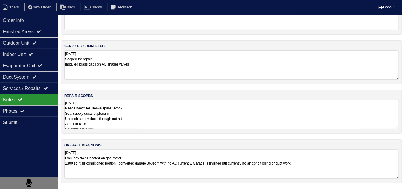
click at [166, 114] on textarea "10.8.25 Needs new filter +leave spare 16x25 Seal supply ducts at plenum Unpinch…" at bounding box center [231, 114] width 335 height 29
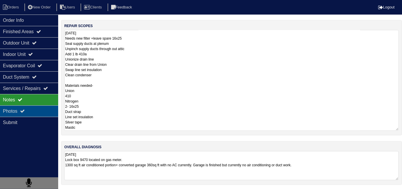
click at [39, 112] on div "Photos" at bounding box center [29, 110] width 58 height 11
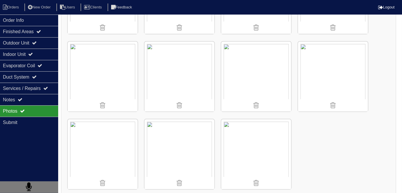
scroll to position [1466, 0]
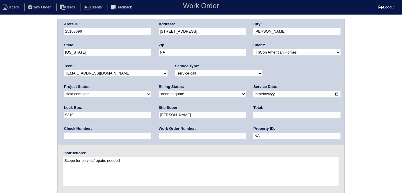
click at [175, 75] on select "-select- initial service basic service maintenance call replacement scope servi…" at bounding box center [218, 73] width 87 height 6
select select "scope only"
click at [175, 70] on select "-select- initial service basic service maintenance call replacement scope servi…" at bounding box center [218, 73] width 87 height 6
click at [2, 104] on div "Arete ID: 25103696 Address: [STREET_ADDRESS] City: [PERSON_NAME] State: [US_STA…" at bounding box center [201, 137] width 402 height 236
click at [159, 135] on input "text" at bounding box center [202, 136] width 87 height 7
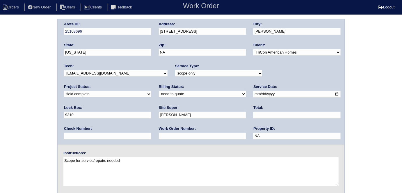
type input "requested"
click at [0, 129] on div "Arete ID: 25103696 Address: [STREET_ADDRESS] City: [PERSON_NAME] State: [US_STA…" at bounding box center [201, 137] width 402 height 236
click at [132, 31] on div "Arete ID: 25103696 Address: [STREET_ADDRESS] City: [PERSON_NAME] State: [US_STA…" at bounding box center [201, 81] width 287 height 125
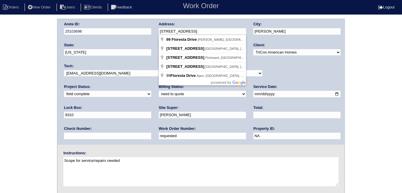
click at [0, 88] on div "Arete ID: 25103696 Address: [STREET_ADDRESS] City: [PERSON_NAME] State: [US_STA…" at bounding box center [201, 137] width 402 height 236
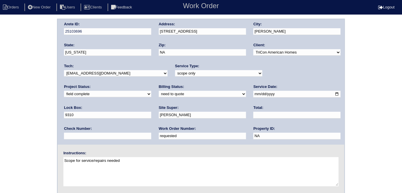
click at [159, 94] on select "need to quote quoted need to invoice invoiced paid warranty purchase order need…" at bounding box center [202, 94] width 87 height 6
select select "quoted"
click at [159, 91] on select "need to quote quoted need to invoice invoiced paid warranty purchase order need…" at bounding box center [202, 94] width 87 height 6
click at [254, 116] on input "text" at bounding box center [297, 115] width 87 height 7
type input "910.00"
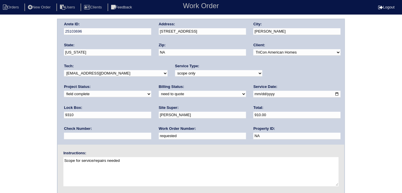
click at [0, 145] on div "Arete ID: 25103696 Address: [STREET_ADDRESS] City: [PERSON_NAME] State: [US_STA…" at bounding box center [201, 137] width 402 height 236
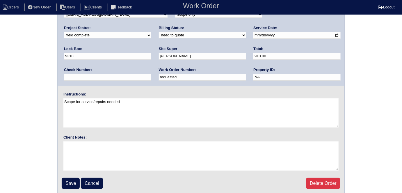
scroll to position [60, 0]
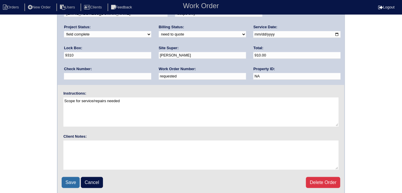
click at [72, 178] on input "Save" at bounding box center [71, 182] width 18 height 11
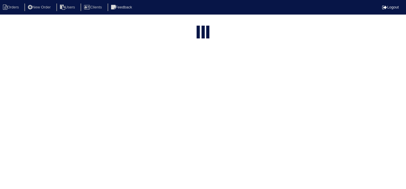
select select "15"
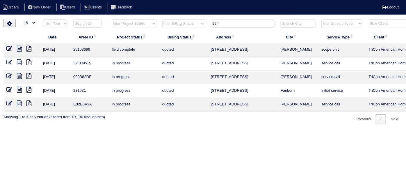
click at [21, 48] on icon at bounding box center [19, 49] width 5 height 6
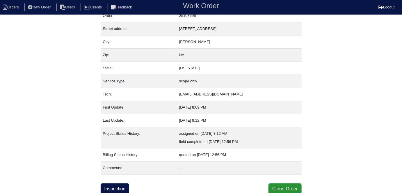
scroll to position [22, 0]
click at [113, 185] on link "Inspection" at bounding box center [115, 188] width 29 height 11
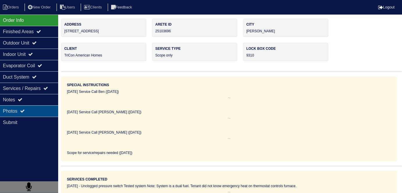
click at [16, 106] on div "Photos" at bounding box center [29, 110] width 58 height 11
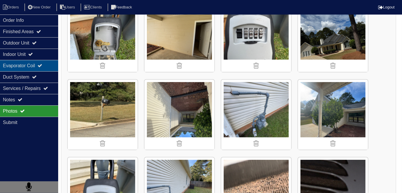
scroll to position [106, 0]
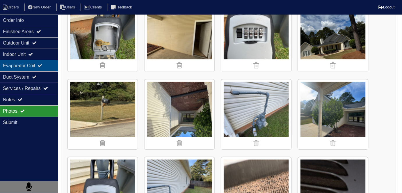
click at [29, 62] on div "Evaporator Coil" at bounding box center [29, 65] width 58 height 11
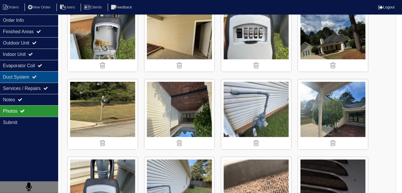
scroll to position [0, 0]
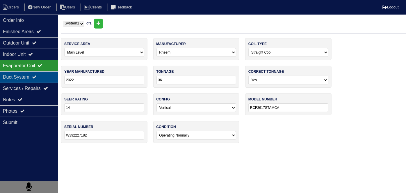
click at [24, 73] on div "Duct System" at bounding box center [29, 76] width 58 height 11
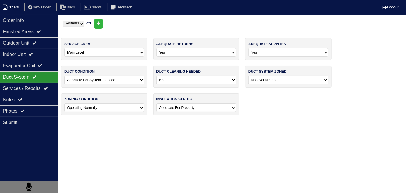
click at [15, 5] on li "Orders" at bounding box center [12, 7] width 24 height 8
select select "15"
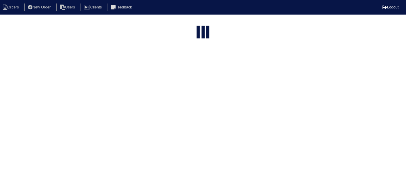
type input "99 f"
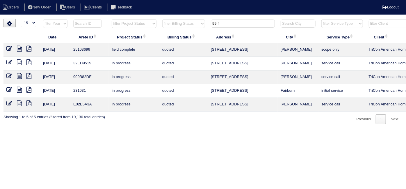
drag, startPoint x: 226, startPoint y: 25, endPoint x: 198, endPoint y: 23, distance: 27.4
click at [198, 23] on tr "filter Year -- Any Year -- 2025 2024 2023 2022 2021 2020 2019 filter Project St…" at bounding box center [255, 25] width 505 height 12
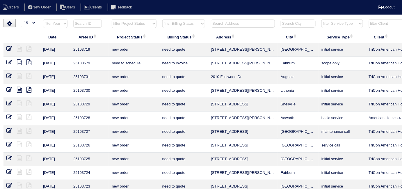
click at [222, 25] on input "text" at bounding box center [243, 24] width 64 height 8
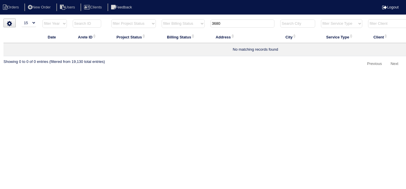
type input "3680"
click at [42, 5] on li "New Order" at bounding box center [39, 7] width 31 height 8
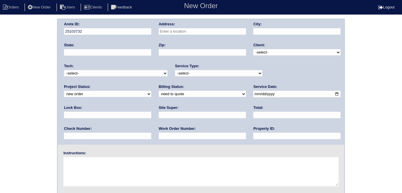
click at [187, 31] on input "text" at bounding box center [202, 31] width 87 height 7
click at [191, 33] on input "text" at bounding box center [202, 31] width 87 height 7
paste input "3680"
type input "[STREET_ADDRESS]"
type input "Kennesaw"
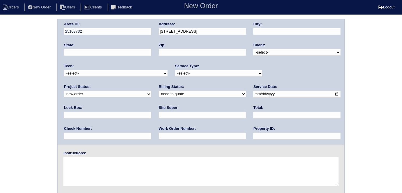
type input "GA"
type input "30144"
click at [262, 52] on select "-select- TriCon American Homes American Homes 4 Rent First Key Homes Zillow The…" at bounding box center [297, 52] width 87 height 6
select select "1"
click at [254, 49] on select "-select- TriCon American Homes American Homes 4 Rent First Key Homes Zillow The…" at bounding box center [297, 52] width 87 height 6
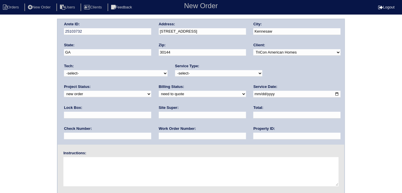
click at [205, 68] on div "Service Type: -select- initial service basic service maintenance call replaceme…" at bounding box center [218, 71] width 87 height 16
drag, startPoint x: 201, startPoint y: 71, endPoint x: 198, endPoint y: 73, distance: 3.1
click at [201, 71] on select "-select- initial service basic service maintenance call replacement scope servi…" at bounding box center [218, 73] width 87 height 6
select select "initial service"
click at [175, 70] on select "-select- initial service basic service maintenance call replacement scope servi…" at bounding box center [218, 73] width 87 height 6
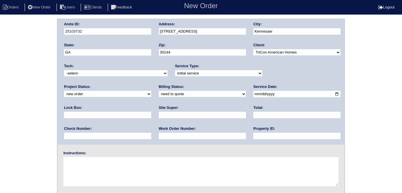
click at [151, 112] on input "text" at bounding box center [107, 115] width 87 height 7
type input "9310"
click at [254, 93] on input "date" at bounding box center [297, 94] width 87 height 7
type input "2025-10-09"
click at [254, 134] on input "text" at bounding box center [297, 136] width 87 height 7
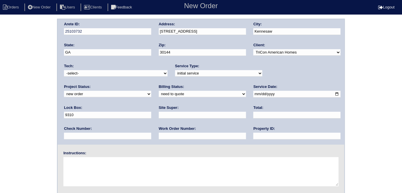
type input "N/A"
click at [159, 117] on input "text" at bounding box center [202, 115] width 87 height 7
type input "James Wright"
click at [159, 134] on input "text" at bounding box center [202, 136] width 87 height 7
type input "558123"
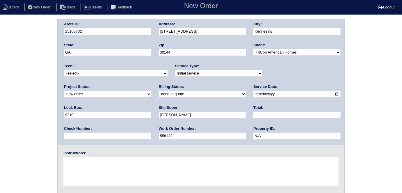
click at [113, 175] on textarea at bounding box center [200, 171] width 275 height 29
click at [82, 176] on textarea at bounding box center [200, 171] width 275 height 29
type textarea "Install smart tstats if needed"
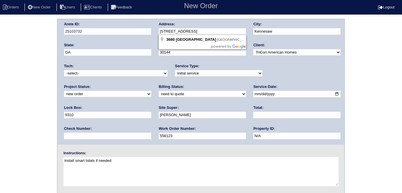
drag, startPoint x: 222, startPoint y: 33, endPoint x: 159, endPoint y: 28, distance: 63.1
click at [159, 28] on input "[STREET_ADDRESS]" at bounding box center [202, 31] width 87 height 7
click at [46, 117] on div "Arete ID: 25103732 Address: 3680 Devon Park Ln NW City: Kennesaw State: GA Zip:…" at bounding box center [201, 137] width 402 height 236
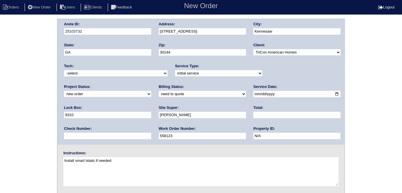
drag, startPoint x: 31, startPoint y: 82, endPoint x: 29, endPoint y: 98, distance: 16.1
click at [29, 82] on div "Arete ID: 25103732 Address: 3680 Devon Park Ln NW City: Kennesaw State: GA Zip:…" at bounding box center [201, 137] width 402 height 236
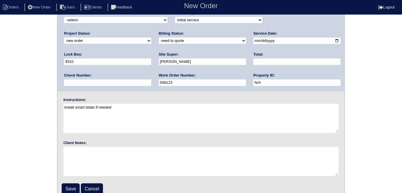
scroll to position [60, 0]
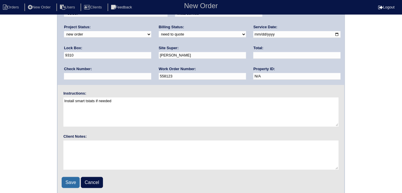
click at [67, 183] on input "Save" at bounding box center [71, 182] width 18 height 11
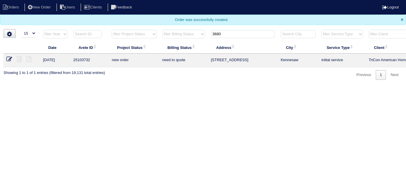
select select "15"
drag, startPoint x: 229, startPoint y: 36, endPoint x: 101, endPoint y: 16, distance: 128.7
click at [108, 18] on body "Orders New Order Users Clients Feedback Logout Orders New Order Users Clients M…" at bounding box center [203, 40] width 406 height 80
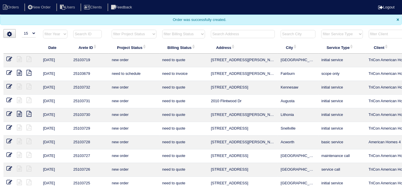
click at [143, 34] on select "filter Project Status -- Any Project Status -- new order assigned in progress f…" at bounding box center [134, 34] width 45 height 9
select select "field complete"
click at [112, 30] on select "filter Project Status -- Any Project Status -- new order assigned in progress f…" at bounding box center [134, 34] width 45 height 9
click at [187, 31] on select "filter Billing Status -- Any Billing Status -- need to quote quoted need to inv…" at bounding box center [183, 34] width 43 height 9
select select "need to quote"
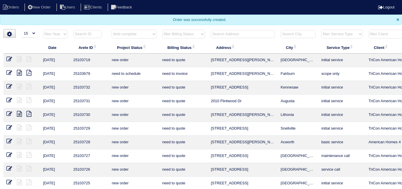
click at [162, 30] on select "filter Billing Status -- Any Billing Status -- need to quote quoted need to inv…" at bounding box center [183, 34] width 43 height 9
select select "field complete"
select select
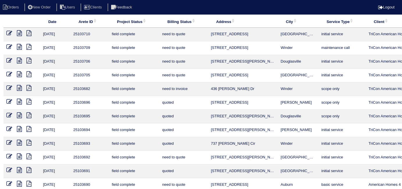
scroll to position [26, 0]
click at [8, 101] on icon at bounding box center [9, 101] width 6 height 6
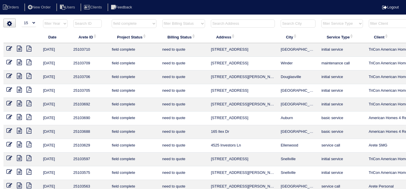
select select "15"
select select "field complete"
select select "need to quote"
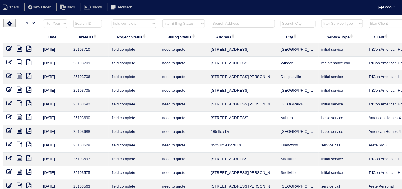
click at [144, 21] on select "filter Project Status -- Any Project Status -- new order assigned in progress f…" at bounding box center [134, 23] width 45 height 9
select select
click at [112, 19] on select "filter Project Status -- Any Project Status -- new order assigned in progress f…" at bounding box center [134, 23] width 45 height 9
select select "need to quote"
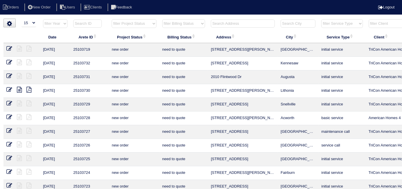
drag, startPoint x: 167, startPoint y: 23, endPoint x: 169, endPoint y: 27, distance: 4.2
click at [167, 23] on select "filter Billing Status -- Any Billing Status -- need to quote quoted need to inv…" at bounding box center [183, 23] width 43 height 9
select select
click at [162, 19] on select "filter Billing Status -- Any Billing Status -- need to quote quoted need to inv…" at bounding box center [183, 23] width 43 height 9
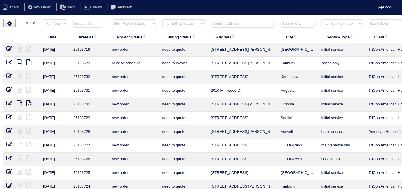
click at [247, 25] on input "text" at bounding box center [243, 24] width 64 height 8
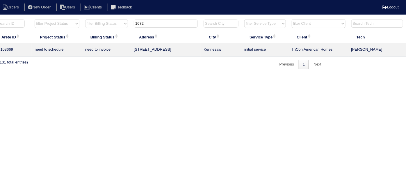
scroll to position [0, 101]
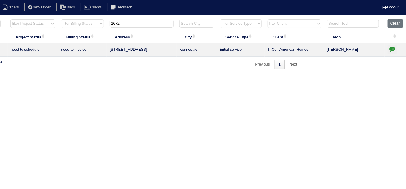
type input "1672"
click at [394, 46] on icon "button" at bounding box center [393, 49] width 6 height 6
type textarea "10/8/25 - Replacement / Duct cleaning approved - Sent to Dan, Payton, Reeca - K…"
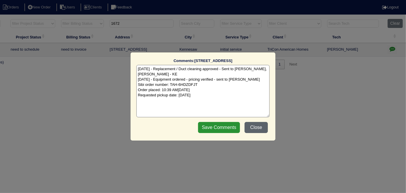
click at [256, 125] on button "Close" at bounding box center [256, 127] width 23 height 11
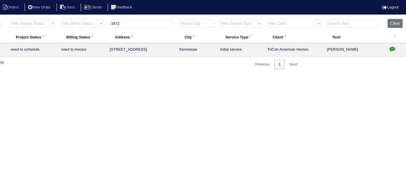
scroll to position [0, 0]
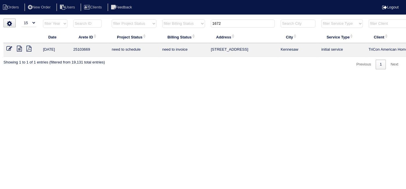
click at [20, 49] on icon at bounding box center [19, 49] width 5 height 6
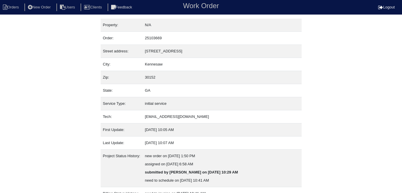
scroll to position [79, 0]
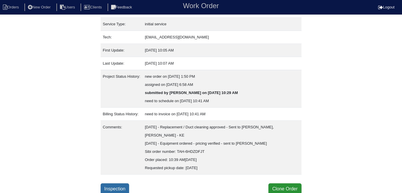
click at [124, 187] on link "Inspection" at bounding box center [115, 188] width 29 height 11
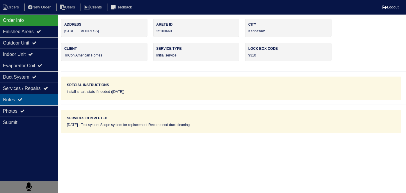
click at [19, 104] on div "Notes" at bounding box center [29, 99] width 58 height 11
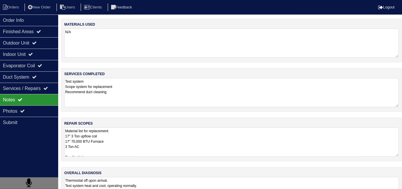
click at [158, 137] on textarea "Material list for replacement: 17" 3 Ton upflow coil 17" 70,000 BTU Furnace 3 T…" at bounding box center [231, 142] width 335 height 29
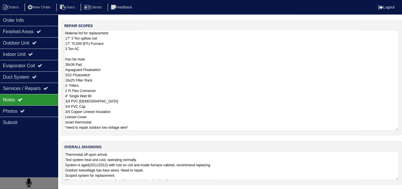
scroll to position [1, 0]
click at [249, 157] on textarea "Thermostat off upon arrival. Test system heat and cool, operating normally. Sys…" at bounding box center [231, 165] width 335 height 29
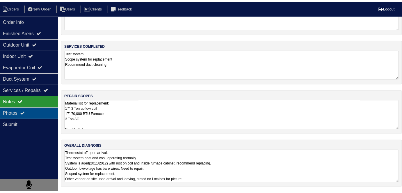
scroll to position [26, 0]
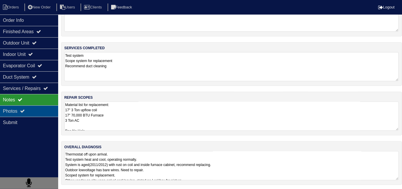
click at [34, 112] on div "Photos" at bounding box center [29, 110] width 58 height 11
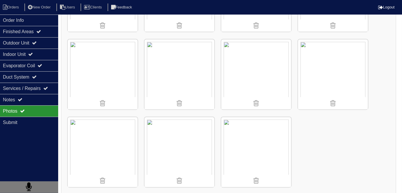
scroll to position [1002, 0]
click at [15, 22] on div "Order Info" at bounding box center [29, 20] width 58 height 11
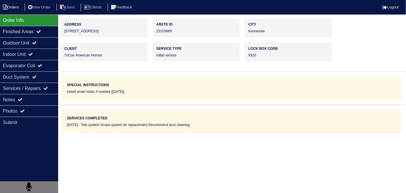
click at [9, 7] on li "Orders" at bounding box center [12, 7] width 24 height 8
select select "15"
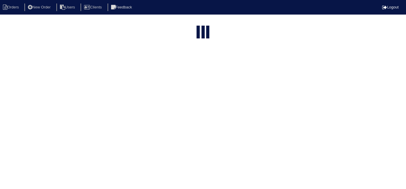
type input "1672"
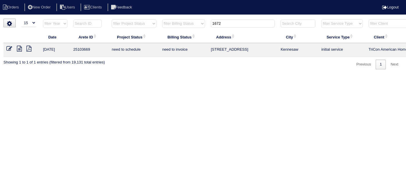
drag, startPoint x: 234, startPoint y: 24, endPoint x: 111, endPoint y: 30, distance: 123.3
click at [111, 30] on tr "filter Year -- Any Year -- 2025 2024 2023 2022 2021 2020 2019 filter Project St…" at bounding box center [255, 25] width 505 height 12
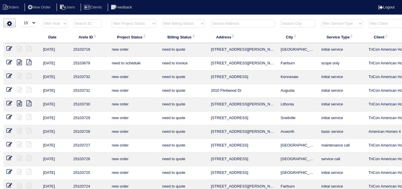
click at [225, 26] on input "text" at bounding box center [243, 24] width 64 height 8
click at [231, 23] on input "475 je" at bounding box center [243, 24] width 64 height 8
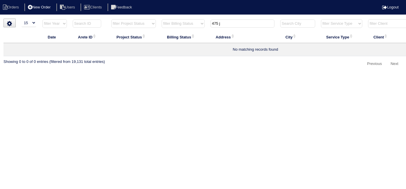
type input "475 j"
drag, startPoint x: 48, startPoint y: 7, endPoint x: 67, endPoint y: 13, distance: 19.6
click at [48, 7] on li "New Order" at bounding box center [39, 7] width 31 height 8
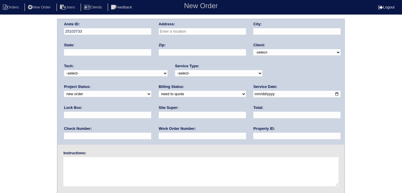
click at [191, 31] on input "text" at bounding box center [202, 31] width 87 height 7
click at [200, 32] on input "475 jenkinsburg" at bounding box center [202, 31] width 87 height 7
click at [169, 30] on input "475 jenkinsburg" at bounding box center [202, 31] width 87 height 7
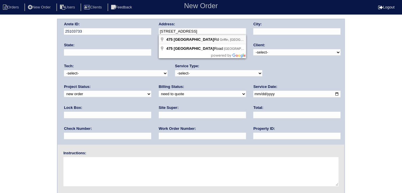
type input "475 Jenkinsburg Rd"
type input "Griffin"
type input "GA"
type input "30223"
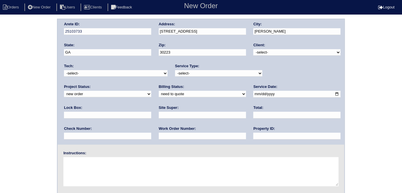
drag, startPoint x: 259, startPoint y: 51, endPoint x: 260, endPoint y: 55, distance: 3.8
click at [259, 51] on select "-select- TriCon American Homes American Homes 4 Rent First Key Homes Zillow The…" at bounding box center [297, 52] width 87 height 6
select select "1"
click at [254, 49] on select "-select- TriCon American Homes American Homes 4 Rent First Key Homes Zillow The…" at bounding box center [297, 52] width 87 height 6
click at [206, 70] on select "-select- initial service basic service maintenance call replacement scope servi…" at bounding box center [218, 73] width 87 height 6
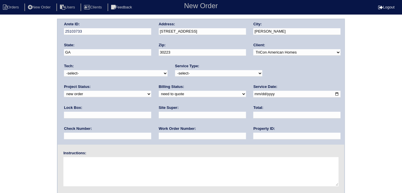
select select "scope only"
click at [175, 70] on select "-select- initial service basic service maintenance call replacement scope servi…" at bounding box center [218, 73] width 87 height 6
click at [151, 112] on input "text" at bounding box center [107, 115] width 87 height 7
type input "9470"
click at [254, 93] on input "date" at bounding box center [297, 94] width 87 height 7
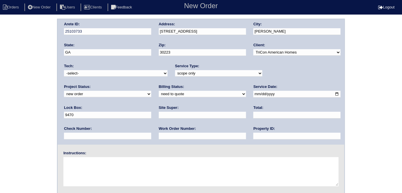
type input "2025-10-09"
click at [254, 133] on input "text" at bounding box center [297, 136] width 87 height 7
type input "N/A"
click at [159, 116] on input "text" at bounding box center [202, 115] width 87 height 7
type input "Claudia Abreu-Mullings"
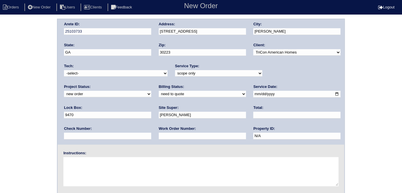
click at [85, 159] on textarea at bounding box center [200, 171] width 275 height 29
type textarea "Scope for service/repairs needed"
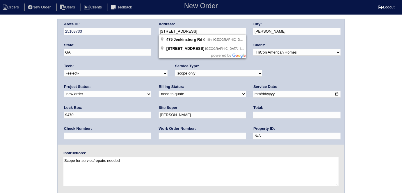
click at [147, 29] on div "Arete ID: 25103733 Address: 475 Jenkinsburg Rd City: Griffin State: GA Zip: 302…" at bounding box center [201, 81] width 287 height 125
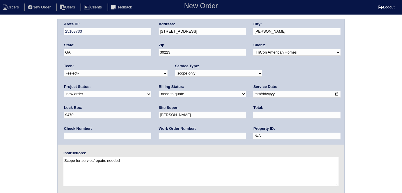
click at [0, 79] on div "Arete ID: 25103733 Address: 475 Jenkinsburg Rd City: Griffin State: GA Zip: 302…" at bounding box center [201, 137] width 402 height 236
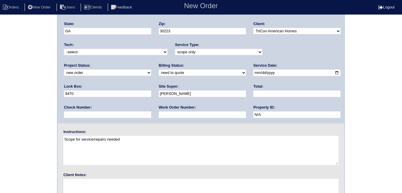
scroll to position [60, 0]
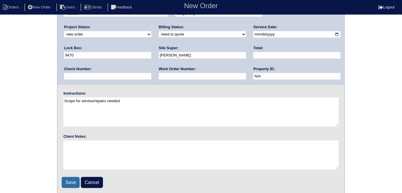
click at [70, 181] on input "Save" at bounding box center [71, 182] width 18 height 11
click at [0, 85] on div "Arete ID: 25103733 Address: 475 Jenkinsburg Rd City: Griffin State: GA Zip: 302…" at bounding box center [201, 77] width 402 height 236
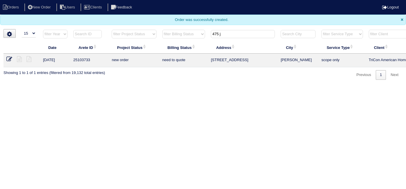
select select "15"
drag, startPoint x: 220, startPoint y: 123, endPoint x: 186, endPoint y: 64, distance: 68.1
click at [220, 86] on html "Orders New Order Users Clients Feedback Logout Orders New Order Users Clients M…" at bounding box center [203, 43] width 406 height 86
drag, startPoint x: 227, startPoint y: 33, endPoint x: 213, endPoint y: 34, distance: 14.7
click at [213, 34] on input "475 j" at bounding box center [243, 34] width 64 height 8
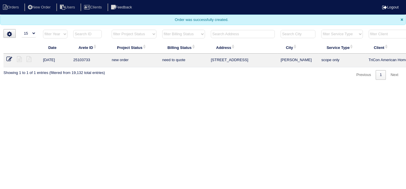
click at [132, 29] on div "▼ 10 15 25 50 200 500 Search: Date Arete ID Project Status Billing Status Addre…" at bounding box center [202, 54] width 399 height 51
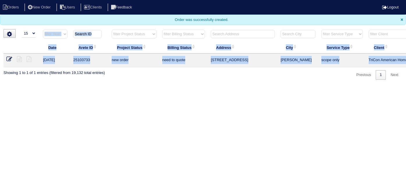
click at [130, 31] on select "filter Project Status -- Any Project Status -- new order assigned in progress f…" at bounding box center [134, 34] width 45 height 9
click at [135, 27] on body "Orders New Order Users Clients Feedback Logout Orders New Order Users Clients M…" at bounding box center [203, 40] width 406 height 80
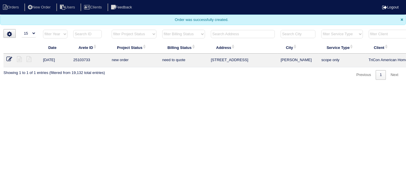
click at [129, 33] on select "filter Project Status -- Any Project Status -- new order assigned in progress f…" at bounding box center [134, 34] width 45 height 9
select select "field complete"
click at [112, 30] on select "filter Project Status -- Any Project Status -- new order assigned in progress f…" at bounding box center [134, 34] width 45 height 9
click at [187, 31] on select "filter Billing Status -- Any Billing Status -- need to quote quoted need to inv…" at bounding box center [183, 34] width 43 height 9
select select "need to quote"
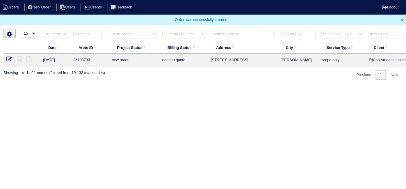
click at [162, 30] on select "filter Billing Status -- Any Billing Status -- need to quote quoted need to inv…" at bounding box center [183, 34] width 43 height 9
select select "field complete"
select select "need to quote"
select select "field complete"
select select
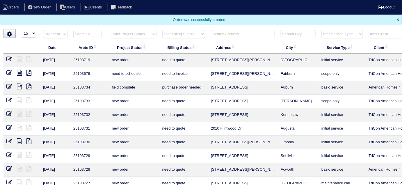
click at [126, 36] on select "filter Project Status -- Any Project Status -- new order assigned in progress f…" at bounding box center [134, 34] width 45 height 9
click at [112, 30] on select "filter Project Status -- Any Project Status -- new order assigned in progress f…" at bounding box center [134, 34] width 45 height 9
select select "field complete"
select select "need to quote"
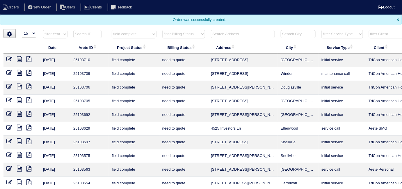
click at [165, 36] on select "filter Billing Status -- Any Billing Status -- need to quote quoted need to inv…" at bounding box center [183, 34] width 43 height 9
click at [158, 20] on div "Order was successfully created. ×" at bounding box center [201, 20] width 402 height 10
click at [31, 57] on icon at bounding box center [28, 59] width 5 height 6
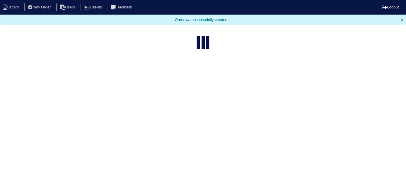
select select "15"
select select "field complete"
select select "need to quote"
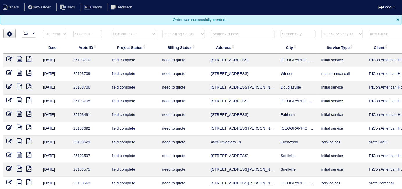
click at [31, 72] on icon at bounding box center [28, 73] width 5 height 6
click at [28, 87] on icon at bounding box center [28, 87] width 5 height 6
click at [30, 86] on icon at bounding box center [28, 87] width 5 height 6
click at [30, 98] on icon at bounding box center [28, 100] width 5 height 6
click at [27, 114] on icon at bounding box center [28, 114] width 5 height 6
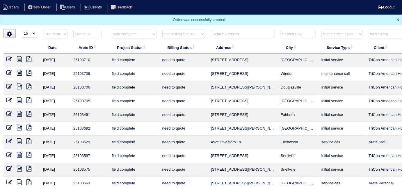
click at [20, 113] on icon at bounding box center [19, 114] width 5 height 6
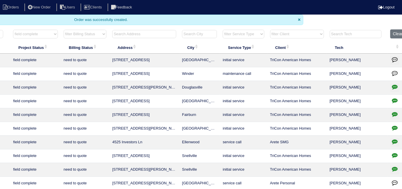
scroll to position [0, 105]
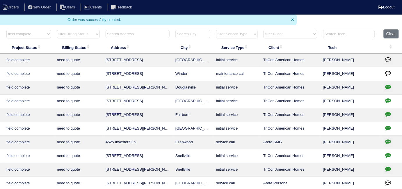
click at [386, 112] on icon "button" at bounding box center [389, 114] width 6 height 6
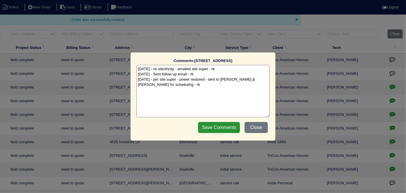
click at [169, 84] on textarea "9/24/25 - no electricity - emailed site super - rk 10/8/25 - Sent follow up ema…" at bounding box center [203, 91] width 133 height 52
type textarea "9/24/25 - no electricity - emailed site super - rk 10/8/25 - Sent follow up ema…"
click at [211, 130] on input "Save Comments" at bounding box center [219, 127] width 42 height 11
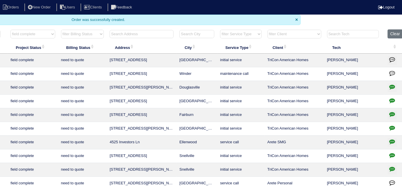
click at [161, 34] on input "text" at bounding box center [142, 34] width 64 height 8
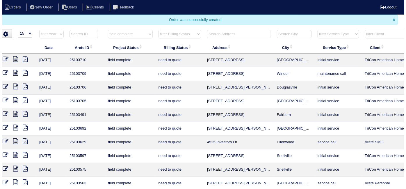
scroll to position [0, 0]
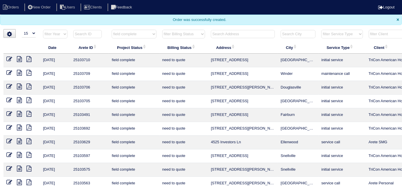
click at [113, 33] on select "filter Project Status -- Any Project Status -- new order assigned in progress f…" at bounding box center [134, 34] width 45 height 9
select select
click at [112, 30] on select "filter Project Status -- Any Project Status -- new order assigned in progress f…" at bounding box center [134, 34] width 45 height 9
click at [171, 33] on select "filter Billing Status -- Any Billing Status -- need to quote quoted need to inv…" at bounding box center [183, 34] width 43 height 9
select select
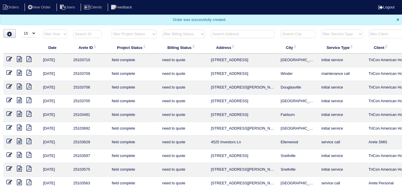
click at [162, 30] on select "filter Billing Status -- Any Billing Status -- need to quote quoted need to inv…" at bounding box center [183, 34] width 43 height 9
click at [218, 36] on input "text" at bounding box center [243, 34] width 64 height 8
type input "5310 c"
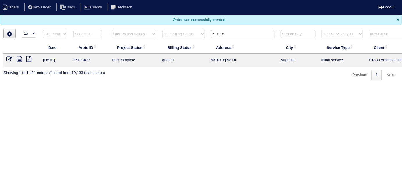
select select "need to quote"
select select
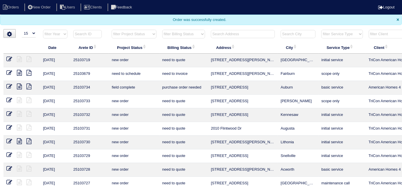
click at [234, 35] on input "text" at bounding box center [243, 34] width 64 height 8
click at [232, 33] on input "5310 c" at bounding box center [243, 34] width 64 height 8
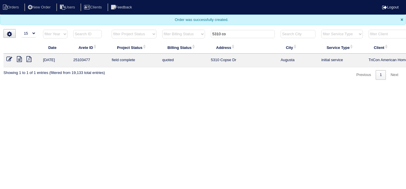
type input "5310 co"
click at [7, 58] on icon at bounding box center [9, 59] width 6 height 6
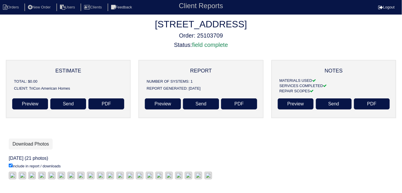
scroll to position [61, 0]
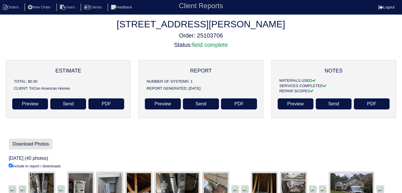
click at [27, 143] on link "Download Photos" at bounding box center [31, 144] width 44 height 11
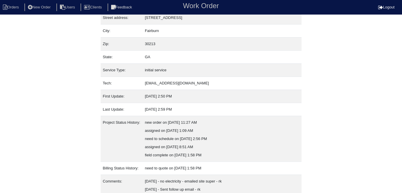
scroll to position [71, 0]
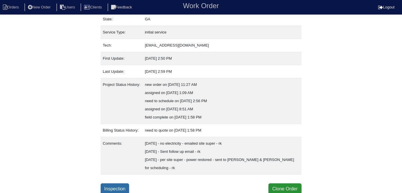
click at [113, 190] on link "Inspection" at bounding box center [115, 188] width 29 height 11
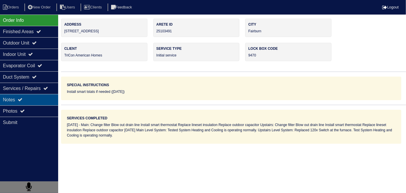
click at [36, 100] on div "Notes" at bounding box center [29, 99] width 58 height 11
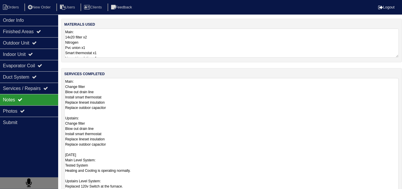
click at [158, 98] on textarea "Main: Change filter Blow out drain line Install smart thermostat Replace linese…" at bounding box center [231, 141] width 335 height 127
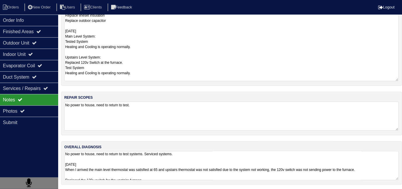
scroll to position [7, 0]
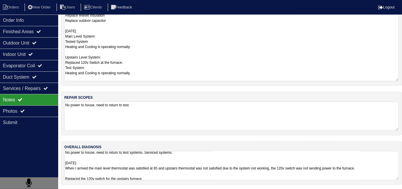
click at [162, 52] on textarea "Main: Change filter Blow out drain line Install smart thermostat Replace linese…" at bounding box center [231, 17] width 335 height 127
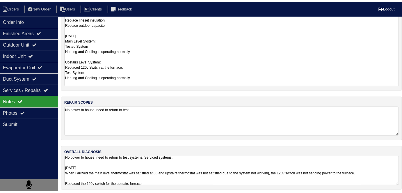
scroll to position [71, 0]
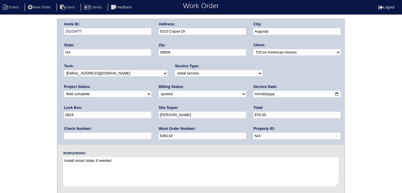
drag, startPoint x: 36, startPoint y: 87, endPoint x: 45, endPoint y: 95, distance: 11.8
click at [36, 87] on div "Arete ID: 25103477 Address: [STREET_ADDRESS] City: [GEOGRAPHIC_DATA] State: [GE…" at bounding box center [201, 137] width 402 height 236
click at [159, 95] on select "need to quote quoted need to invoice invoiced paid warranty purchase order need…" at bounding box center [202, 94] width 87 height 6
select select "need to invoice"
click at [159, 91] on select "need to quote quoted need to invoice invoiced paid warranty purchase order need…" at bounding box center [202, 94] width 87 height 6
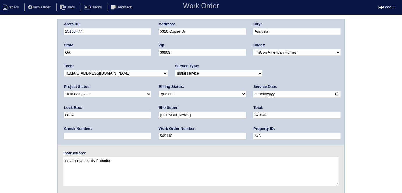
drag, startPoint x: 23, startPoint y: 119, endPoint x: 24, endPoint y: 122, distance: 3.2
click at [23, 119] on div "Arete ID: 25103477 Address: 5310 Copse Dr City: Augusta State: GA Zip: 30909 Cl…" at bounding box center [201, 137] width 402 height 236
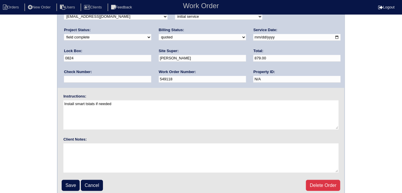
scroll to position [60, 0]
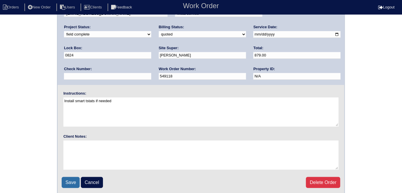
click at [72, 183] on input "Save" at bounding box center [71, 182] width 18 height 11
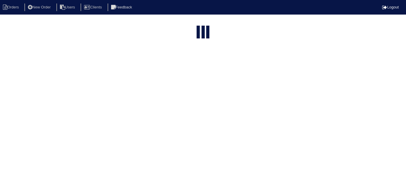
select select "15"
type input "5310 co"
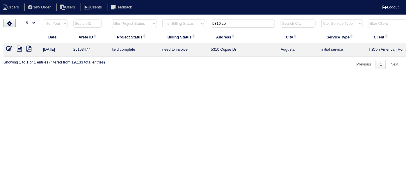
drag, startPoint x: 236, startPoint y: 25, endPoint x: 53, endPoint y: -5, distance: 185.6
click at [53, 0] on html "Orders New Order Users Clients Feedback Logout Orders New Order Users Clients M…" at bounding box center [203, 37] width 406 height 75
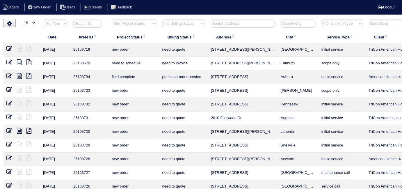
click at [128, 25] on select "filter Project Status -- Any Project Status -- new order assigned in progress f…" at bounding box center [134, 23] width 45 height 9
click at [112, 19] on select "filter Project Status -- Any Project Status -- new order assigned in progress f…" at bounding box center [134, 23] width 45 height 9
select select "field complete"
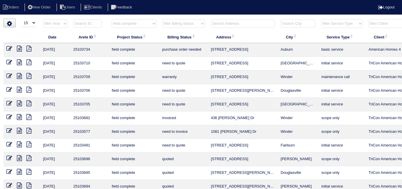
click at [170, 26] on select "filter Billing Status -- Any Billing Status -- need to quote quoted need to inv…" at bounding box center [183, 23] width 43 height 9
select select "need to quote"
click at [162, 19] on select "filter Billing Status -- Any Billing Status -- need to quote quoted need to inv…" at bounding box center [183, 23] width 43 height 9
select select "field complete"
select select "need to quote"
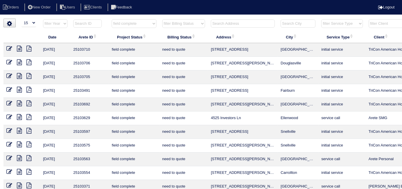
click at [144, 20] on select "filter Project Status -- Any Project Status -- new order assigned in progress f…" at bounding box center [134, 23] width 45 height 9
select select
click at [112, 19] on select "filter Project Status -- Any Project Status -- new order assigned in progress f…" at bounding box center [134, 23] width 45 height 9
drag, startPoint x: 180, startPoint y: 20, endPoint x: 180, endPoint y: 27, distance: 6.4
click at [180, 20] on select "filter Billing Status -- Any Billing Status -- need to quote quoted need to inv…" at bounding box center [183, 23] width 43 height 9
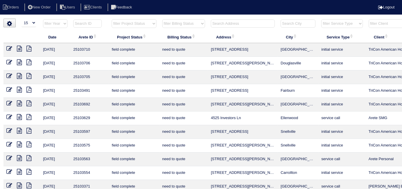
select select
click at [162, 19] on select "filter Billing Status -- Any Billing Status -- need to quote quoted need to inv…" at bounding box center [183, 23] width 43 height 9
click at [215, 23] on input "text" at bounding box center [243, 24] width 64 height 8
type input "41 COL"
select select "need to quote"
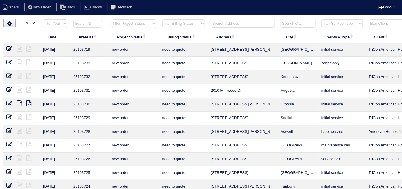
click at [222, 22] on input "text" at bounding box center [243, 24] width 64 height 8
type input "41 CO"
select select
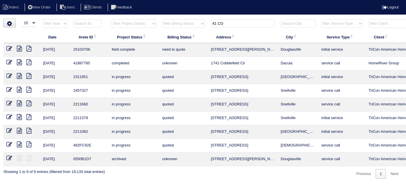
type input "41 CO"
click at [19, 48] on icon at bounding box center [19, 49] width 5 height 6
click at [11, 47] on icon at bounding box center [9, 49] width 6 height 6
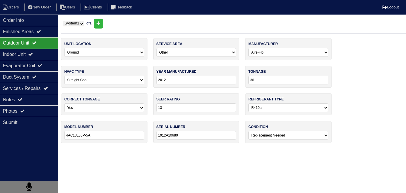
select select "0"
select select "3"
select select "Aire-Flo"
select select "0"
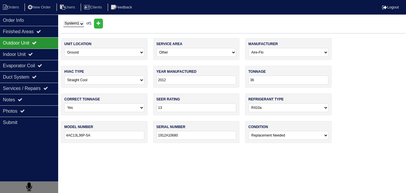
select select "1"
select select "2"
click at [37, 96] on div "Notes" at bounding box center [29, 99] width 58 height 11
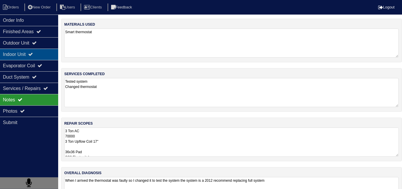
click at [28, 56] on div "Indoor Unit" at bounding box center [29, 54] width 58 height 11
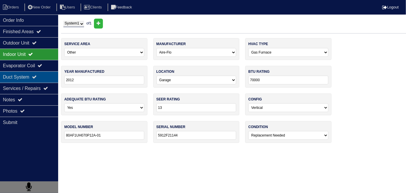
click at [35, 75] on div "Duct System" at bounding box center [29, 76] width 58 height 11
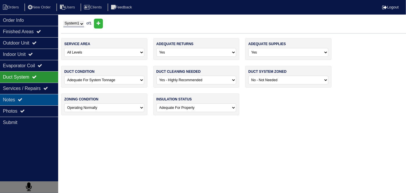
click at [32, 98] on div "Notes" at bounding box center [29, 99] width 58 height 11
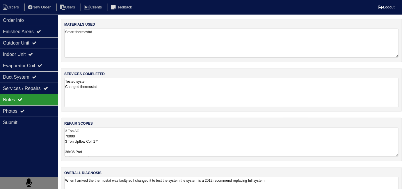
click at [188, 142] on textarea "3 Ton AC 70000 3 Ton Upflow Coil 17" 36x36 Pad SS2 Floatswitch Supply Plenum 17…" at bounding box center [231, 142] width 335 height 29
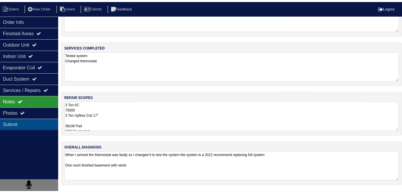
scroll to position [26, 0]
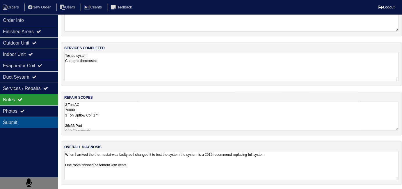
click at [50, 116] on div "Photos" at bounding box center [29, 110] width 58 height 11
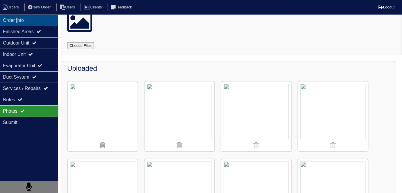
click at [19, 22] on div "Order Info" at bounding box center [29, 20] width 58 height 11
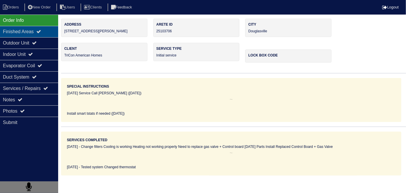
click at [21, 29] on div "Finished Areas" at bounding box center [29, 31] width 58 height 11
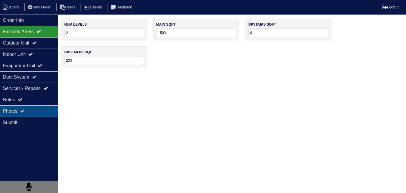
click at [23, 108] on div "Photos" at bounding box center [29, 110] width 58 height 11
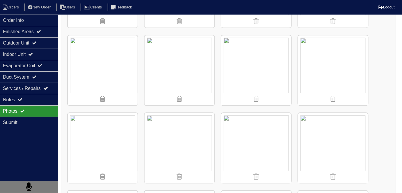
scroll to position [31, 0]
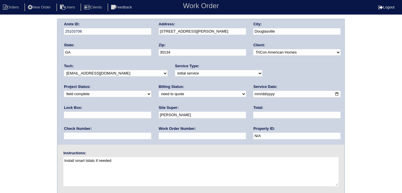
click at [159, 91] on select "need to quote quoted need to invoice invoiced paid warranty purchase order need…" at bounding box center [202, 94] width 87 height 6
select select "quoted"
click at [159, 91] on select "need to quote quoted need to invoice invoiced paid warranty purchase order need…" at bounding box center [202, 94] width 87 height 6
click at [159, 133] on input "text" at bounding box center [202, 136] width 87 height 7
type input "requested"
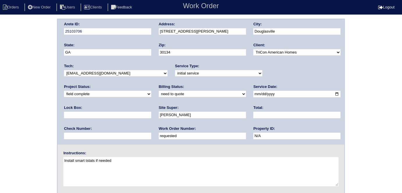
click at [254, 116] on input "text" at bounding box center [297, 115] width 87 height 7
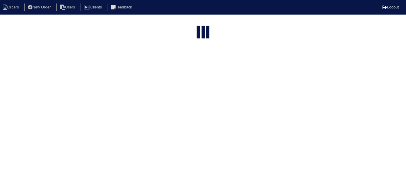
select select "15"
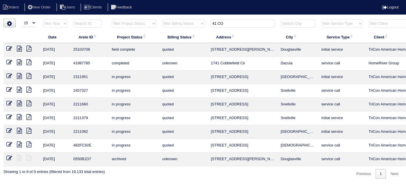
drag, startPoint x: 227, startPoint y: 23, endPoint x: 144, endPoint y: 17, distance: 83.2
click at [144, 17] on html "Orders New Order Users Clients Feedback Logout Orders New Order Users Clients M…" at bounding box center [203, 92] width 406 height 185
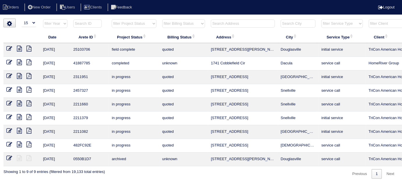
drag, startPoint x: 142, startPoint y: 22, endPoint x: 128, endPoint y: 26, distance: 14.5
click at [141, 22] on select "filter Project Status -- Any Project Status -- new order assigned in progress f…" at bounding box center [134, 23] width 45 height 9
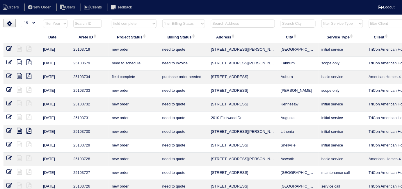
click at [112, 19] on select "filter Project Status -- Any Project Status -- new order assigned in progress f…" at bounding box center [134, 23] width 45 height 9
select select "field complete"
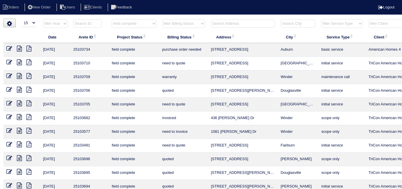
drag, startPoint x: 170, startPoint y: 23, endPoint x: 170, endPoint y: 26, distance: 3.2
click at [170, 23] on select "filter Billing Status -- Any Billing Status -- need to quote quoted need to inv…" at bounding box center [183, 23] width 43 height 9
select select "need to quote"
click at [162, 19] on select "filter Billing Status -- Any Billing Status -- need to quote quoted need to inv…" at bounding box center [183, 23] width 43 height 9
select select "field complete"
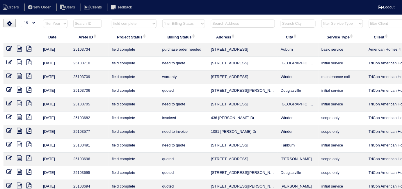
select select "need to quote"
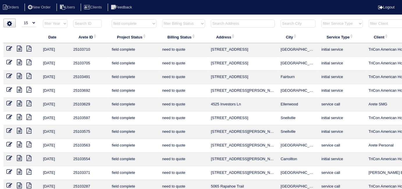
click at [18, 48] on icon at bounding box center [19, 49] width 5 height 6
click at [20, 60] on icon at bounding box center [19, 62] width 5 height 6
click at [19, 75] on icon at bounding box center [19, 76] width 5 height 6
click at [126, 25] on select "filter Project Status -- Any Project Status -- new order assigned in progress f…" at bounding box center [134, 23] width 45 height 9
select select
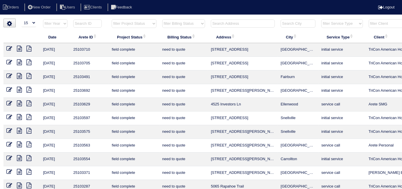
click at [112, 19] on select "filter Project Status -- Any Project Status -- new order assigned in progress f…" at bounding box center [134, 23] width 45 height 9
select select "need to quote"
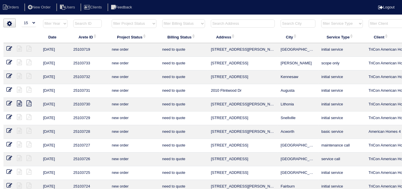
click at [172, 25] on select "filter Billing Status -- Any Billing Status -- need to quote quoted need to inv…" at bounding box center [183, 23] width 43 height 9
select select
click at [162, 19] on select "filter Billing Status -- Any Billing Status -- need to quote quoted need to inv…" at bounding box center [183, 23] width 43 height 9
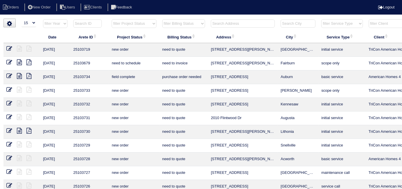
click at [225, 20] on input "text" at bounding box center [243, 24] width 64 height 8
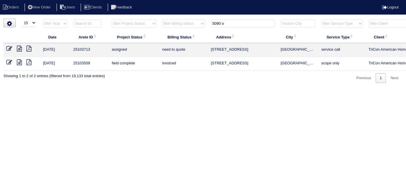
scroll to position [0, 101]
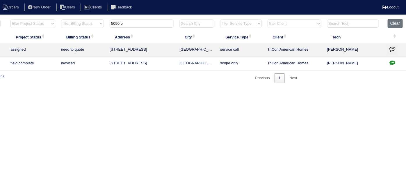
type input "5090 o"
click at [393, 49] on icon "button" at bounding box center [393, 49] width 6 height 6
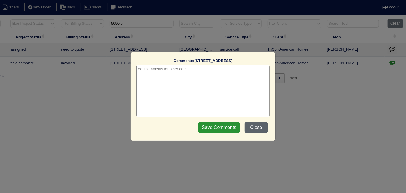
click at [259, 132] on button "Close" at bounding box center [256, 127] width 23 height 11
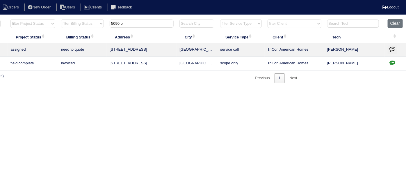
click at [391, 62] on icon "button" at bounding box center [393, 63] width 6 height 6
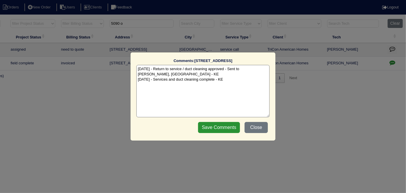
click at [236, 82] on textarea "9/26/25 - Return to service / duct cleaning approved - Sent to Dan, Payton - KE…" at bounding box center [203, 91] width 133 height 52
click at [253, 130] on button "Close" at bounding box center [256, 127] width 23 height 11
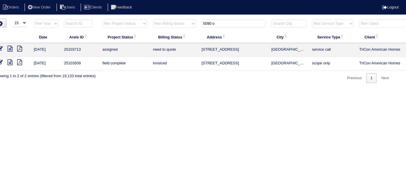
scroll to position [0, 0]
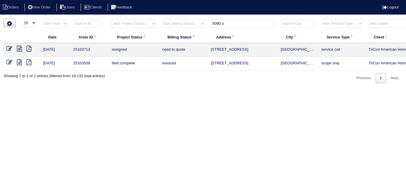
click at [21, 48] on icon at bounding box center [19, 49] width 5 height 6
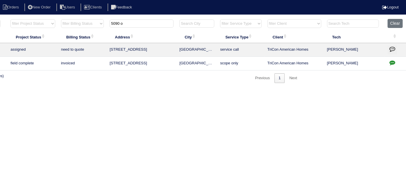
click at [394, 63] on icon "button" at bounding box center [393, 63] width 6 height 6
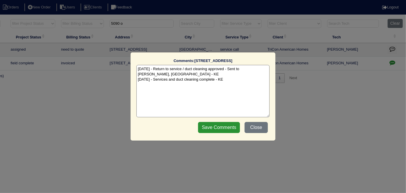
click at [231, 80] on textarea "9/26/25 - Return to service / duct cleaning approved - Sent to Dan, Payton - KE…" at bounding box center [203, 91] width 133 height 52
click at [263, 129] on button "Close" at bounding box center [256, 127] width 23 height 11
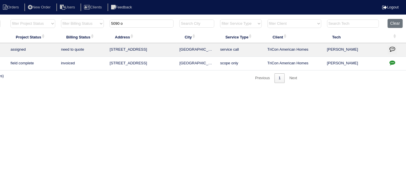
scroll to position [0, 0]
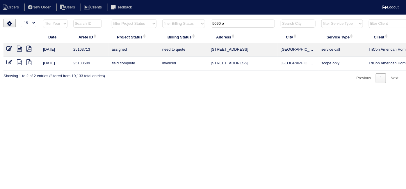
click at [17, 48] on icon at bounding box center [19, 49] width 5 height 6
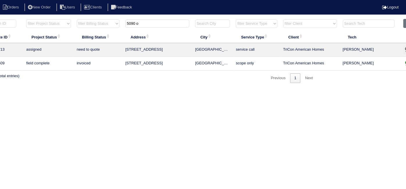
scroll to position [0, 101]
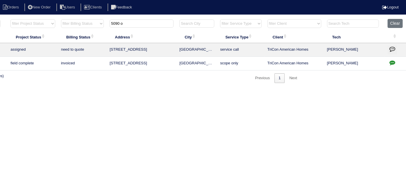
click at [390, 48] on icon "button" at bounding box center [393, 49] width 6 height 6
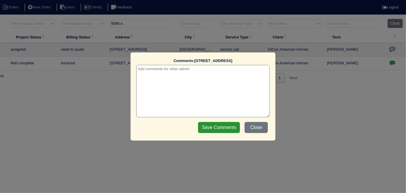
click at [169, 73] on textarea at bounding box center [203, 91] width 133 height 52
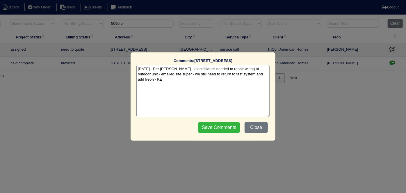
type textarea "10/9/25 - Per Justin - electrician is needed to repair wiring at outdoor unit -…"
click at [229, 126] on input "Save Comments" at bounding box center [219, 127] width 42 height 11
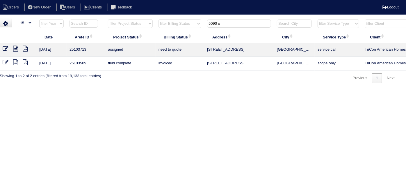
scroll to position [0, 0]
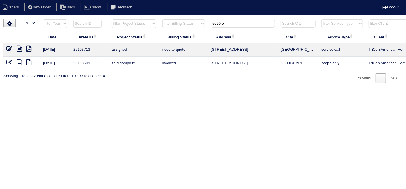
drag, startPoint x: 230, startPoint y: 27, endPoint x: 171, endPoint y: 23, distance: 58.7
click at [172, 23] on tr "filter Year -- Any Year -- 2025 2024 2023 2022 2021 2020 2019 filter Project St…" at bounding box center [255, 25] width 505 height 12
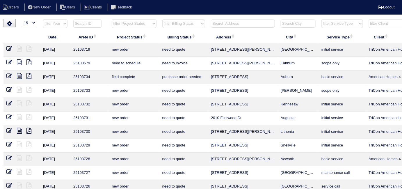
click at [223, 21] on input "text" at bounding box center [243, 24] width 64 height 8
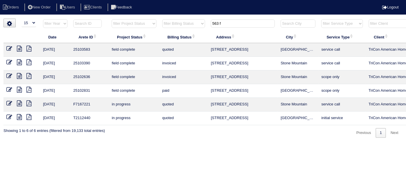
type input "563 f"
click at [8, 47] on icon at bounding box center [9, 49] width 6 height 6
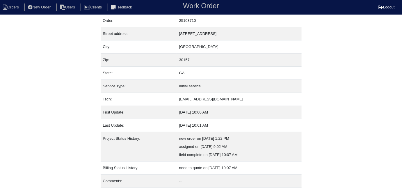
scroll to position [31, 0]
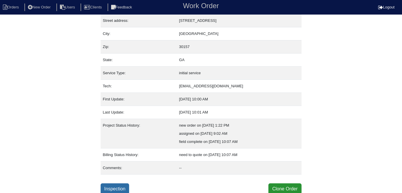
click at [129, 184] on link "Inspection" at bounding box center [115, 188] width 29 height 11
select select "0"
select select "Rheem"
select select "1"
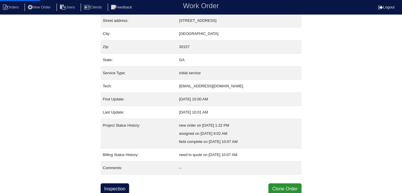
select select "0"
select select "1"
select select "0"
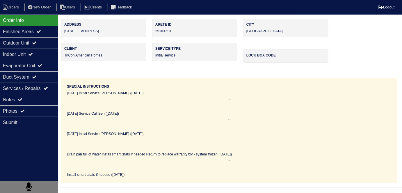
click at [35, 41] on div "Outdoor Unit" at bounding box center [29, 42] width 58 height 11
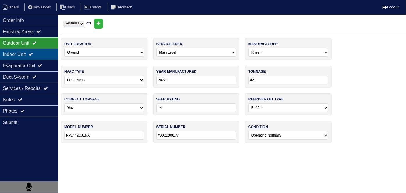
click at [31, 49] on div "Indoor Unit" at bounding box center [29, 54] width 58 height 11
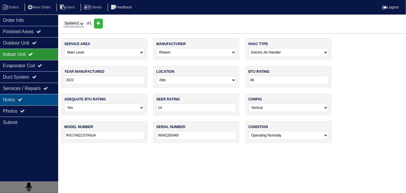
click at [22, 99] on icon at bounding box center [20, 99] width 5 height 5
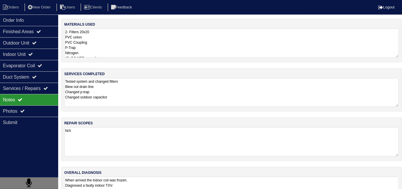
click at [167, 91] on textarea "Tested system and changed filters Blew out drain line Changed p-trap Changed ou…" at bounding box center [231, 92] width 335 height 29
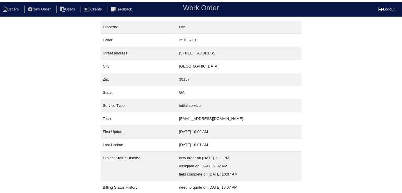
scroll to position [31, 0]
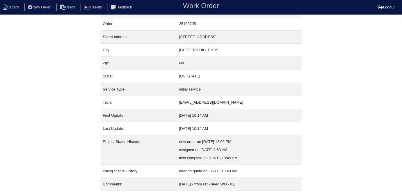
scroll to position [31, 0]
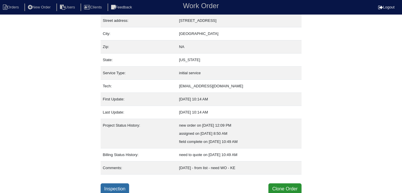
click at [116, 186] on link "Inspection" at bounding box center [115, 188] width 29 height 11
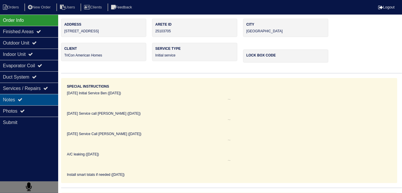
click at [35, 97] on div "Notes" at bounding box center [29, 99] width 58 height 11
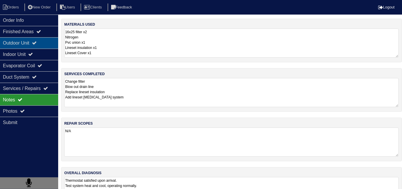
click at [34, 44] on div "Outdoor Unit" at bounding box center [29, 42] width 58 height 11
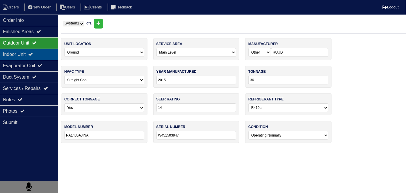
click at [34, 51] on div "Indoor Unit" at bounding box center [29, 54] width 58 height 11
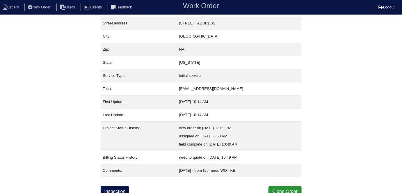
scroll to position [31, 0]
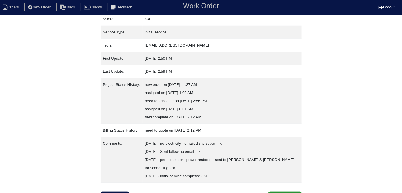
scroll to position [79, 0]
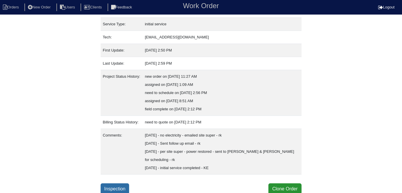
click at [126, 184] on link "Inspection" at bounding box center [115, 188] width 29 height 11
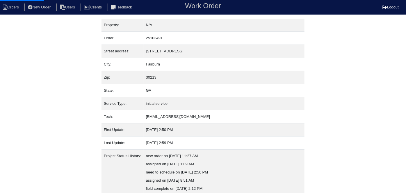
select select "0"
select select "[PERSON_NAME]"
select select "0"
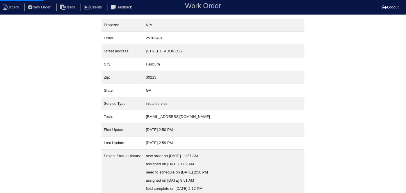
select select "0"
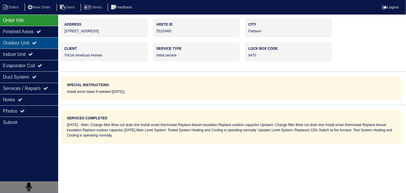
click at [32, 47] on div "Outdoor Unit" at bounding box center [29, 42] width 58 height 11
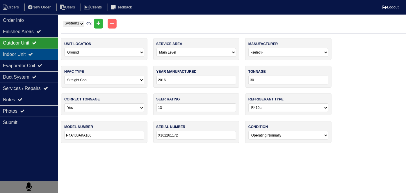
click at [28, 52] on div "Indoor Unit" at bounding box center [29, 54] width 58 height 11
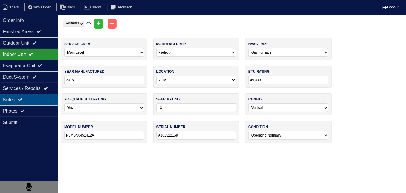
click at [26, 97] on div "Notes" at bounding box center [29, 99] width 58 height 11
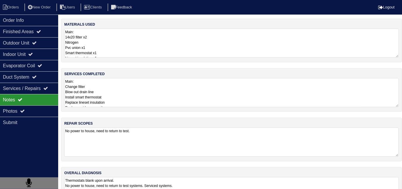
click at [138, 100] on textarea "Main: Change filter Blow out drain line Install smart thermostat Replace linese…" at bounding box center [231, 92] width 335 height 29
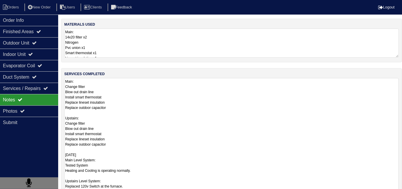
scroll to position [0, 0]
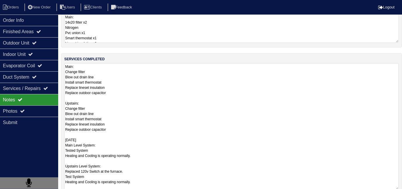
click at [154, 147] on textarea "Main: Change filter Blow out drain line Install smart thermostat Replace linese…" at bounding box center [231, 126] width 335 height 127
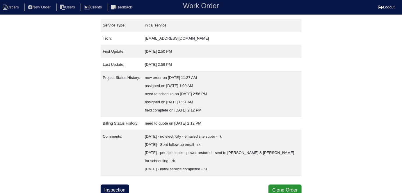
scroll to position [79, 0]
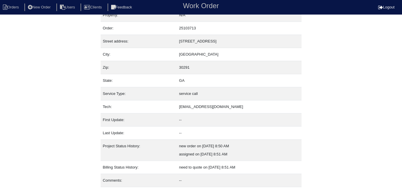
scroll to position [22, 0]
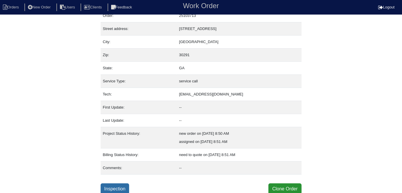
click at [123, 184] on link "Inspection" at bounding box center [115, 188] width 29 height 11
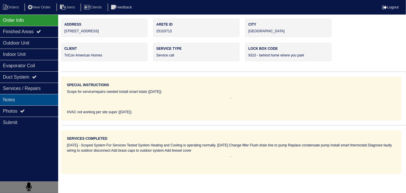
click at [0, 102] on div "Notes" at bounding box center [29, 99] width 58 height 11
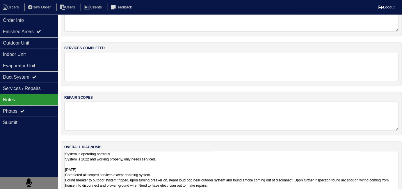
scroll to position [0, 0]
click at [210, 170] on textarea "System is operating normally System is 2022 and working properly, only needs se…" at bounding box center [231, 180] width 335 height 59
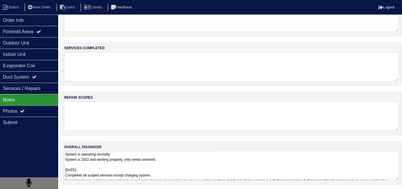
scroll to position [56, 0]
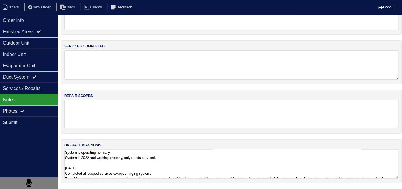
click at [251, 162] on textarea "System is operating normally System is 2022 and working properly, only needs se…" at bounding box center [231, 163] width 335 height 29
click at [208, 157] on textarea "System is operating normally System is 2022 and working properly, only needs se…" at bounding box center [231, 163] width 335 height 29
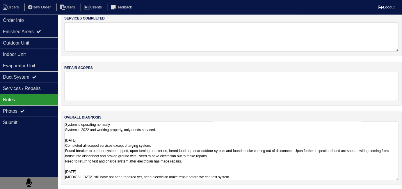
click at [226, 173] on textarea "System is operating normally System is 2022 and working properly, only needs se…" at bounding box center [231, 150] width 335 height 59
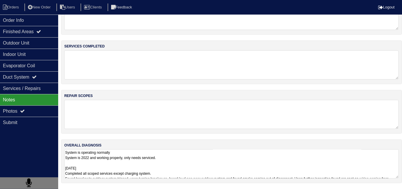
drag, startPoint x: 175, startPoint y: 171, endPoint x: 199, endPoint y: 160, distance: 26.8
click at [175, 171] on textarea "System is operating normally System is 2022 and working properly, only needs se…" at bounding box center [231, 163] width 335 height 29
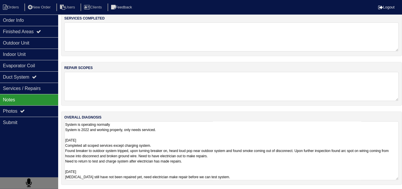
click at [238, 158] on textarea "System is operating normally System is 2022 and working properly, only needs se…" at bounding box center [231, 150] width 335 height 59
click at [237, 160] on textarea "System is operating normally System is 2022 and working properly, only needs se…" at bounding box center [231, 150] width 335 height 59
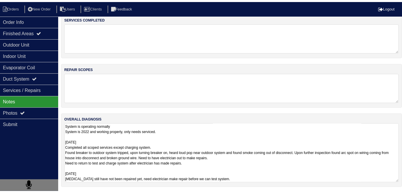
scroll to position [22, 0]
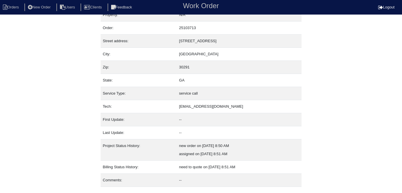
scroll to position [22, 0]
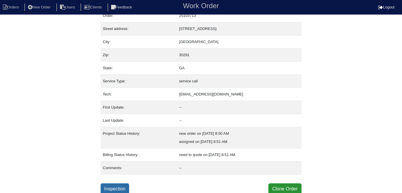
click at [118, 186] on link "Inspection" at bounding box center [115, 188] width 29 height 11
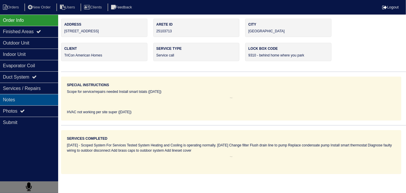
click at [6, 100] on div "Notes" at bounding box center [29, 99] width 58 height 11
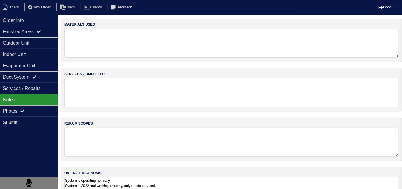
click at [213, 180] on textarea "System is operating normally System is 2022 and working properly, only needs se…" at bounding box center [231, 191] width 335 height 29
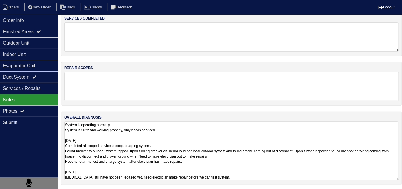
scroll to position [0, 0]
click at [246, 165] on textarea "System is operating normally System is 2022 and working properly, only needs se…" at bounding box center [231, 150] width 335 height 59
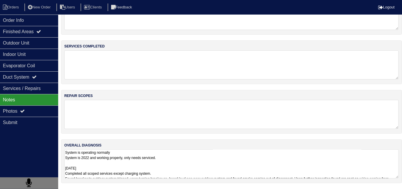
scroll to position [26, 0]
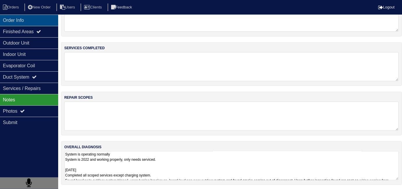
click at [9, 25] on div "Order Info" at bounding box center [29, 20] width 58 height 11
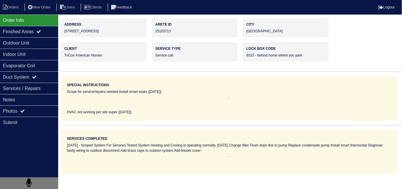
scroll to position [0, 0]
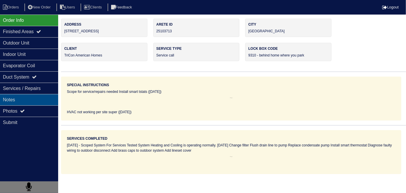
click at [35, 104] on div "Notes" at bounding box center [29, 99] width 58 height 11
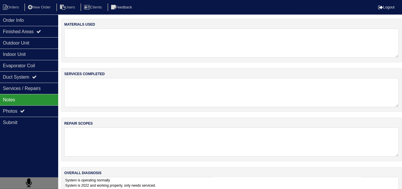
click at [206, 183] on textarea "System is operating normally System is 2022 and working properly, only needs se…" at bounding box center [231, 191] width 335 height 29
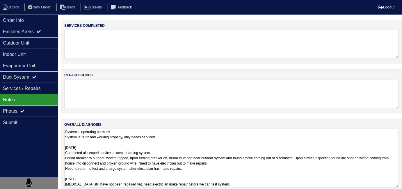
scroll to position [56, 0]
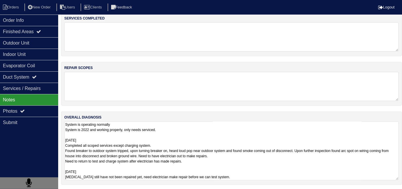
click at [223, 163] on textarea "System is operating normally System is 2022 and working properly, only needs se…" at bounding box center [231, 150] width 335 height 59
click at [224, 161] on textarea "System is operating normally System is 2022 and working properly, only needs se…" at bounding box center [231, 150] width 335 height 59
click at [222, 161] on textarea "System is operating normally System is 2022 and working properly, only needs se…" at bounding box center [231, 150] width 335 height 59
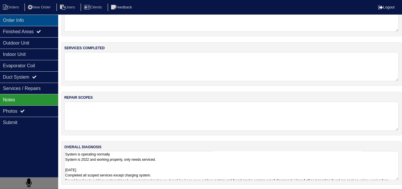
click at [22, 17] on div "Order Info" at bounding box center [29, 20] width 58 height 11
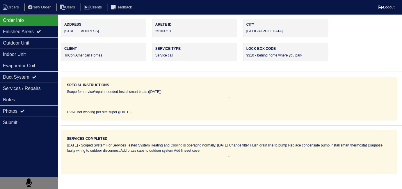
scroll to position [0, 0]
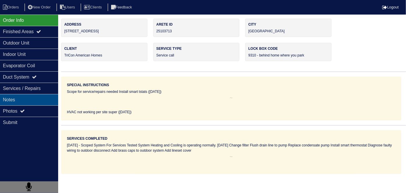
click at [26, 101] on div "Notes" at bounding box center [29, 99] width 58 height 11
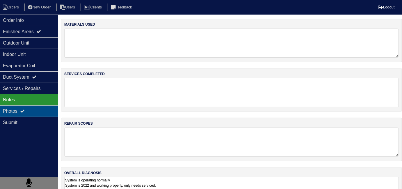
click at [26, 105] on div "Photos" at bounding box center [29, 110] width 58 height 11
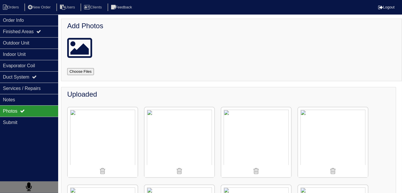
click at [26, 105] on div "Photos" at bounding box center [29, 110] width 58 height 11
click at [27, 103] on div "Notes" at bounding box center [29, 99] width 58 height 11
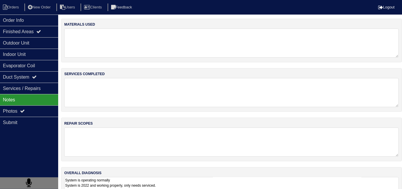
click at [208, 142] on textarea at bounding box center [231, 142] width 335 height 29
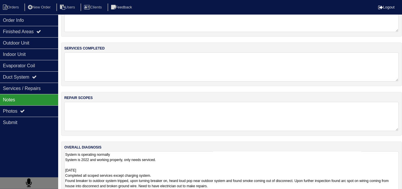
scroll to position [0, 0]
click at [215, 158] on textarea "System is operating normally System is 2022 and working properly, only needs se…" at bounding box center [231, 180] width 335 height 59
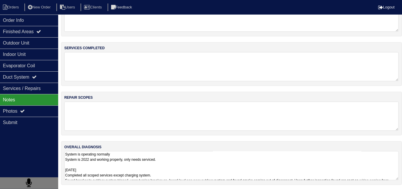
scroll to position [56, 0]
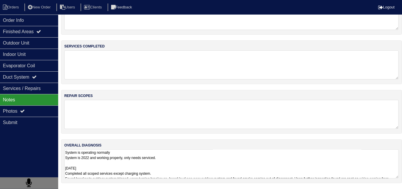
click at [334, 156] on textarea "System is operating normally System is 2022 and working properly, only needs se…" at bounding box center [231, 163] width 335 height 29
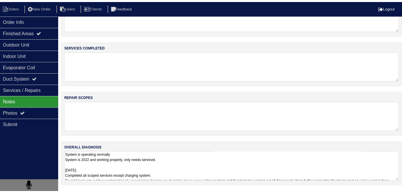
scroll to position [26, 0]
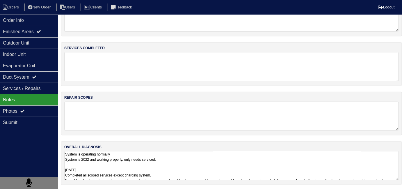
click at [30, 104] on div "Notes" at bounding box center [29, 99] width 58 height 11
click at [43, 114] on div "Photos" at bounding box center [29, 110] width 58 height 11
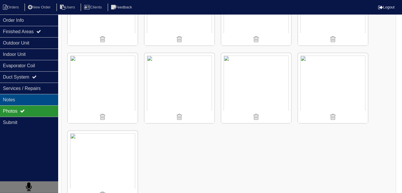
click at [20, 102] on div "Notes" at bounding box center [29, 99] width 58 height 11
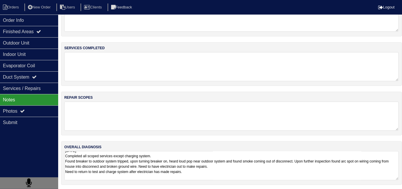
scroll to position [20, 0]
click at [207, 175] on textarea "System is operating normally System is 2022 and working properly, only needs se…" at bounding box center [231, 165] width 335 height 29
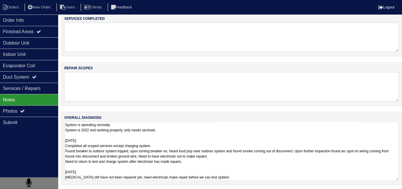
scroll to position [56, 0]
click at [199, 156] on textarea "System is operating normally System is 2022 and working properly, only needs se…" at bounding box center [231, 150] width 335 height 59
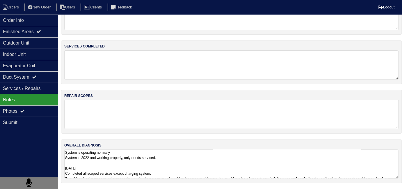
scroll to position [26, 0]
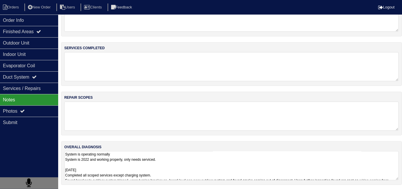
click at [206, 168] on textarea "System is operating normally System is 2022 and working properly, only needs se…" at bounding box center [231, 165] width 335 height 29
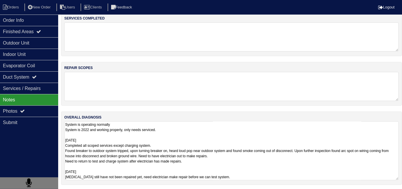
click at [207, 162] on textarea "System is operating normally System is 2022 and working properly, only needs se…" at bounding box center [231, 150] width 335 height 59
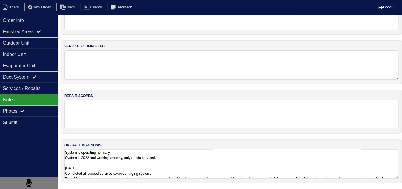
scroll to position [26, 0]
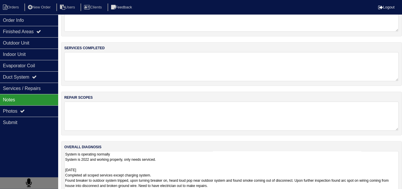
click at [193, 160] on textarea "System is operating normally System is 2022 and working properly, only needs se…" at bounding box center [231, 180] width 335 height 59
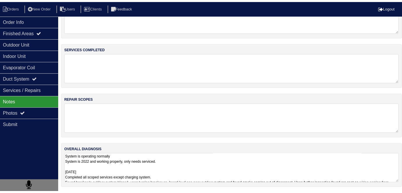
scroll to position [22, 0]
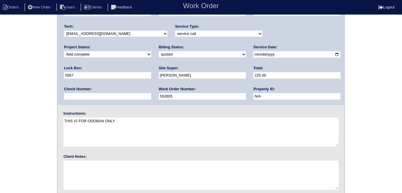
scroll to position [60, 0]
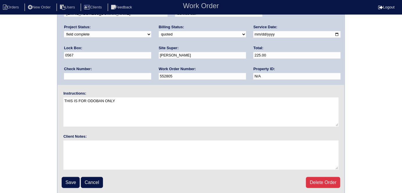
drag, startPoint x: 31, startPoint y: 35, endPoint x: 30, endPoint y: 66, distance: 31.2
click at [31, 35] on div "Arete ID: 25103583 Address: [STREET_ADDRESS] City: [GEOGRAPHIC_DATA] State: [GE…" at bounding box center [201, 77] width 402 height 236
click at [68, 183] on input "Save" at bounding box center [71, 182] width 18 height 11
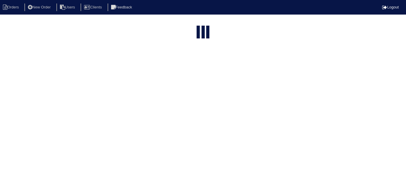
select select "15"
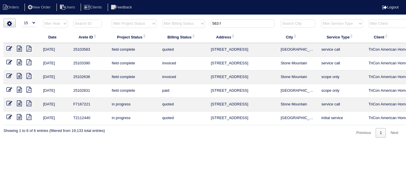
drag, startPoint x: 227, startPoint y: 22, endPoint x: 140, endPoint y: 27, distance: 86.6
click at [143, 27] on tr "filter Year -- Any Year -- 2025 2024 2023 2022 2021 2020 2019 filter Project St…" at bounding box center [255, 25] width 505 height 12
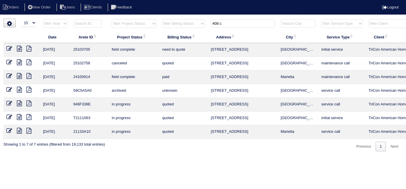
type input "408 c"
click at [20, 49] on icon at bounding box center [19, 49] width 5 height 6
click at [10, 47] on icon at bounding box center [9, 49] width 6 height 6
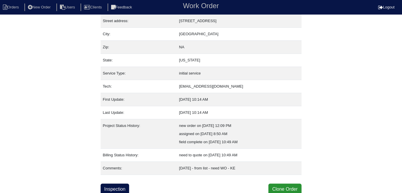
scroll to position [31, 0]
click at [112, 186] on link "Inspection" at bounding box center [115, 188] width 29 height 11
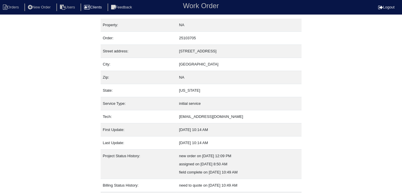
select select "0"
select select "Other"
select select "0"
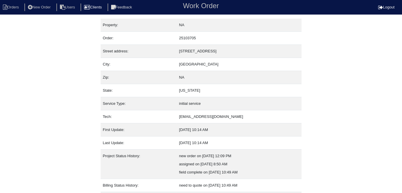
select select "1"
select select "0"
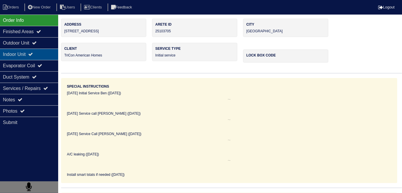
drag, startPoint x: 36, startPoint y: 41, endPoint x: 31, endPoint y: 50, distance: 10.3
click at [36, 41] on icon at bounding box center [34, 42] width 5 height 5
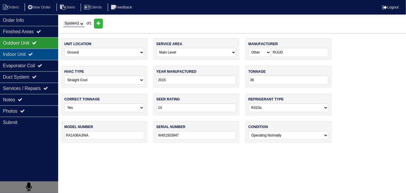
click at [31, 52] on div "Indoor Unit" at bounding box center [29, 54] width 58 height 11
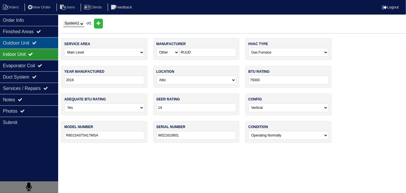
click at [33, 45] on div "Outdoor Unit" at bounding box center [29, 42] width 58 height 11
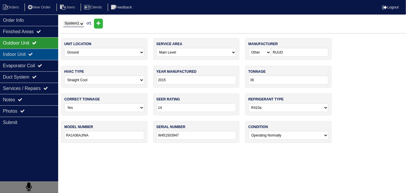
click at [31, 54] on div "Indoor Unit" at bounding box center [29, 54] width 58 height 11
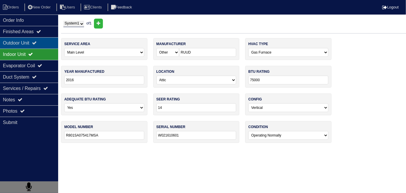
click at [36, 43] on div "Outdoor Unit" at bounding box center [29, 42] width 58 height 11
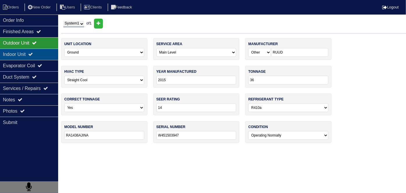
click at [34, 51] on div "Indoor Unit" at bounding box center [29, 54] width 58 height 11
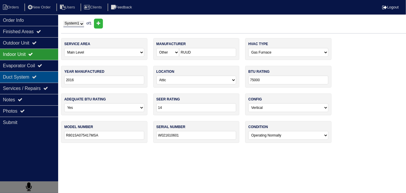
click at [28, 75] on div "Duct System" at bounding box center [29, 76] width 58 height 11
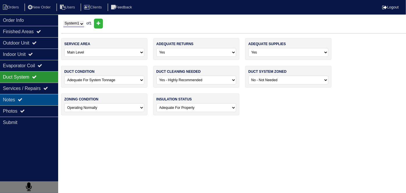
click at [29, 96] on div "Notes" at bounding box center [29, 99] width 58 height 11
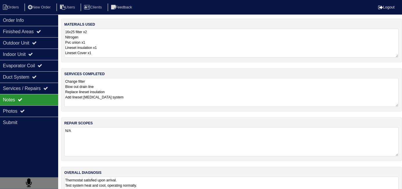
drag, startPoint x: 125, startPoint y: 100, endPoint x: 270, endPoint y: 95, distance: 144.5
click at [126, 100] on textarea "Change filter Blow out drain line Replace lineset insulation Add lineset cover …" at bounding box center [231, 92] width 335 height 29
click at [33, 52] on icon at bounding box center [30, 54] width 5 height 5
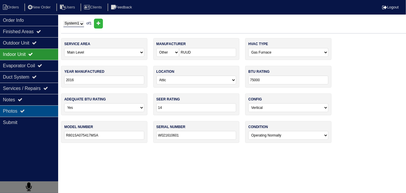
click at [36, 107] on div "Photos" at bounding box center [29, 110] width 58 height 11
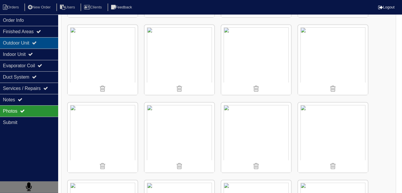
scroll to position [238, 0]
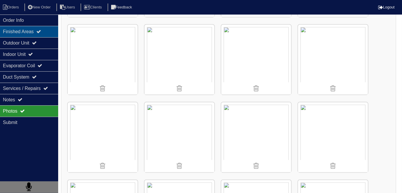
click at [33, 26] on div "Finished Areas" at bounding box center [29, 31] width 58 height 11
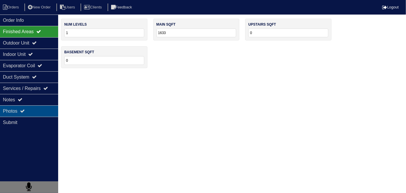
click at [19, 115] on div "Photos" at bounding box center [29, 110] width 58 height 11
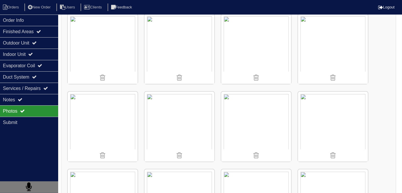
scroll to position [715, 0]
click at [1, 33] on div "Finished Areas" at bounding box center [29, 31] width 58 height 11
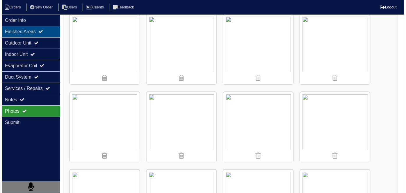
scroll to position [0, 0]
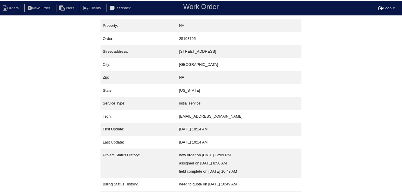
scroll to position [31, 0]
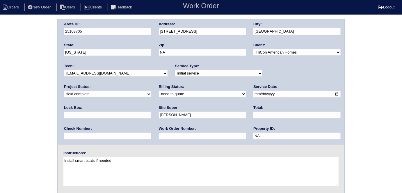
click at [151, 30] on div "Arete ID: 25103705 Address: [STREET_ADDRESS] City: [GEOGRAPHIC_DATA] State: [US…" at bounding box center [201, 81] width 287 height 125
click at [159, 88] on div "Billing Status: need to quote quoted need to invoice invoiced paid warranty pur…" at bounding box center [202, 92] width 87 height 16
click at [159, 93] on select "need to quote quoted need to invoice invoiced paid warranty purchase order need…" at bounding box center [202, 94] width 87 height 6
select select "quoted"
click at [159, 91] on select "need to quote quoted need to invoice invoiced paid warranty purchase order need…" at bounding box center [202, 94] width 87 height 6
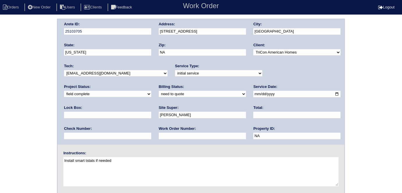
click at [159, 135] on input "text" at bounding box center [202, 136] width 87 height 7
type input "requested"
click at [254, 116] on input "text" at bounding box center [297, 115] width 87 height 7
type input "1475.00"
click at [0, 99] on div "Arete ID: 25103705 Address: [STREET_ADDRESS] City: [GEOGRAPHIC_DATA] State: [US…" at bounding box center [201, 137] width 402 height 236
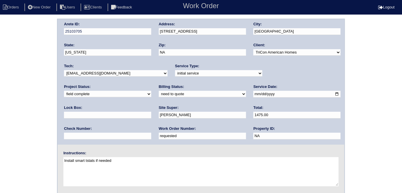
click at [35, 105] on div "Arete ID: 25103705 Address: 408 Crested View Drive City: Loganville State: Geor…" at bounding box center [201, 137] width 402 height 236
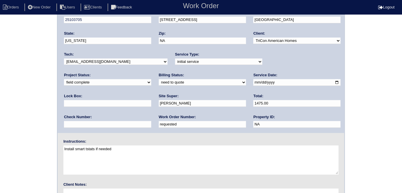
scroll to position [60, 0]
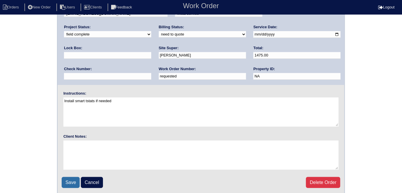
click at [69, 178] on input "Save" at bounding box center [71, 182] width 18 height 11
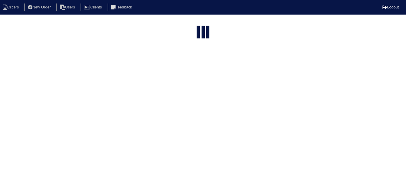
select select "15"
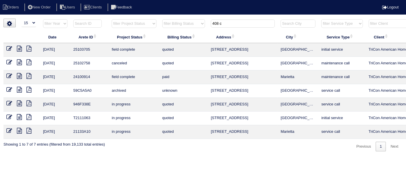
drag, startPoint x: 228, startPoint y: 26, endPoint x: 145, endPoint y: 1, distance: 86.8
click at [153, 19] on body "Orders New Order Users Clients Feedback Logout Orders New Order Users Clients M…" at bounding box center [203, 85] width 406 height 133
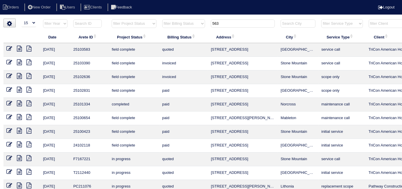
type input "563"
click at [10, 49] on icon at bounding box center [9, 49] width 6 height 6
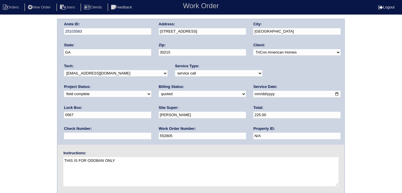
click at [159, 94] on select "need to quote quoted need to invoice invoiced paid warranty purchase order need…" at bounding box center [202, 94] width 87 height 6
select select "need to invoice"
click at [159, 91] on select "need to quote quoted need to invoice invoiced paid warranty purchase order need…" at bounding box center [202, 94] width 87 height 6
click at [1, 115] on div "Arete ID: 25103583 Address: [STREET_ADDRESS] City: [GEOGRAPHIC_DATA] State: [GE…" at bounding box center [201, 137] width 402 height 236
drag, startPoint x: 0, startPoint y: 98, endPoint x: 4, endPoint y: 98, distance: 4.4
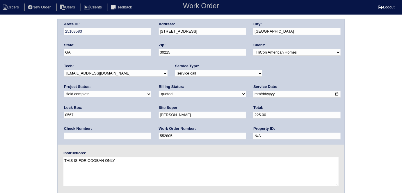
click at [0, 98] on div "Arete ID: 25103583 Address: [STREET_ADDRESS] City: [GEOGRAPHIC_DATA] State: [GE…" at bounding box center [201, 137] width 402 height 236
click at [0, 112] on div "Arete ID: 25103583 Address: [STREET_ADDRESS] City: [GEOGRAPHIC_DATA] State: [GE…" at bounding box center [201, 137] width 402 height 236
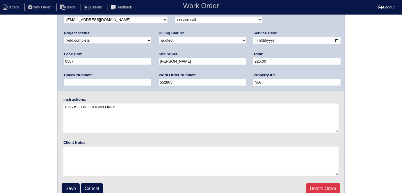
scroll to position [60, 0]
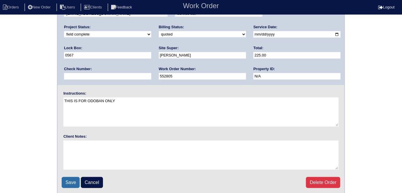
click at [69, 184] on input "Save" at bounding box center [71, 182] width 18 height 11
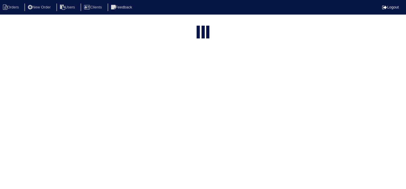
select select "15"
type input "563"
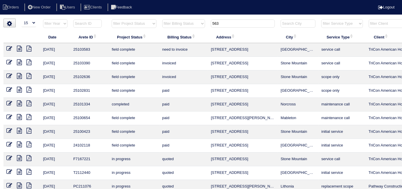
drag, startPoint x: 223, startPoint y: 23, endPoint x: 120, endPoint y: 13, distance: 104.1
click at [130, 17] on html "Orders New Order Users Clients Feedback Logout Orders New Order Users Clients M…" at bounding box center [201, 119] width 402 height 239
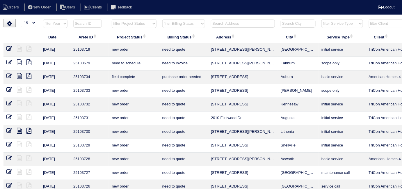
click at [236, 23] on input "text" at bounding box center [243, 24] width 64 height 8
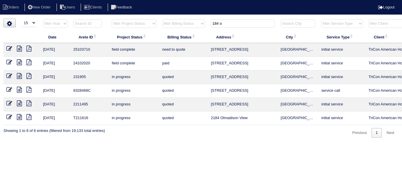
type input "184 oa"
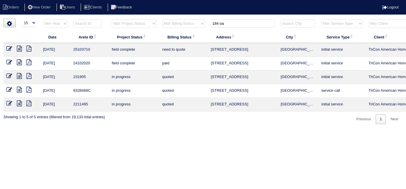
click at [18, 51] on icon at bounding box center [19, 49] width 5 height 6
click at [9, 47] on icon at bounding box center [9, 49] width 6 height 6
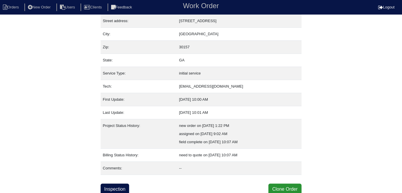
scroll to position [31, 0]
click at [114, 186] on link "Inspection" at bounding box center [115, 188] width 29 height 11
select select "0"
select select "Rheem"
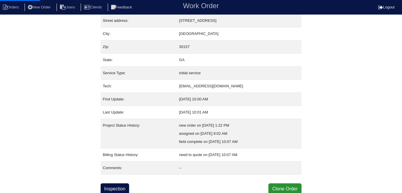
select select "1"
select select "0"
select select "1"
select select "0"
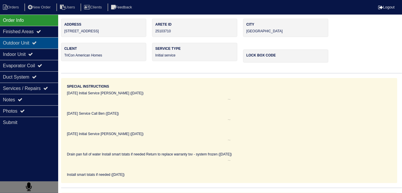
click at [16, 47] on div "Outdoor Unit" at bounding box center [29, 42] width 58 height 11
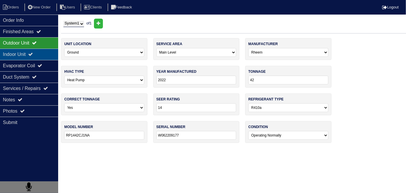
click at [16, 55] on div "Indoor Unit" at bounding box center [29, 54] width 58 height 11
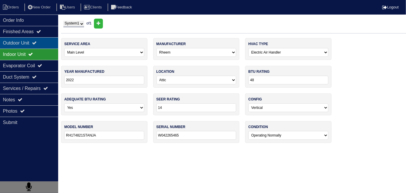
click at [21, 43] on div "Outdoor Unit" at bounding box center [29, 42] width 58 height 11
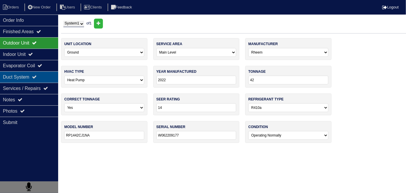
click at [24, 79] on div "Duct System" at bounding box center [29, 76] width 58 height 11
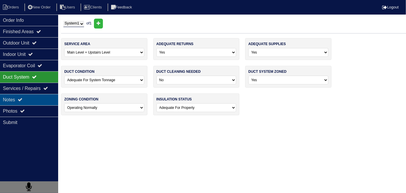
click at [20, 99] on icon at bounding box center [20, 99] width 5 height 5
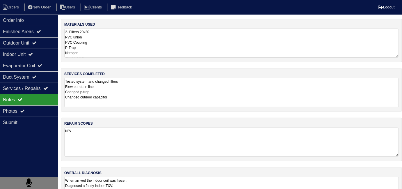
click at [150, 92] on textarea "Tested system and changed filters Blew out drain line Changed p-trap Changed ou…" at bounding box center [231, 92] width 335 height 29
click at [122, 40] on textarea "2- Filters 20x20 PVC union PVC Coupling P-Trap Nitrogen 45+7.5 MFD capacitor" at bounding box center [231, 43] width 335 height 29
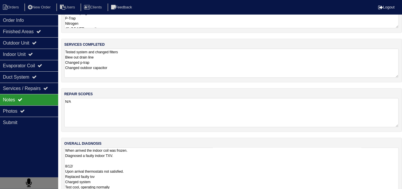
scroll to position [0, 0]
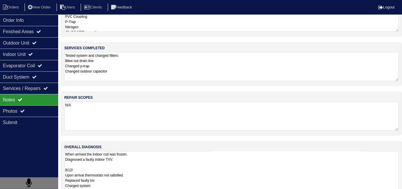
click at [196, 162] on textarea "When arrived the indoor coil was frozen. Diagnosed a faulty indoor TXV. 8/12/ U…" at bounding box center [231, 180] width 335 height 59
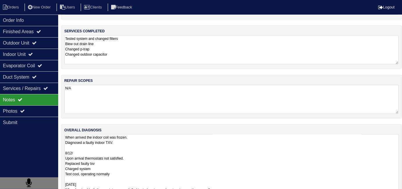
scroll to position [56, 0]
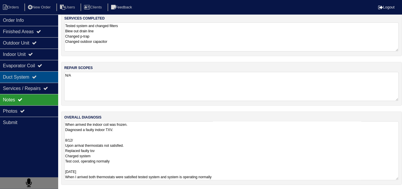
click at [10, 78] on div "Duct System" at bounding box center [29, 76] width 58 height 11
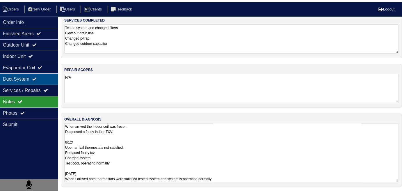
scroll to position [0, 0]
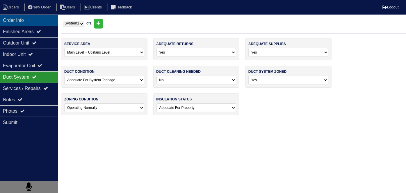
click at [45, 23] on div "Order Info" at bounding box center [29, 20] width 58 height 11
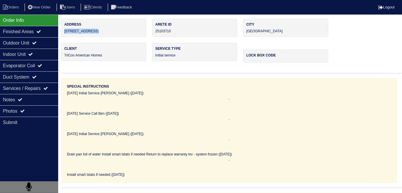
drag, startPoint x: 92, startPoint y: 31, endPoint x: 63, endPoint y: 33, distance: 29.4
click at [63, 33] on div "Address [STREET_ADDRESS]" at bounding box center [103, 28] width 85 height 18
copy div "[STREET_ADDRESS]"
click at [171, 102] on hr at bounding box center [229, 103] width 325 height 6
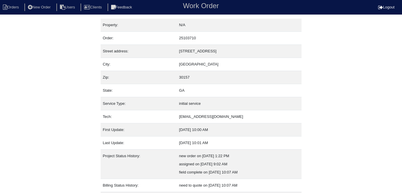
scroll to position [31, 0]
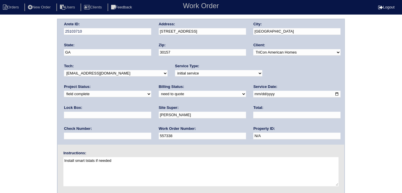
click at [159, 93] on select "need to quote quoted need to invoice invoiced paid warranty purchase order need…" at bounding box center [202, 94] width 87 height 6
select select "quoted"
click at [159, 91] on select "need to quote quoted need to invoice invoiced paid warranty purchase order need…" at bounding box center [202, 94] width 87 height 6
click at [254, 112] on input "text" at bounding box center [297, 115] width 87 height 7
type input "3"
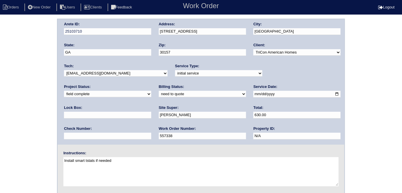
type input "630.00"
click at [42, 104] on div "Arete ID: 25103710 Address: 184 Oakville Dr City: Dallas State: GA Zip: 30157 C…" at bounding box center [201, 137] width 402 height 236
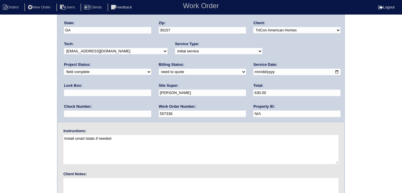
scroll to position [60, 0]
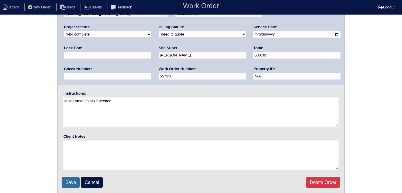
click at [71, 181] on input "Save" at bounding box center [71, 182] width 18 height 11
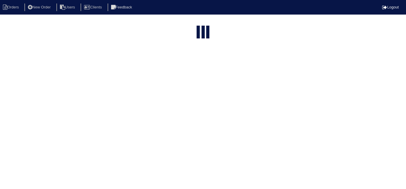
select select "15"
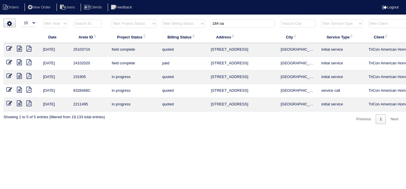
drag, startPoint x: 231, startPoint y: 25, endPoint x: 116, endPoint y: 2, distance: 117.0
click at [147, 19] on body "Orders New Order Users Clients Feedback Logout Orders New Order Users Clients M…" at bounding box center [203, 71] width 406 height 105
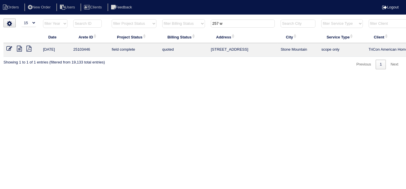
type input "257 w"
click at [10, 47] on icon at bounding box center [9, 49] width 6 height 6
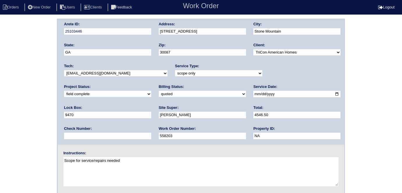
drag, startPoint x: 83, startPoint y: 92, endPoint x: 82, endPoint y: 96, distance: 4.7
click at [159, 92] on select "need to quote quoted need to invoice invoiced paid warranty purchase order need…" at bounding box center [202, 94] width 87 height 6
select select "need to invoice"
click at [159, 91] on select "need to quote quoted need to invoice invoiced paid warranty purchase order need…" at bounding box center [202, 94] width 87 height 6
click at [151, 91] on select "new order assigned in progress field complete need to schedule admin review arc…" at bounding box center [107, 94] width 87 height 6
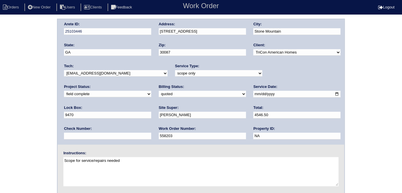
select select "need to schedule"
click at [151, 91] on select "new order assigned in progress field complete need to schedule admin review arc…" at bounding box center [107, 94] width 87 height 6
click at [254, 95] on input "2025-09-18" at bounding box center [297, 94] width 87 height 7
type input "2025-10-10"
click at [0, 116] on div "Arete ID: 25103446 Address: 257 Winding Waters Ct City: Stone Mountain State: G…" at bounding box center [201, 137] width 402 height 236
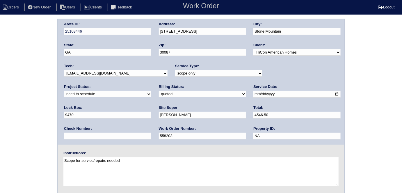
click at [0, 123] on div "Arete ID: 25103446 Address: 257 Winding Waters Ct City: Stone Mountain State: G…" at bounding box center [201, 137] width 402 height 236
click at [0, 121] on div "Arete ID: 25103446 Address: 257 Winding Waters Ct City: Stone Mountain State: G…" at bounding box center [201, 137] width 402 height 236
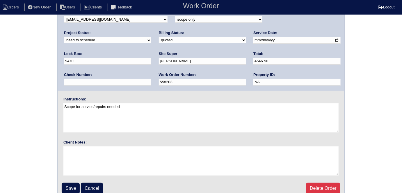
scroll to position [60, 0]
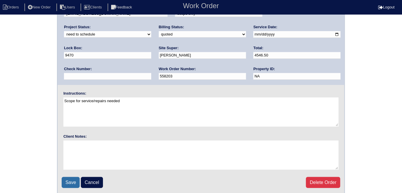
click at [68, 177] on input "Save" at bounding box center [71, 182] width 18 height 11
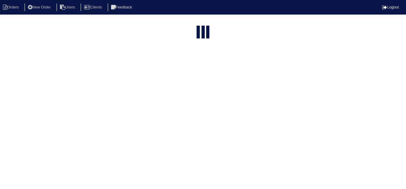
select select "15"
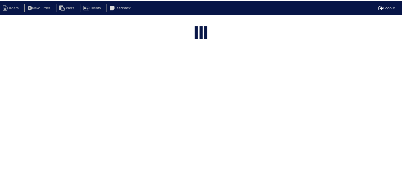
scroll to position [0, 101]
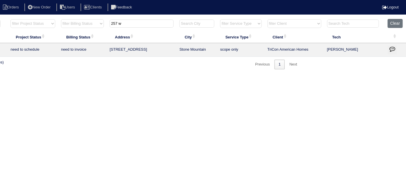
click at [391, 49] on icon "button" at bounding box center [393, 49] width 6 height 6
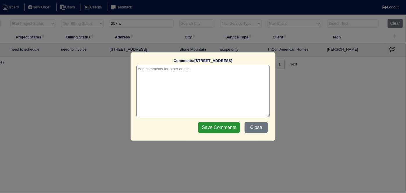
click at [174, 70] on textarea at bounding box center [203, 91] width 133 height 52
paste textarea "Replace Main AC & Coil/Service US - Need elec"
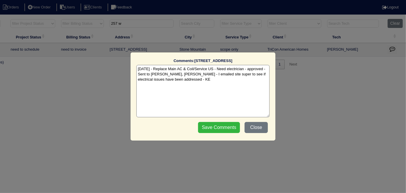
type textarea "[DATE] - Replace Main AC & Coil/Service US - Need electrician - approved - Sent…"
click at [219, 126] on input "Save Comments" at bounding box center [219, 127] width 42 height 11
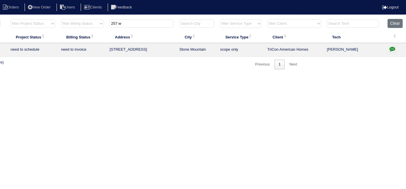
drag, startPoint x: 136, startPoint y: 20, endPoint x: 0, endPoint y: 20, distance: 135.7
click at [0, 20] on tr "filter Year -- Any Year -- 2025 2024 2023 2022 2021 2020 2019 filter Project St…" at bounding box center [154, 25] width 505 height 12
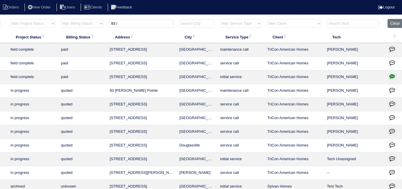
click at [137, 22] on input "93 l" at bounding box center [142, 24] width 64 height 8
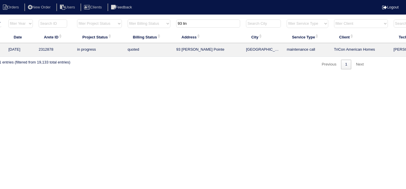
scroll to position [0, 0]
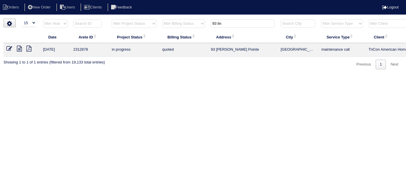
type input "93 lin"
click at [19, 50] on icon at bounding box center [19, 49] width 5 height 6
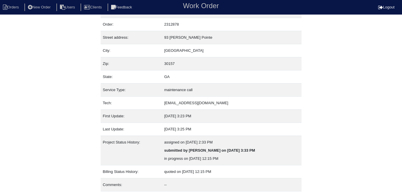
scroll to position [31, 0]
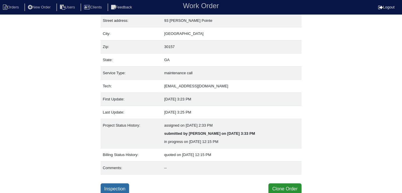
click at [116, 186] on link "Inspection" at bounding box center [115, 188] width 29 height 11
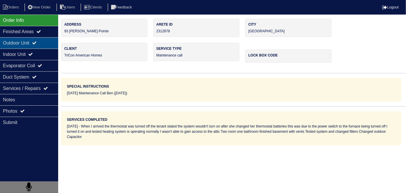
click at [16, 46] on div "Outdoor Unit" at bounding box center [29, 42] width 58 height 11
type textarea "2-Filters 16x25 70+5 MFD Capacitor"
type textarea "When I arrived the thermostat was turned off the tenant stated the system would…"
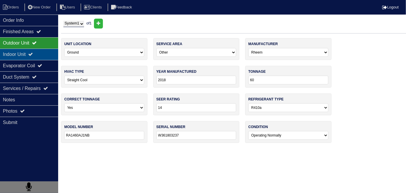
click at [16, 52] on div "Indoor Unit" at bounding box center [29, 54] width 58 height 11
type textarea "2-Filters 16x25 70+5 MFD Capacitor"
type textarea "When I arrived the thermostat was turned off the tenant stated the system would…"
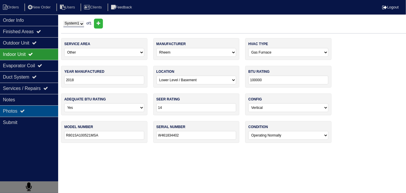
click at [21, 107] on div "Photos" at bounding box center [29, 110] width 58 height 11
type textarea "2-Filters 16x25 70+5 MFD Capacitor"
type textarea "When I arrived the thermostat was turned off the tenant stated the system would…"
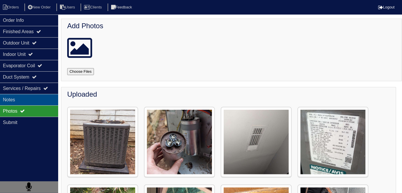
click at [21, 98] on div "Notes" at bounding box center [29, 99] width 58 height 11
type textarea "2-Filters 16x25 70+5 MFD Capacitor"
type textarea "When I arrived the thermostat was turned off the tenant stated the system would…"
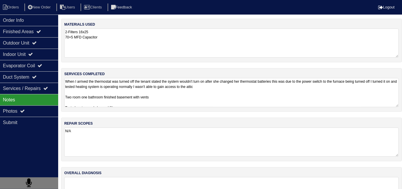
click at [192, 101] on textarea "When I arrived the thermostat was turned off the tenant stated the system would…" at bounding box center [231, 92] width 335 height 29
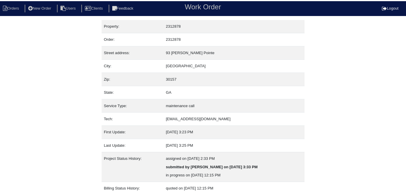
scroll to position [31, 0]
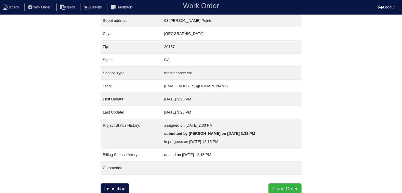
click at [269, 189] on button "Clone Order" at bounding box center [285, 188] width 33 height 11
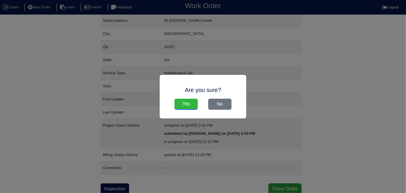
click at [188, 107] on input "Yes" at bounding box center [186, 104] width 23 height 11
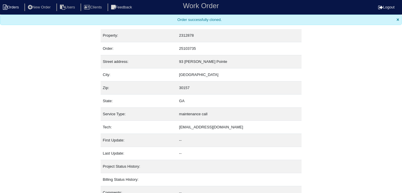
click at [14, 9] on li "Orders" at bounding box center [12, 7] width 24 height 8
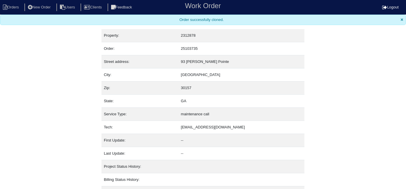
select select "15"
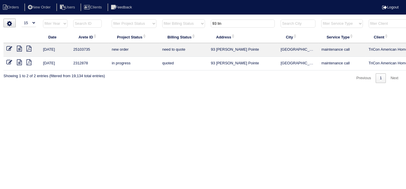
click at [10, 51] on icon at bounding box center [9, 49] width 6 height 6
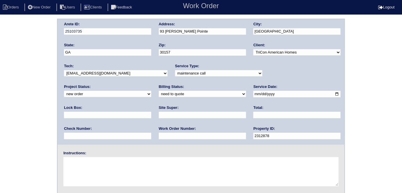
click at [176, 75] on select "-select- initial service basic service maintenance call replacement scope servi…" at bounding box center [218, 73] width 87 height 6
select select "initial service"
click at [175, 70] on select "-select- initial service basic service maintenance call replacement scope servi…" at bounding box center [218, 73] width 87 height 6
click at [151, 112] on input "text" at bounding box center [107, 115] width 87 height 7
type input "9310"
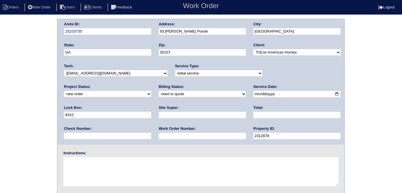
click at [159, 117] on input "text" at bounding box center [202, 115] width 87 height 7
click at [159, 115] on input "text" at bounding box center [202, 115] width 87 height 7
type input "Jacob Gaither"
drag, startPoint x: 87, startPoint y: 137, endPoint x: 86, endPoint y: 124, distance: 13.7
click at [159, 137] on input "text" at bounding box center [202, 136] width 87 height 7
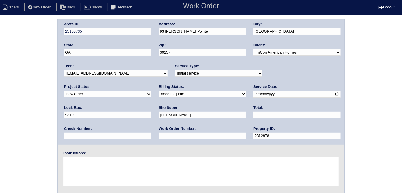
click at [159, 135] on input "text" at bounding box center [202, 136] width 87 height 7
type input "558208"
click at [93, 175] on textarea at bounding box center [200, 171] width 275 height 29
click at [79, 165] on textarea at bounding box center [200, 171] width 275 height 29
type textarea "i"
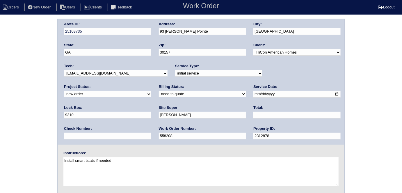
type textarea "Install smart tstats if needed"
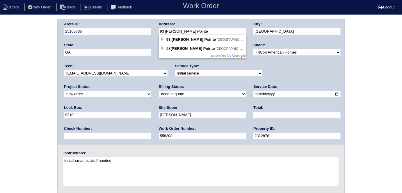
drag, startPoint x: 195, startPoint y: 32, endPoint x: 149, endPoint y: 35, distance: 45.8
click at [149, 35] on div "Arete ID: 25103735 Address: 93 Linville Pointe City: Dallas State: GA Zip: 3015…" at bounding box center [201, 81] width 287 height 125
drag, startPoint x: 8, startPoint y: 46, endPoint x: 24, endPoint y: 103, distance: 58.8
click at [8, 46] on div "Arete ID: 25103735 Address: 93 Linville Pointe City: Dallas State: GA Zip: 3015…" at bounding box center [201, 137] width 402 height 236
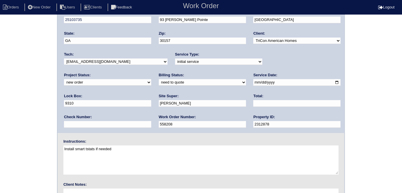
scroll to position [60, 0]
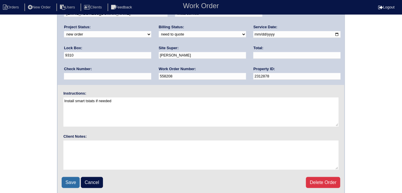
click at [67, 180] on input "Save" at bounding box center [71, 182] width 18 height 11
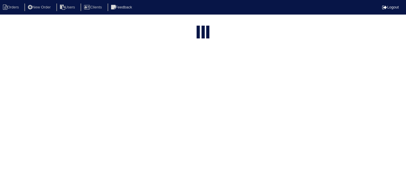
select select "15"
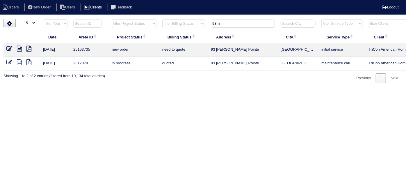
drag, startPoint x: 236, startPoint y: 24, endPoint x: 98, endPoint y: 9, distance: 138.5
click at [103, 19] on body "Orders New Order Users Clients Feedback Logout Orders New Order Users Clients M…" at bounding box center [203, 51] width 406 height 64
type input "4122"
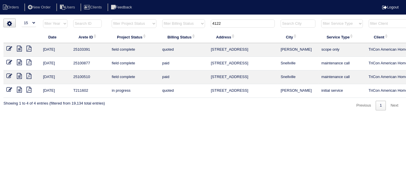
drag, startPoint x: 10, startPoint y: 47, endPoint x: 11, endPoint y: 44, distance: 3.6
click at [10, 47] on icon at bounding box center [9, 49] width 6 height 6
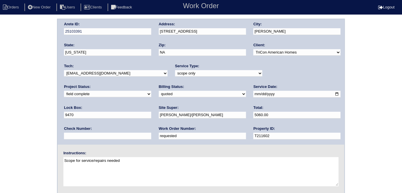
drag, startPoint x: 95, startPoint y: 137, endPoint x: 0, endPoint y: 54, distance: 126.9
click at [0, 63] on div "Arete ID: 25103391 Address: [STREET_ADDRESS] City: [GEOGRAPHIC_DATA] State: [US…" at bounding box center [201, 137] width 402 height 236
type input "558217"
click at [8, 41] on div "Arete ID: 25103391 Address: [STREET_ADDRESS] City: [GEOGRAPHIC_DATA] State: [US…" at bounding box center [201, 137] width 402 height 236
click at [159, 92] on select "need to quote quoted need to invoice invoiced paid warranty purchase order need…" at bounding box center [202, 94] width 87 height 6
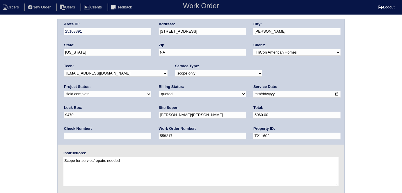
select select "need to invoice"
click at [159, 91] on select "need to quote quoted need to invoice invoiced paid warranty purchase order need…" at bounding box center [202, 94] width 87 height 6
click at [151, 84] on div "Project Status: new order assigned in progress field complete need to schedule …" at bounding box center [107, 92] width 87 height 16
click at [151, 91] on select "new order assigned in progress field complete need to schedule admin review arc…" at bounding box center [107, 94] width 87 height 6
select select "need to schedule"
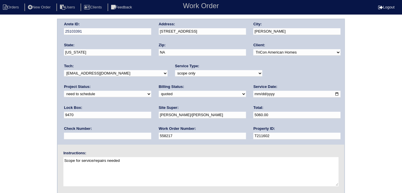
click at [151, 91] on select "new order assigned in progress field complete need to schedule admin review arc…" at bounding box center [107, 94] width 87 height 6
click at [254, 93] on input "[DATE]" at bounding box center [297, 94] width 87 height 7
type input "[DATE]"
drag, startPoint x: 8, startPoint y: 109, endPoint x: 174, endPoint y: 83, distance: 167.4
click at [8, 109] on div "Arete ID: 25103391 Address: [STREET_ADDRESS] City: [GEOGRAPHIC_DATA] State: [US…" at bounding box center [201, 137] width 402 height 236
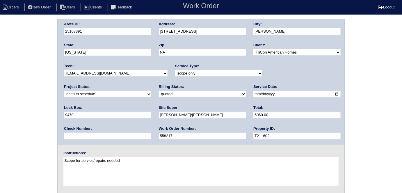
click at [16, 79] on div "Arete ID: 25103391 Address: [STREET_ADDRESS] City: [GEOGRAPHIC_DATA] State: [US…" at bounding box center [201, 137] width 402 height 236
click at [47, 128] on div "Arete ID: 25103391 Address: 4122 Autumn Lake Drive City: Buford State: Georgia …" at bounding box center [201, 137] width 402 height 236
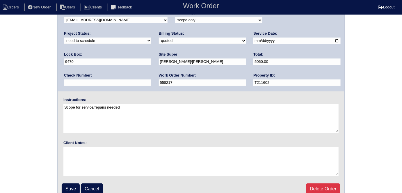
scroll to position [60, 0]
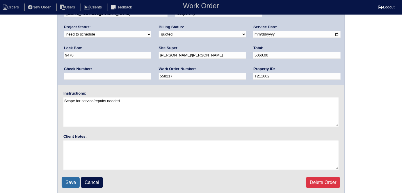
drag, startPoint x: 73, startPoint y: 177, endPoint x: 393, endPoint y: 106, distance: 328.5
click at [73, 177] on input "Save" at bounding box center [71, 182] width 18 height 11
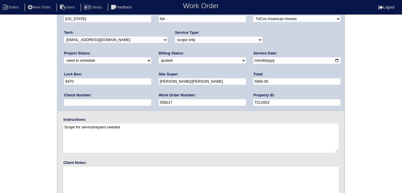
scroll to position [33, 0]
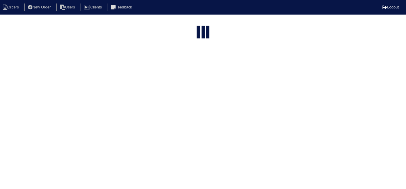
select select "15"
type input "4122"
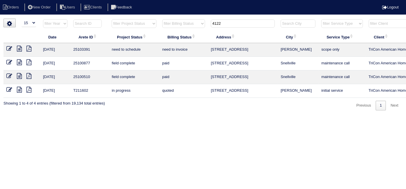
scroll to position [0, 101]
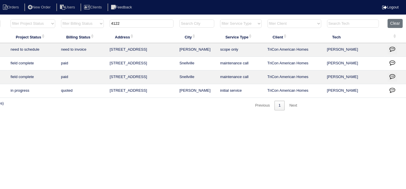
click at [392, 49] on icon "button" at bounding box center [393, 49] width 6 height 6
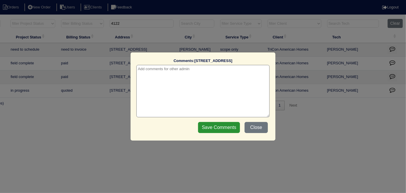
click at [176, 71] on textarea at bounding box center [203, 91] width 133 height 52
paste textarea "Replacement"
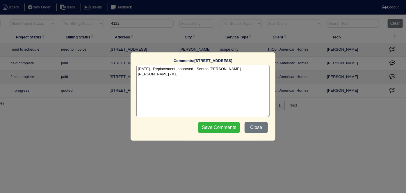
type textarea "10/9/25 - Replacement approved - Sent to Dan, Payton, Reeca - KE"
click at [206, 130] on input "Save Comments" at bounding box center [219, 127] width 42 height 11
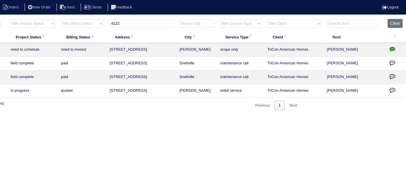
drag, startPoint x: 129, startPoint y: 21, endPoint x: 46, endPoint y: 11, distance: 83.0
click at [47, 19] on body "Orders New Order Users Clients Feedback Logout Orders New Order Users Clients M…" at bounding box center [102, 65] width 406 height 92
type input "3515"
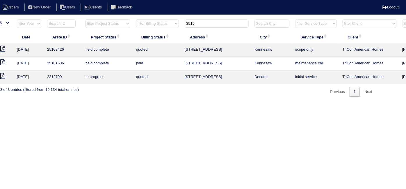
scroll to position [0, 0]
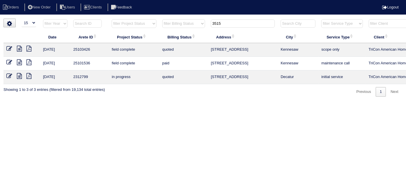
click at [10, 48] on icon at bounding box center [9, 49] width 6 height 6
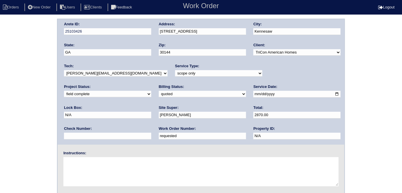
drag, startPoint x: 97, startPoint y: 136, endPoint x: 0, endPoint y: 86, distance: 109.0
click at [0, 88] on div "Arete ID: 25103426 Address: [STREET_ADDRESS] City: [GEOGRAPHIC_DATA] State: [GE…" at bounding box center [201, 137] width 402 height 236
type input "558223"
click at [24, 83] on div "Arete ID: 25103426 Address: [STREET_ADDRESS] City: [GEOGRAPHIC_DATA] State: [GE…" at bounding box center [201, 137] width 402 height 236
click at [159, 93] on select "need to quote quoted need to invoice invoiced paid warranty purchase order need…" at bounding box center [202, 94] width 87 height 6
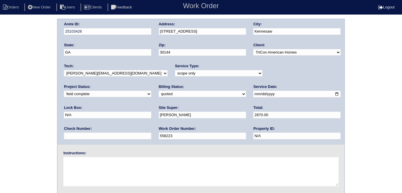
select select "need to invoice"
click at [159, 91] on select "need to quote quoted need to invoice invoiced paid warranty purchase order need…" at bounding box center [202, 94] width 87 height 6
click at [151, 91] on select "new order assigned in progress field complete need to schedule admin review arc…" at bounding box center [107, 94] width 87 height 6
select select "need to schedule"
click at [151, 91] on select "new order assigned in progress field complete need to schedule admin review arc…" at bounding box center [107, 94] width 87 height 6
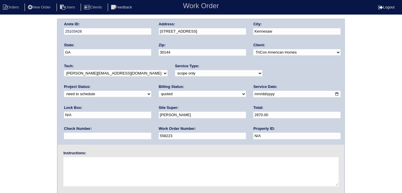
click at [254, 93] on input "[DATE]" at bounding box center [297, 94] width 87 height 7
type input "[DATE]"
click at [13, 142] on div "Arete ID: 25103426 Address: [STREET_ADDRESS] City: [GEOGRAPHIC_DATA] State: [GE…" at bounding box center [201, 137] width 402 height 236
click at [17, 91] on div "Arete ID: 25103426 Address: [STREET_ADDRESS] City: [GEOGRAPHIC_DATA] State: [GE…" at bounding box center [201, 137] width 402 height 236
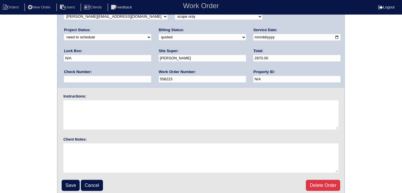
scroll to position [60, 0]
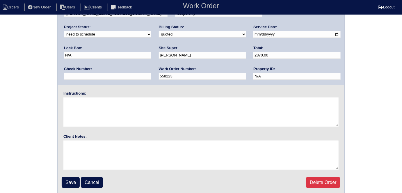
drag, startPoint x: 60, startPoint y: 34, endPoint x: 32, endPoint y: 28, distance: 29.2
click at [40, 30] on div "Arete ID: 25103426 Address: 3515 Donamire Way NW City: Kennesaw State: GA Zip: …" at bounding box center [201, 77] width 402 height 236
type input "1525.00"
click at [46, 119] on div "Arete ID: 25103426 Address: 3515 Donamire Way NW City: Kennesaw State: GA Zip: …" at bounding box center [201, 77] width 402 height 236
click at [68, 178] on input "Save" at bounding box center [71, 182] width 18 height 11
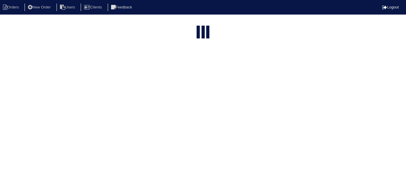
select select "15"
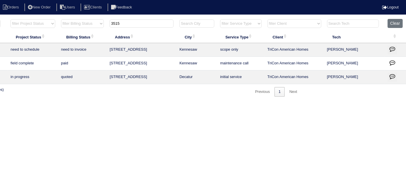
click at [392, 47] on icon "button" at bounding box center [393, 49] width 6 height 6
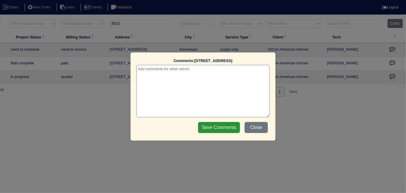
click at [188, 73] on textarea at bounding box center [203, 91] width 133 height 52
paste textarea "25103426 Y TriCon Scope for service/repairs needed - asap Scope only 3515 Donam…"
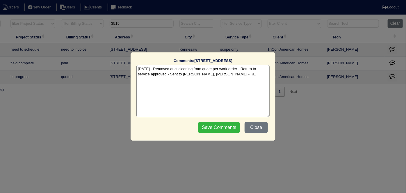
type textarea "10/9/25 - Removed duct cleaning from quote per work order - Return to service a…"
click at [206, 124] on input "Save Comments" at bounding box center [219, 127] width 42 height 11
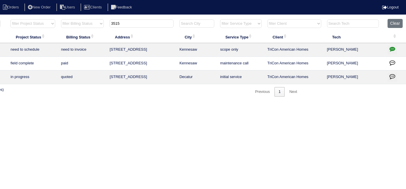
drag, startPoint x: 133, startPoint y: 26, endPoint x: 79, endPoint y: 16, distance: 54.7
click at [80, 16] on html "Orders New Order Users Clients Feedback Logout Orders New Order Users Clients M…" at bounding box center [102, 51] width 406 height 102
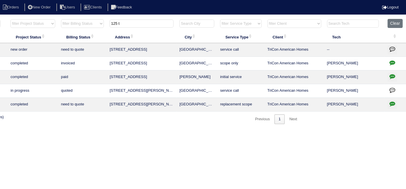
scroll to position [0, 0]
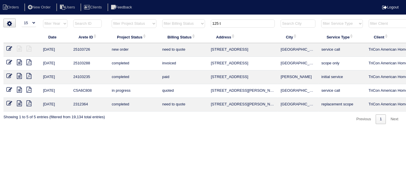
type input "125 t"
click at [8, 48] on icon at bounding box center [9, 49] width 6 height 6
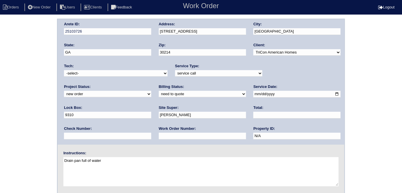
drag, startPoint x: 0, startPoint y: 0, endPoint x: 261, endPoint y: 75, distance: 271.3
click at [151, 91] on select "new order assigned in progress field complete need to schedule admin review arc…" at bounding box center [107, 94] width 87 height 6
select select "assigned"
click at [151, 91] on select "new order assigned in progress field complete need to schedule admin review arc…" at bounding box center [107, 94] width 87 height 6
click at [85, 72] on select "-select- aretesmg+backup-tech@gmail.com benjohnholt88@gmail.com callisonhvac@ya…" at bounding box center [116, 73] width 104 height 6
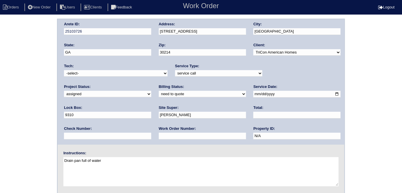
select select "27"
click at [64, 70] on select "-select- aretesmg+backup-tech@gmail.com benjohnholt88@gmail.com callisonhvac@ya…" at bounding box center [116, 73] width 104 height 6
click at [21, 123] on div "Arete ID: 25103726 Address: 125 Tanglewood Dr City: Fayetteville State: GA Zip:…" at bounding box center [201, 137] width 402 height 236
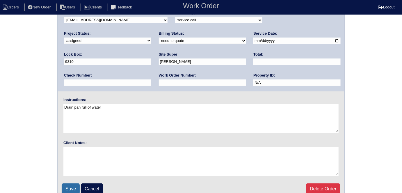
scroll to position [60, 0]
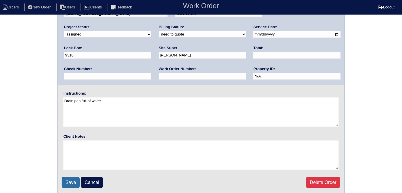
click at [70, 179] on input "Save" at bounding box center [71, 182] width 18 height 11
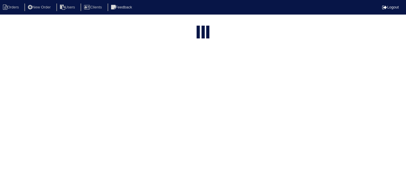
select select "15"
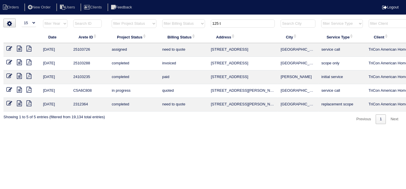
drag, startPoint x: 223, startPoint y: 24, endPoint x: 131, endPoint y: 9, distance: 92.5
click at [132, 19] on body "Orders New Order Users Clients Feedback Logout Orders New Order Users Clients M…" at bounding box center [203, 71] width 406 height 105
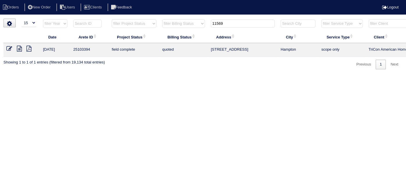
type input "11569"
click at [7, 47] on icon at bounding box center [9, 49] width 6 height 6
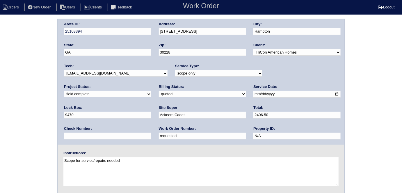
click at [46, 60] on div "Arete ID: 25103394 Address: [STREET_ADDRESS] City: [GEOGRAPHIC_DATA] State: [GE…" at bounding box center [201, 137] width 402 height 236
drag, startPoint x: 90, startPoint y: 134, endPoint x: 40, endPoint y: 134, distance: 49.5
click at [40, 134] on div "Arete ID: 25103394 Address: 11569 Registry Blvd City: Hampton State: GA Zip: 30…" at bounding box center [201, 137] width 402 height 236
click at [159, 136] on input "text" at bounding box center [202, 136] width 87 height 7
type input "558237"
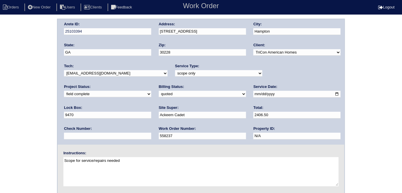
drag, startPoint x: 0, startPoint y: 119, endPoint x: 140, endPoint y: 62, distance: 151.4
click at [0, 119] on div "Arete ID: 25103394 Address: 11569 Registry Blvd City: Hampton State: GA Zip: 30…" at bounding box center [201, 137] width 402 height 236
click at [159, 96] on select "need to quote quoted need to invoice invoiced paid warranty purchase order need…" at bounding box center [202, 94] width 87 height 6
select select "need to invoice"
click at [159, 91] on select "need to quote quoted need to invoice invoiced paid warranty purchase order need…" at bounding box center [202, 94] width 87 height 6
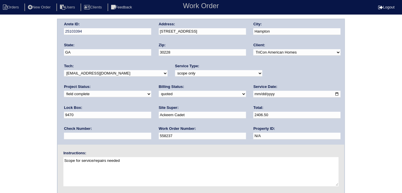
click at [151, 91] on select "new order assigned in progress field complete need to schedule admin review arc…" at bounding box center [107, 94] width 87 height 6
select select "need to schedule"
click at [151, 91] on select "new order assigned in progress field complete need to schedule admin review arc…" at bounding box center [107, 94] width 87 height 6
click at [254, 92] on input "2025-09-16" at bounding box center [297, 94] width 87 height 7
type input "[DATE]"
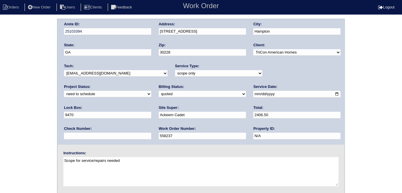
click at [0, 125] on div "Arete ID: 25103394 Address: 11569 Registry Blvd City: Hampton State: GA Zip: 30…" at bounding box center [201, 137] width 402 height 236
click at [18, 64] on div "Arete ID: 25103394 Address: 11569 Registry Blvd City: Hampton State: GA Zip: 30…" at bounding box center [201, 137] width 402 height 236
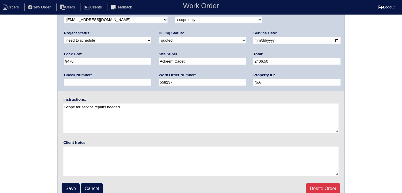
scroll to position [60, 0]
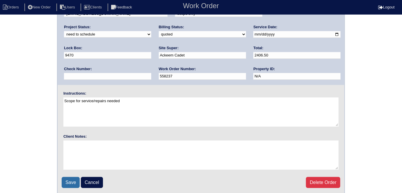
click at [70, 181] on input "Save" at bounding box center [71, 182] width 18 height 11
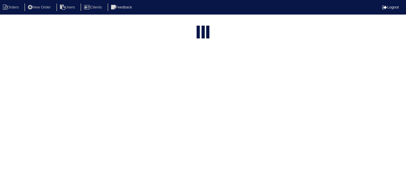
select select "15"
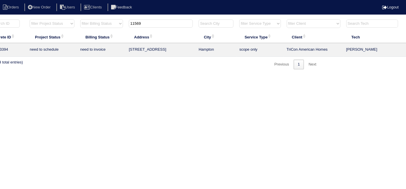
scroll to position [0, 101]
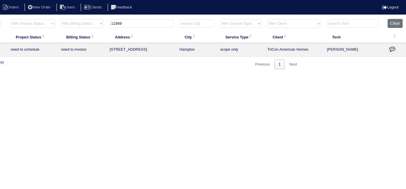
click at [396, 47] on button "button" at bounding box center [392, 49] width 9 height 9
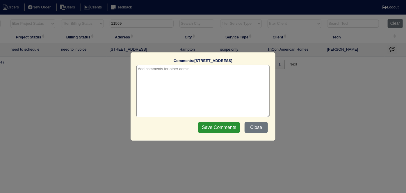
click at [172, 72] on textarea at bounding box center [203, 91] width 133 height 52
paste textarea "Return to service/duct cleaning/odoban"
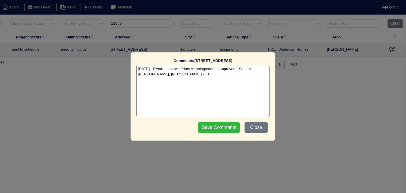
type textarea "10/9/25 - Return to service/duct cleaning/odoban approved - Sent to Dan, Payton…"
click at [211, 126] on input "Save Comments" at bounding box center [219, 127] width 42 height 11
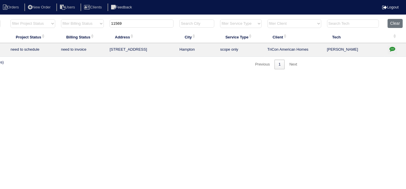
scroll to position [0, 0]
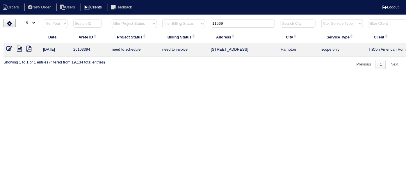
drag, startPoint x: 231, startPoint y: 23, endPoint x: 91, endPoint y: 4, distance: 140.5
click at [91, 19] on body "Orders New Order Users Clients Feedback Logout Orders New Order Users Clients M…" at bounding box center [203, 44] width 406 height 51
type input "4201 p"
click at [8, 48] on icon at bounding box center [9, 49] width 6 height 6
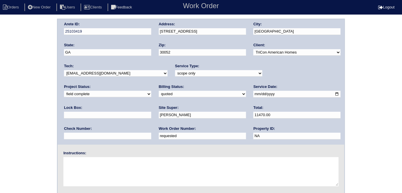
drag, startPoint x: 26, startPoint y: 120, endPoint x: 0, endPoint y: 81, distance: 47.0
click at [0, 84] on div "Arete ID: 25103419 Address: [STREET_ADDRESS] City: [GEOGRAPHIC_DATA] State: [GE…" at bounding box center [201, 137] width 402 height 236
type input "558253"
click at [7, 72] on div "Arete ID: 25103419 Address: [STREET_ADDRESS] City: [GEOGRAPHIC_DATA] State: [GE…" at bounding box center [201, 137] width 402 height 236
click at [23, 109] on div "Arete ID: 25103419 Address: [STREET_ADDRESS] City: [GEOGRAPHIC_DATA] State: [GE…" at bounding box center [201, 137] width 402 height 236
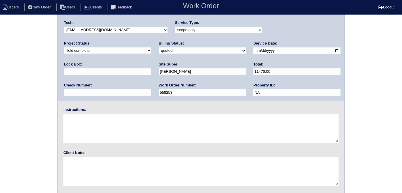
scroll to position [60, 0]
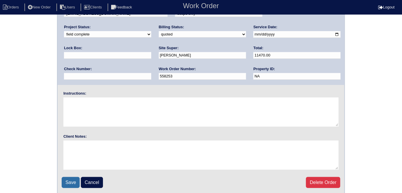
click at [73, 180] on input "Save" at bounding box center [71, 182] width 18 height 11
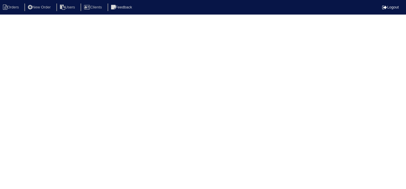
select select "15"
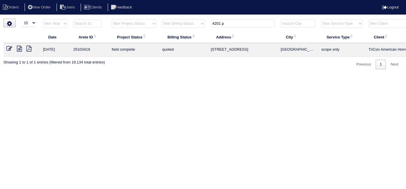
drag, startPoint x: 231, startPoint y: 20, endPoint x: 113, endPoint y: -8, distance: 120.8
click at [113, 0] on html "Orders New Order Users Clients Feedback Logout Orders New Order Users Clients M…" at bounding box center [203, 37] width 406 height 75
type input "724 s"
click at [8, 47] on icon at bounding box center [9, 49] width 6 height 6
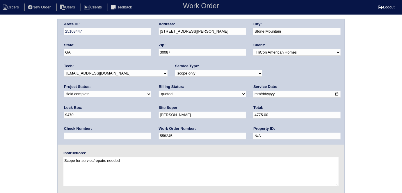
type input "558245"
click at [7, 98] on div "Arete ID: 25103447 Address: [STREET_ADDRESS][PERSON_NAME] City: [GEOGRAPHIC_DAT…" at bounding box center [201, 137] width 402 height 236
click at [25, 86] on div "Arete ID: 25103447 Address: [STREET_ADDRESS][PERSON_NAME] City: [GEOGRAPHIC_DAT…" at bounding box center [201, 137] width 402 height 236
click at [159, 94] on select "need to quote quoted need to invoice invoiced paid warranty purchase order need…" at bounding box center [202, 94] width 87 height 6
select select "need to invoice"
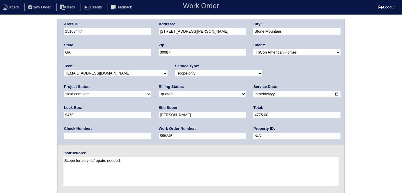
click at [159, 91] on select "need to quote quoted need to invoice invoiced paid warranty purchase order need…" at bounding box center [202, 94] width 87 height 6
click at [151, 91] on select "new order assigned in progress field complete need to schedule admin review arc…" at bounding box center [107, 94] width 87 height 6
select select "need to schedule"
click at [151, 91] on select "new order assigned in progress field complete need to schedule admin review arc…" at bounding box center [107, 94] width 87 height 6
click at [254, 93] on input "[DATE]" at bounding box center [297, 94] width 87 height 7
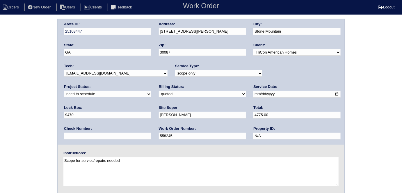
type input "[DATE]"
click at [0, 129] on div "Arete ID: 25103447 Address: [STREET_ADDRESS][PERSON_NAME] City: [GEOGRAPHIC_DAT…" at bounding box center [201, 137] width 402 height 236
click at [6, 133] on div "Arete ID: 25103447 Address: [STREET_ADDRESS][PERSON_NAME] City: [GEOGRAPHIC_DAT…" at bounding box center [201, 137] width 402 height 236
click at [0, 116] on div "Arete ID: 25103447 Address: [STREET_ADDRESS][PERSON_NAME] City: [GEOGRAPHIC_DAT…" at bounding box center [201, 137] width 402 height 236
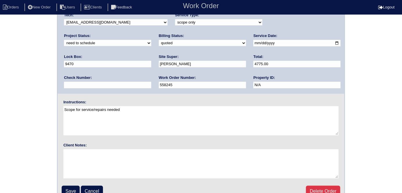
scroll to position [60, 0]
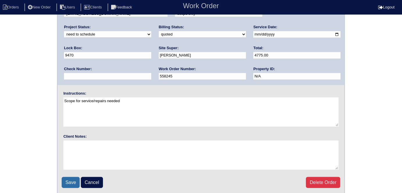
click at [69, 180] on input "Save" at bounding box center [71, 182] width 18 height 11
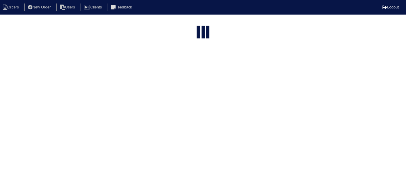
select select "15"
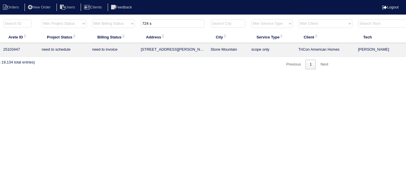
scroll to position [0, 101]
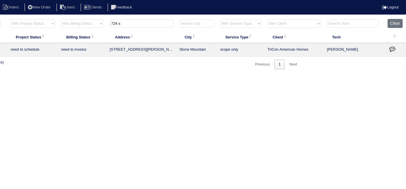
click at [390, 50] on icon "button" at bounding box center [393, 49] width 6 height 6
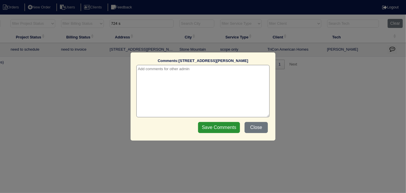
click at [178, 67] on textarea at bounding box center [203, 91] width 133 height 52
paste textarea "Replacement"
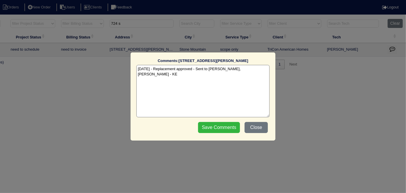
type textarea "[DATE] - Replacement approved - Sent to [PERSON_NAME], [PERSON_NAME] - KE"
click at [226, 126] on input "Save Comments" at bounding box center [219, 127] width 42 height 11
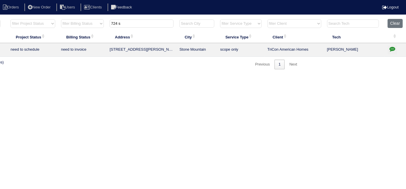
drag, startPoint x: 162, startPoint y: 23, endPoint x: 4, endPoint y: 14, distance: 158.1
click at [6, 19] on body "Orders New Order Users Clients Feedback Logout Orders New Order Users Clients M…" at bounding box center [102, 44] width 406 height 51
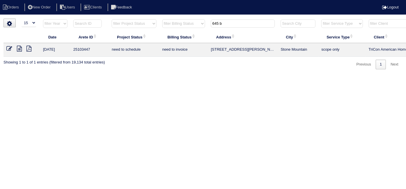
scroll to position [0, 0]
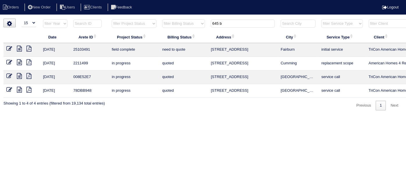
type input "645 b"
click at [18, 49] on icon at bounding box center [19, 49] width 5 height 6
click at [7, 48] on icon at bounding box center [9, 49] width 6 height 6
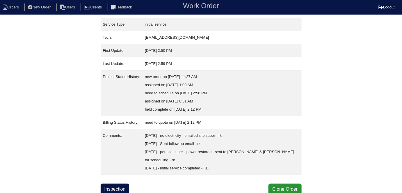
scroll to position [79, 0]
click at [124, 186] on link "Inspection" at bounding box center [115, 188] width 29 height 11
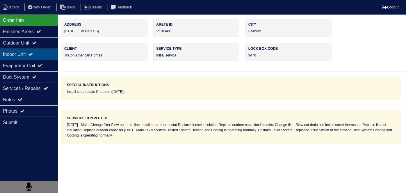
drag, startPoint x: 33, startPoint y: 37, endPoint x: 31, endPoint y: 51, distance: 14.4
click at [33, 37] on div "Outdoor Unit" at bounding box center [29, 42] width 58 height 11
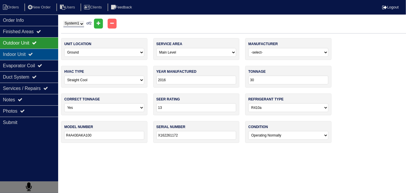
click at [30, 55] on div "Indoor Unit" at bounding box center [29, 54] width 58 height 11
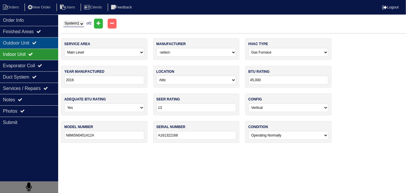
click at [26, 45] on div "Outdoor Unit" at bounding box center [29, 42] width 58 height 11
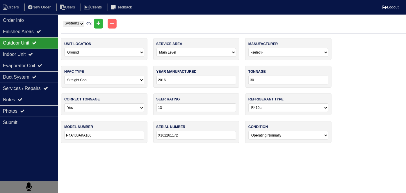
click at [73, 25] on select "System 1 System 2" at bounding box center [73, 24] width 21 height 6
select select "2"
click at [63, 21] on select "System 1 System 2" at bounding box center [73, 24] width 21 height 6
select select "1"
type input "42"
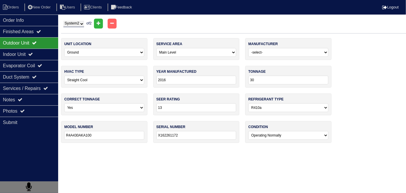
type input "R4A442AKA100"
type input "X162571825"
click at [30, 54] on div "Indoor Unit" at bounding box center [29, 54] width 58 height 11
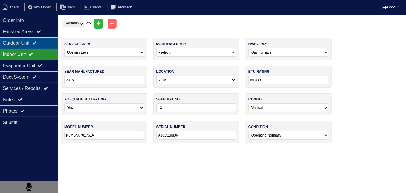
click at [21, 41] on div "Outdoor Unit" at bounding box center [29, 42] width 58 height 11
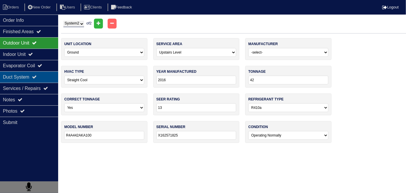
click at [9, 77] on div "Duct System" at bounding box center [29, 76] width 58 height 11
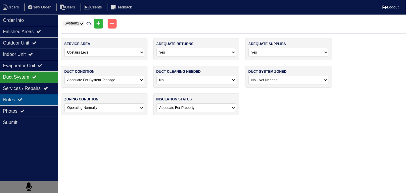
click at [13, 99] on div "Notes" at bounding box center [29, 99] width 58 height 11
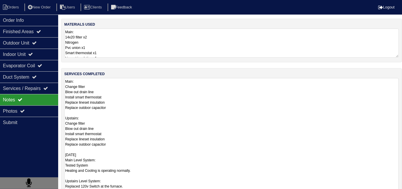
drag, startPoint x: 153, startPoint y: 96, endPoint x: 167, endPoint y: 93, distance: 14.8
click at [154, 95] on textarea "Main: Change filter Blow out drain line Install smart thermostat Replace linese…" at bounding box center [231, 141] width 335 height 127
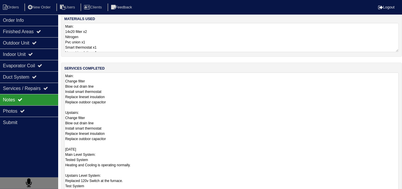
scroll to position [8, 0]
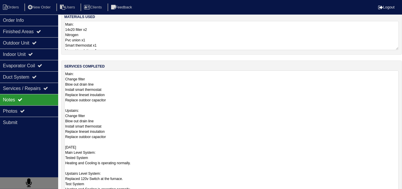
click at [147, 45] on textarea "Main: 14x20 filter x2 Nitrogen Pvc union x1 Smart thermostat x1 Lineset insulat…" at bounding box center [231, 35] width 335 height 29
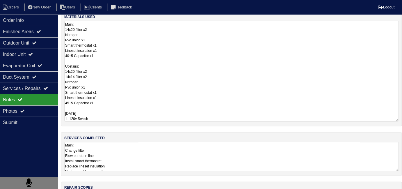
click at [178, 147] on textarea "Main: Change filter Blow out drain line Install smart thermostat Replace linese…" at bounding box center [231, 156] width 335 height 29
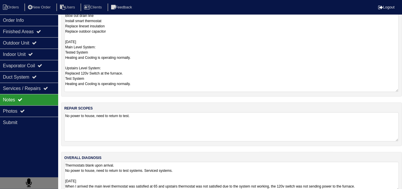
scroll to position [113, 0]
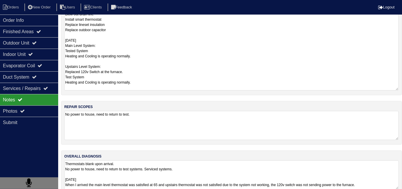
click at [156, 82] on textarea "Main: Change filter Blow out drain line Install smart thermostat Replace linese…" at bounding box center [231, 27] width 335 height 127
click at [172, 129] on textarea "No power to house, need to return to test." at bounding box center [231, 125] width 335 height 29
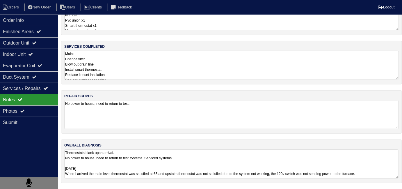
scroll to position [26, 0]
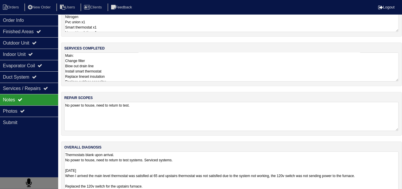
click at [208, 168] on textarea "Thermostats blank upon arrival. No power to house, need to return to test syste…" at bounding box center [231, 175] width 335 height 48
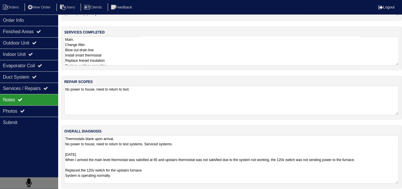
scroll to position [45, 0]
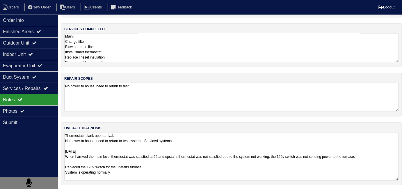
click at [236, 167] on textarea "Thermostats blank upon arrival. No power to house, need to return to test syste…" at bounding box center [231, 156] width 335 height 48
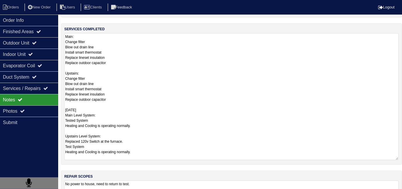
click at [149, 54] on textarea "Main: Change filter Blow out drain line Install smart thermostat Replace linese…" at bounding box center [231, 96] width 335 height 127
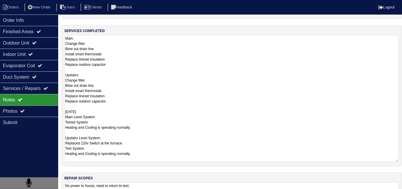
click at [154, 111] on textarea "Main: Change filter Blow out drain line Install smart thermostat Replace linese…" at bounding box center [231, 98] width 335 height 127
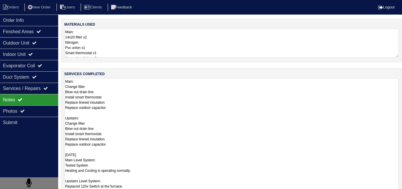
click at [148, 52] on textarea "Main: 14x20 filter x2 Nitrogen Pvc union x1 Smart thermostat x1 Lineset insulat…" at bounding box center [231, 43] width 335 height 29
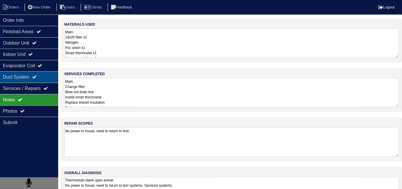
click at [27, 81] on div "Duct System" at bounding box center [29, 76] width 58 height 11
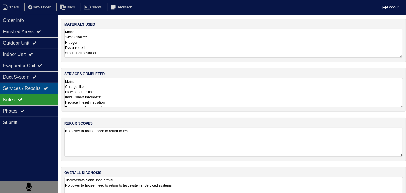
select select "2"
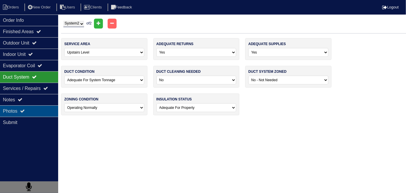
click at [33, 110] on div "Photos" at bounding box center [29, 110] width 58 height 11
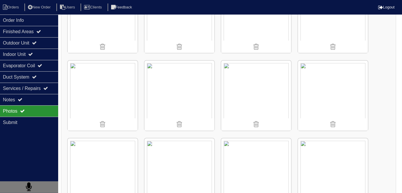
scroll to position [1058, 0]
click at [33, 22] on div "Order Info" at bounding box center [29, 20] width 58 height 11
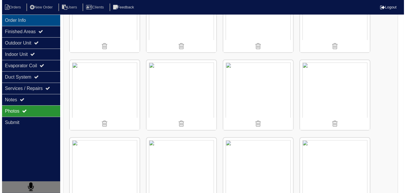
scroll to position [0, 0]
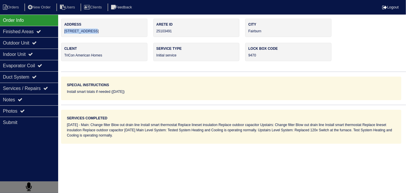
drag, startPoint x: 92, startPoint y: 30, endPoint x: 65, endPoint y: 32, distance: 27.2
click at [65, 32] on div "Address 645 Birkdale Dr" at bounding box center [104, 28] width 86 height 18
copy div "645 Birkdale Dr"
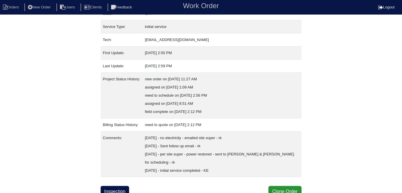
scroll to position [79, 0]
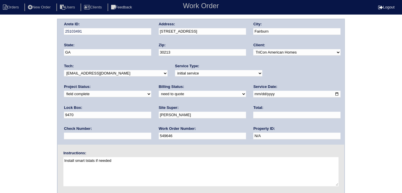
drag, startPoint x: 71, startPoint y: 90, endPoint x: 73, endPoint y: 104, distance: 13.7
click at [159, 91] on div "Billing Status: need to quote quoted need to invoice invoiced paid warranty pur…" at bounding box center [202, 92] width 87 height 16
click at [159, 95] on select "need to quote quoted need to invoice invoiced paid warranty purchase order need…" at bounding box center [202, 94] width 87 height 6
select select "quoted"
click at [159, 91] on select "need to quote quoted need to invoice invoiced paid warranty purchase order need…" at bounding box center [202, 94] width 87 height 6
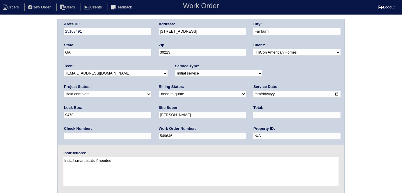
click at [254, 112] on input "text" at bounding box center [297, 115] width 87 height 7
type input "1795.00"
click at [0, 119] on div "Arete ID: 25103491 Address: [STREET_ADDRESS] City: [GEOGRAPHIC_DATA] State: [GE…" at bounding box center [201, 137] width 402 height 236
click at [159, 116] on input "[PERSON_NAME]" at bounding box center [202, 115] width 87 height 7
click at [5, 115] on div "Arete ID: 25103491 Address: [STREET_ADDRESS] City: [GEOGRAPHIC_DATA] State: [GE…" at bounding box center [201, 137] width 402 height 236
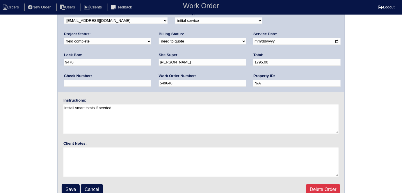
scroll to position [60, 0]
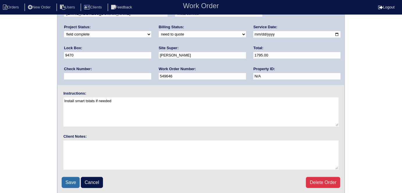
click at [67, 181] on input "Save" at bounding box center [71, 182] width 18 height 11
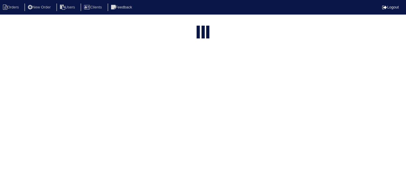
select select "15"
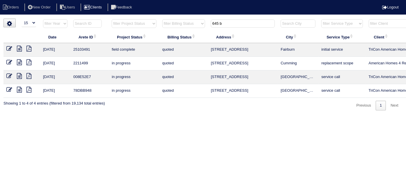
drag, startPoint x: 226, startPoint y: 26, endPoint x: 94, endPoint y: 7, distance: 133.3
click at [94, 19] on body "Orders New Order Users Clients Feedback Logout Orders New Order Users Clients M…" at bounding box center [203, 65] width 406 height 92
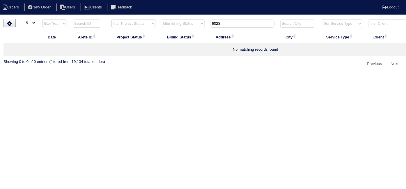
type input "6028"
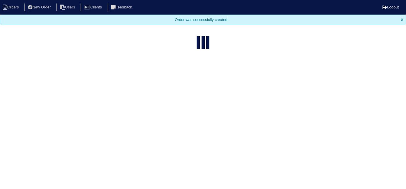
select select "15"
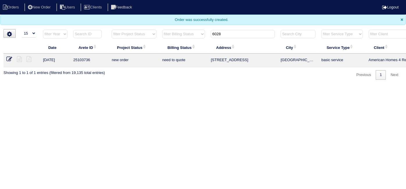
drag, startPoint x: 231, startPoint y: 33, endPoint x: 135, endPoint y: 28, distance: 96.2
click at [146, 29] on tr "filter Year -- Any Year -- 2025 2024 2023 2022 2021 2020 2019 filter Project St…" at bounding box center [255, 35] width 505 height 12
type input "106 r"
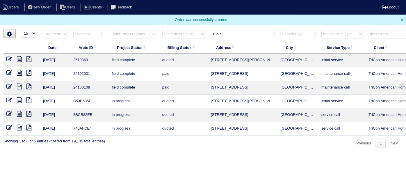
click at [8, 59] on icon at bounding box center [9, 59] width 6 height 6
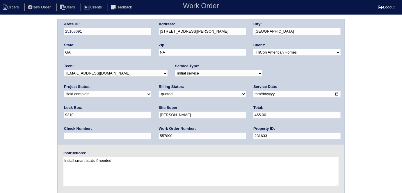
click at [159, 96] on select "need to quote quoted need to invoice invoiced paid warranty purchase order need…" at bounding box center [202, 94] width 87 height 6
select select "need to invoice"
click at [159, 91] on select "need to quote quoted need to invoice invoiced paid warranty purchase order need…" at bounding box center [202, 94] width 87 height 6
click at [0, 111] on div "Arete ID: 25103691 Address: [STREET_ADDRESS][PERSON_NAME] City: [GEOGRAPHIC_DAT…" at bounding box center [201, 137] width 402 height 236
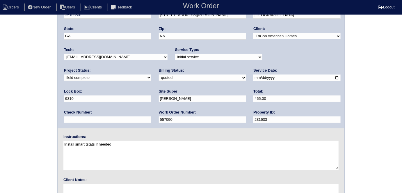
scroll to position [60, 0]
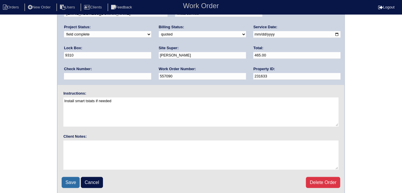
click at [70, 179] on input "Save" at bounding box center [71, 182] width 18 height 11
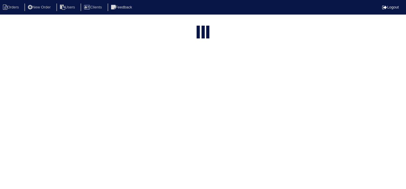
select select "15"
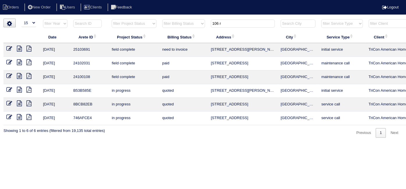
click at [171, 144] on html "Orders New Order Users Clients Feedback Logout Orders New Order Users Clients M…" at bounding box center [203, 72] width 406 height 144
drag, startPoint x: 226, startPoint y: 26, endPoint x: 56, endPoint y: 14, distance: 170.5
click at [84, 20] on tr "filter Year -- Any Year -- 2025 2024 2023 2022 2021 2020 2019 filter Project St…" at bounding box center [255, 25] width 505 height 12
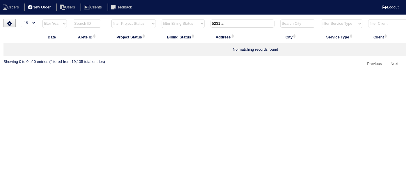
type input "5231 a"
click at [45, 5] on li "New Order" at bounding box center [39, 7] width 31 height 8
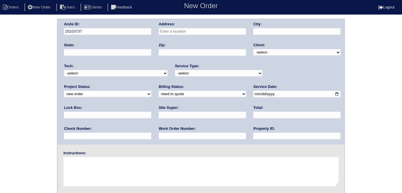
click at [190, 31] on input "text" at bounding box center [202, 31] width 87 height 7
type input "[STREET_ADDRESS]"
type input "[PERSON_NAME]"
type input "GA"
type input "30519"
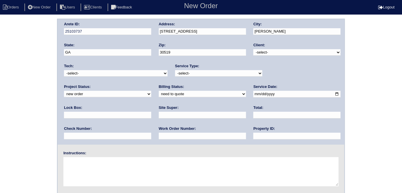
drag, startPoint x: 273, startPoint y: 52, endPoint x: 271, endPoint y: 54, distance: 3.1
click at [273, 52] on select "-select- TriCon American Homes American Homes 4 Rent First Key Homes Zillow The…" at bounding box center [297, 52] width 87 height 6
select select "2"
click at [254, 49] on select "-select- TriCon American Homes American Homes 4 Rent First Key Homes Zillow The…" at bounding box center [297, 52] width 87 height 6
drag, startPoint x: 199, startPoint y: 72, endPoint x: 194, endPoint y: 75, distance: 5.9
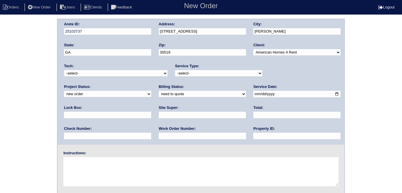
click at [199, 72] on select "-select- initial service basic service maintenance call replacement scope servi…" at bounding box center [218, 73] width 87 height 6
select select "basic service"
click at [175, 70] on select "-select- initial service basic service maintenance call replacement scope servi…" at bounding box center [218, 73] width 87 height 6
click at [151, 112] on input "text" at bounding box center [107, 115] width 87 height 7
type input "7759"
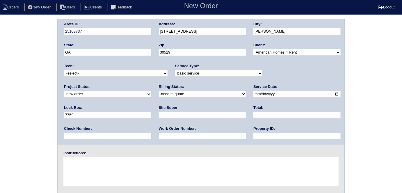
click at [254, 96] on input "date" at bounding box center [297, 94] width 87 height 7
type input "[DATE]"
click at [254, 137] on input "text" at bounding box center [297, 136] width 87 height 7
type input "GA17759"
click at [159, 138] on input "text" at bounding box center [202, 136] width 87 height 7
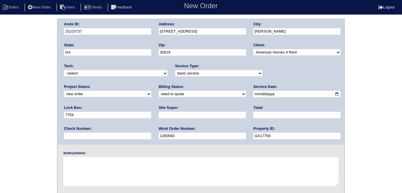
type input "1290560"
click at [159, 115] on input "text" at bounding box center [202, 115] width 87 height 7
type input "Charlie Murphy"
click at [82, 165] on textarea at bounding box center [200, 171] width 275 height 29
click at [142, 165] on textarea at bounding box center [200, 171] width 275 height 29
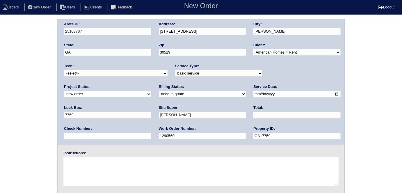
paste textarea "HVAC Service 1 unit -clean and test drip pan for proper function - replace line…"
drag, startPoint x: 105, startPoint y: 160, endPoint x: 29, endPoint y: 159, distance: 75.7
click at [29, 159] on div "Arete ID: 25103737 Address: 5231 Apple Grove Rd NE City: Buford State: GA Zip: …" at bounding box center [201, 137] width 402 height 236
click at [64, 165] on textarea "clean and test drip pan for proper function - replace line set installation" at bounding box center [200, 171] width 275 height 29
type textarea "clean and test drip pan for proper function - replace line set installation"
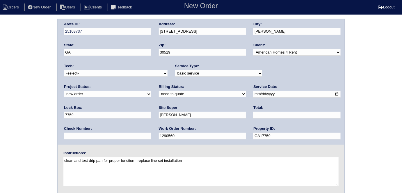
drag, startPoint x: 207, startPoint y: 161, endPoint x: 63, endPoint y: 163, distance: 143.8
click at [63, 163] on textarea "clean and test drip pan for proper function - replace line set installation" at bounding box center [200, 171] width 275 height 29
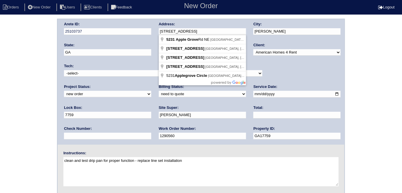
click at [126, 29] on div "Arete ID: 25103737 Address: 5231 Apple Grove Rd NE City: Buford State: GA Zip: …" at bounding box center [201, 81] width 287 height 125
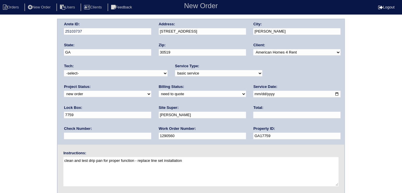
click at [1, 91] on div "Arete ID: 25103737 Address: 5231 Apple Grove Rd NE City: Buford State: GA Zip: …" at bounding box center [201, 137] width 402 height 236
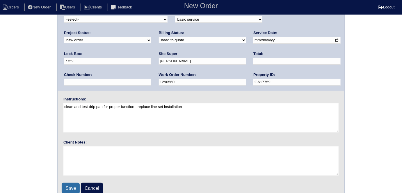
scroll to position [60, 0]
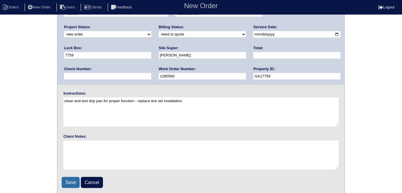
click at [67, 180] on input "Save" at bounding box center [71, 182] width 18 height 11
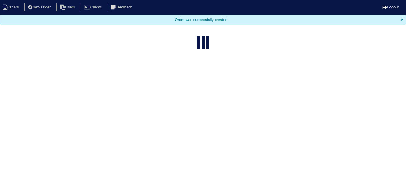
select select "15"
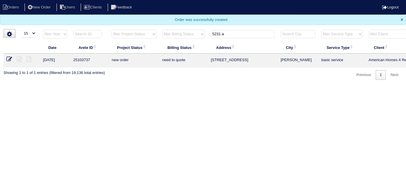
drag, startPoint x: 237, startPoint y: 34, endPoint x: 106, endPoint y: 26, distance: 131.0
click at [106, 26] on body "Orders New Order Users Clients Feedback Logout Orders New Order Users Clients M…" at bounding box center [203, 40] width 406 height 80
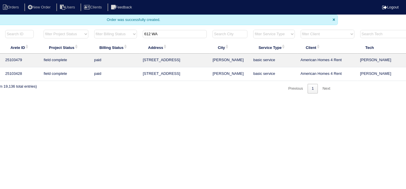
scroll to position [0, 101]
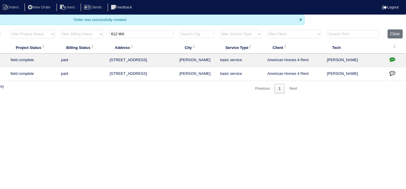
type input "612 WA"
click at [395, 59] on icon "button" at bounding box center [393, 59] width 6 height 6
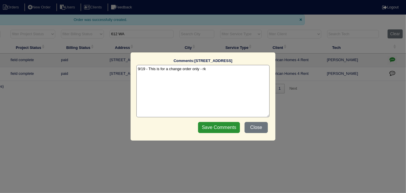
click at [233, 79] on textarea "9/19 - This is for a change order only - rk" at bounding box center [203, 91] width 133 height 52
click at [260, 125] on button "Close" at bounding box center [256, 127] width 23 height 11
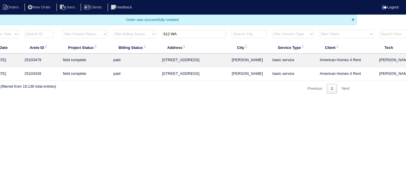
scroll to position [0, 0]
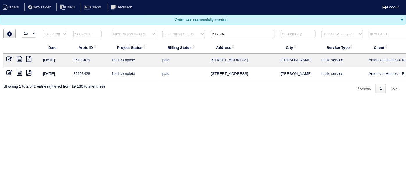
click at [21, 58] on icon at bounding box center [19, 59] width 5 height 6
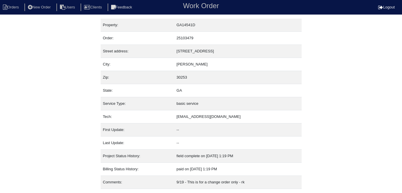
scroll to position [14, 0]
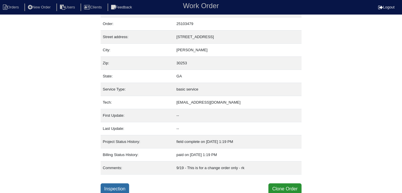
click at [121, 186] on link "Inspection" at bounding box center [115, 188] width 29 height 11
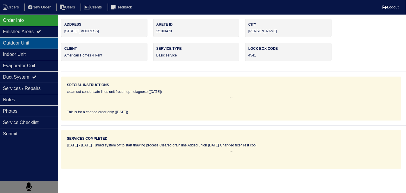
click at [23, 44] on div "Outdoor Unit" at bounding box center [29, 42] width 58 height 11
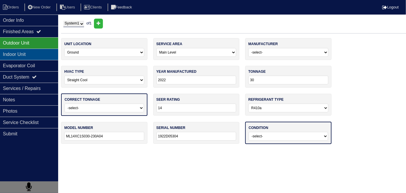
click at [22, 53] on div "Indoor Unit" at bounding box center [29, 54] width 58 height 11
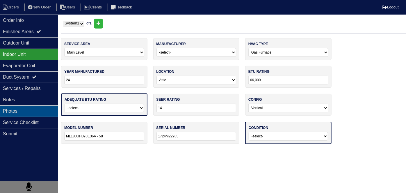
click at [27, 109] on div "Photos" at bounding box center [29, 110] width 58 height 11
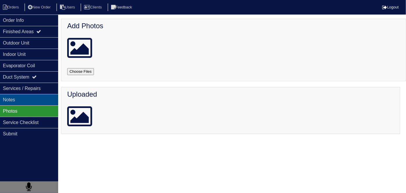
click at [29, 101] on div "Notes" at bounding box center [29, 99] width 58 height 11
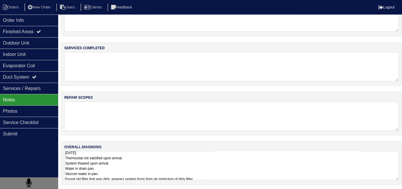
scroll to position [0, 0]
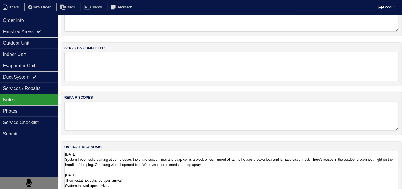
click at [197, 167] on textarea "[DATE] System frozen solid starting at compressor, the entire suction line, and…" at bounding box center [231, 185] width 335 height 69
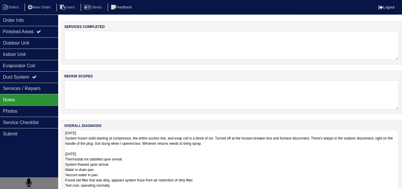
scroll to position [66, 0]
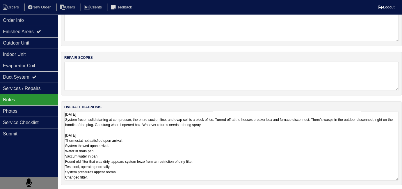
drag, startPoint x: 226, startPoint y: 167, endPoint x: 177, endPoint y: 171, distance: 49.0
click at [177, 171] on textarea "[DATE] System frozen solid starting at compressor, the entire suction line, and…" at bounding box center [231, 145] width 335 height 69
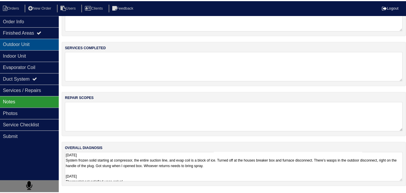
scroll to position [0, 0]
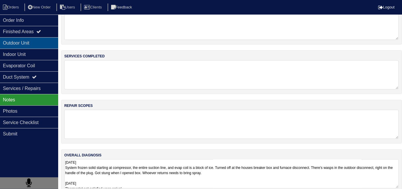
click at [17, 44] on div "Outdoor Unit" at bounding box center [29, 42] width 58 height 11
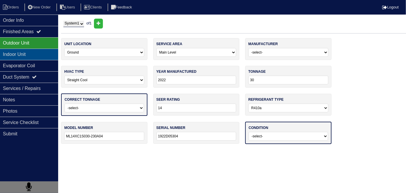
click at [14, 52] on div "Indoor Unit" at bounding box center [29, 54] width 58 height 11
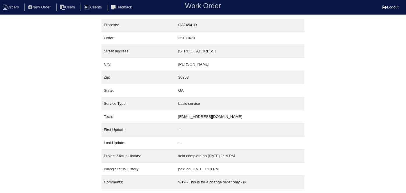
scroll to position [14, 0]
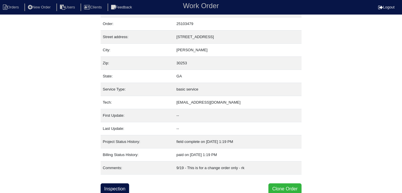
click at [269, 187] on button "Clone Order" at bounding box center [285, 188] width 33 height 11
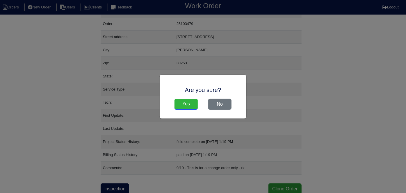
click at [187, 106] on input "Yes" at bounding box center [186, 104] width 23 height 11
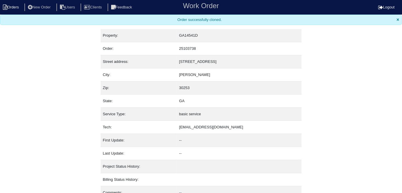
click at [15, 6] on li "Orders" at bounding box center [12, 7] width 24 height 8
select select "15"
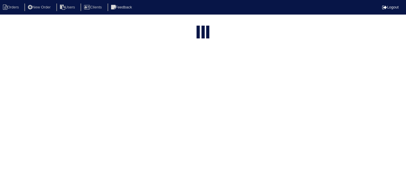
type input "612 WA"
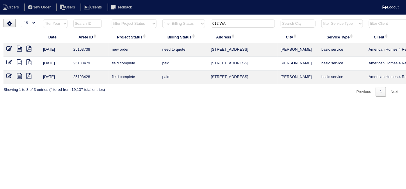
click at [8, 48] on icon at bounding box center [9, 49] width 6 height 6
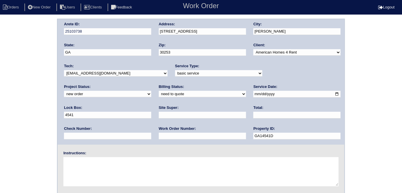
click at [175, 69] on div "Service Type: -select- initial service basic service maintenance call replaceme…" at bounding box center [218, 71] width 87 height 16
click at [175, 72] on select "-select- initial service basic service maintenance call replacement scope servi…" at bounding box center [218, 73] width 87 height 6
select select "service call"
click at [175, 70] on select "-select- initial service basic service maintenance call replacement scope servi…" at bounding box center [218, 73] width 87 height 6
click at [159, 116] on input "text" at bounding box center [202, 115] width 87 height 7
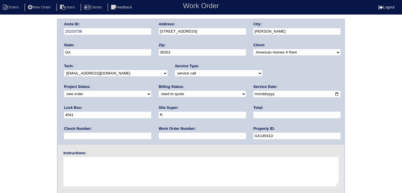
type input "Ryan Franklin"
click at [94, 166] on textarea at bounding box center [200, 171] width 275 height 29
type textarea "w"
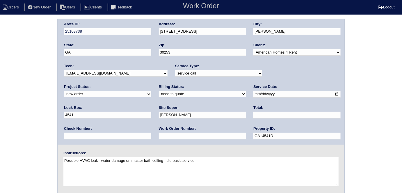
type textarea "Possible HVAC leak - water damage on master bath ceiling - did basic service"
click at [0, 114] on div "Arete ID: 25103738 Address: 612 waterford Lane City: McDonough State: GA Zip: 3…" at bounding box center [201, 137] width 402 height 236
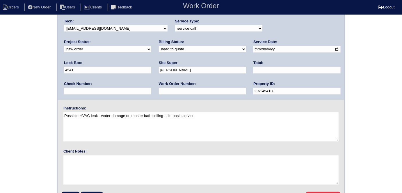
scroll to position [60, 0]
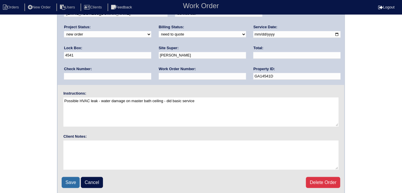
click at [65, 181] on input "Save" at bounding box center [71, 182] width 18 height 11
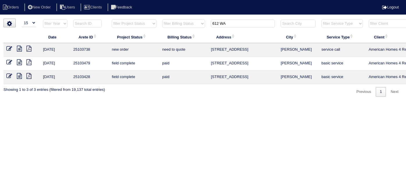
select select "15"
click at [8, 49] on icon at bounding box center [9, 49] width 6 height 6
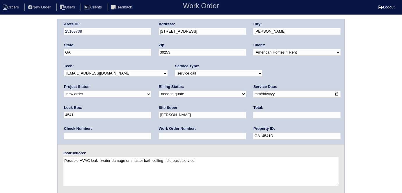
click at [216, 161] on textarea "Possible HVAC leak - water damage on master bath ceiling - did basic service" at bounding box center [200, 171] width 275 height 29
type textarea "Possible HVAC leak - water damage on master bath ceiling - did basic service 9/…"
click at [0, 162] on div "Arete ID: 25103738 Address: 612 waterford Lane City: McDonough State: GA Zip: 3…" at bounding box center [201, 137] width 402 height 236
drag, startPoint x: 191, startPoint y: 137, endPoint x: 145, endPoint y: 139, distance: 46.1
click at [145, 139] on div "Arete ID: 25103738 Address: 612 waterford Lane City: McDonough State: GA Zip: 3…" at bounding box center [201, 81] width 287 height 125
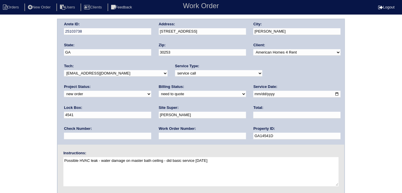
drag, startPoint x: 252, startPoint y: 155, endPoint x: 223, endPoint y: 156, distance: 28.8
click at [223, 156] on div "Instructions: Possible HVAC leak - water damage on master bath ceiling - did ba…" at bounding box center [201, 169] width 287 height 37
drag, startPoint x: 238, startPoint y: 159, endPoint x: 59, endPoint y: 153, distance: 178.9
click at [59, 153] on div "Instructions: Possible HVAC leak - water damage on master bath ceiling - did ba…" at bounding box center [201, 169] width 287 height 37
click at [0, 79] on div "Arete ID: 25103738 Address: 612 waterford Lane City: McDonough State: GA Zip: 3…" at bounding box center [201, 137] width 402 height 236
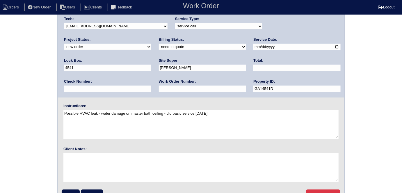
scroll to position [60, 0]
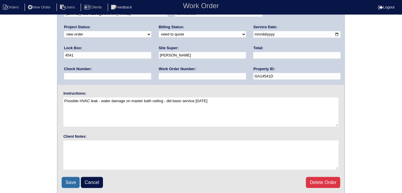
click at [65, 182] on input "Save" at bounding box center [71, 182] width 18 height 11
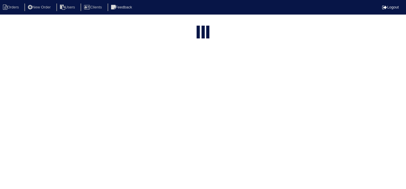
select select "15"
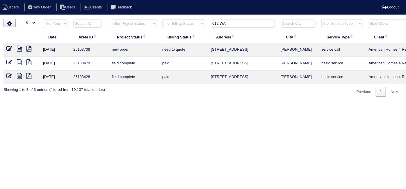
drag, startPoint x: 244, startPoint y: 23, endPoint x: 171, endPoint y: 21, distance: 72.5
click at [176, 22] on tr "filter Year -- Any Year -- 2025 2024 2023 2022 2021 2020 2019 filter Project St…" at bounding box center [255, 25] width 505 height 12
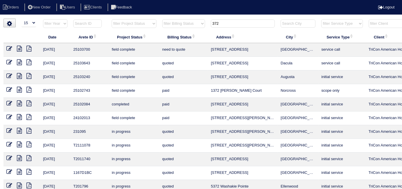
click at [20, 48] on icon at bounding box center [19, 49] width 5 height 6
click at [223, 26] on input "372" at bounding box center [243, 24] width 64 height 8
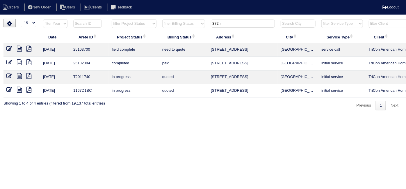
type input "372 r"
click at [20, 48] on icon at bounding box center [19, 49] width 5 height 6
click at [17, 61] on icon at bounding box center [19, 62] width 5 height 6
drag, startPoint x: 224, startPoint y: 22, endPoint x: 185, endPoint y: 18, distance: 39.5
click at [189, 20] on tr "filter Year -- Any Year -- 2025 2024 2023 2022 2021 2020 2019 filter Project St…" at bounding box center [255, 25] width 505 height 12
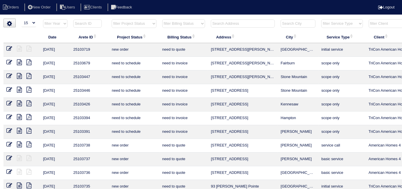
click at [224, 22] on input "text" at bounding box center [243, 24] width 64 height 8
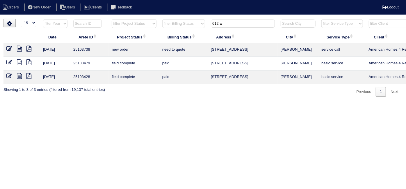
type input "612 w"
click at [19, 51] on icon at bounding box center [19, 49] width 5 height 6
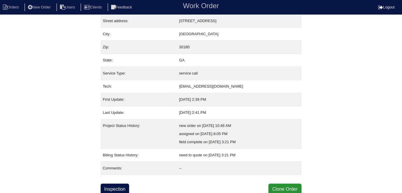
scroll to position [31, 0]
click at [121, 186] on link "Inspection" at bounding box center [115, 188] width 29 height 11
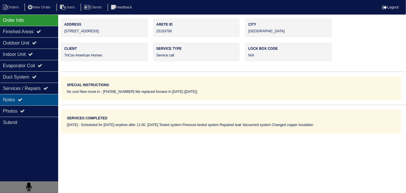
click at [25, 103] on div "Notes" at bounding box center [29, 99] width 58 height 11
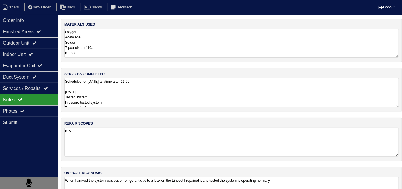
click at [154, 102] on textarea "Scheduled for [DATE] anytime after 11:00. [DATE] Tested system Pressure tested …" at bounding box center [231, 92] width 335 height 29
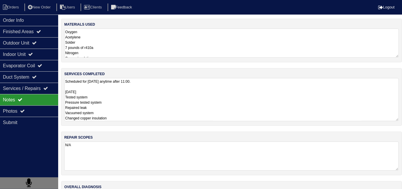
click at [148, 43] on textarea "Oxygen Acetylene Solder 7 pounds of r410a Nitrogen Copper insulation" at bounding box center [231, 43] width 335 height 29
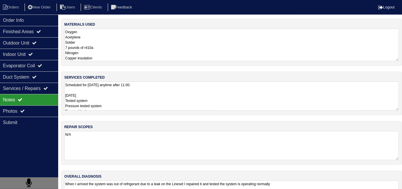
click at [157, 137] on textarea "N/A" at bounding box center [231, 145] width 335 height 29
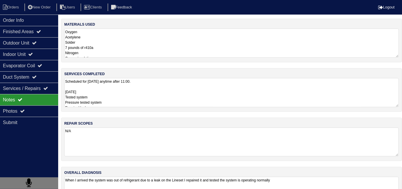
click at [153, 100] on textarea "Scheduled for Thursday anytime after 11:00. 10-09-25 Tested system Pressure tes…" at bounding box center [231, 92] width 335 height 29
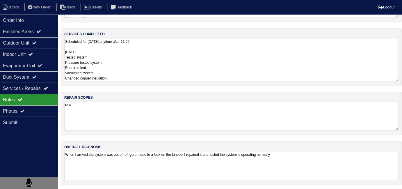
click at [237, 168] on textarea "When I arrived the system was out of refrigerant due to a leak on the Lineset I…" at bounding box center [231, 165] width 335 height 29
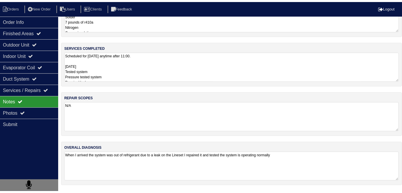
scroll to position [26, 0]
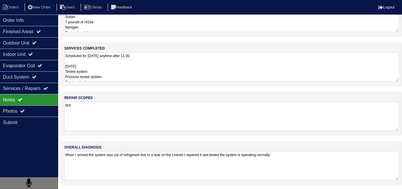
click at [129, 76] on textarea "Scheduled for Thursday anytime after 11:00. 10-09-25 Tested system Pressure tes…" at bounding box center [231, 66] width 335 height 29
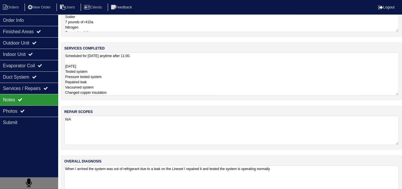
click at [129, 81] on textarea "Scheduled for Thursday anytime after 11:00. 10-09-25 Tested system Pressure tes…" at bounding box center [231, 73] width 335 height 43
click at [124, 93] on textarea "Scheduled for Thursday anytime after 11:00. 10-09-25 Tested system Pressure tes…" at bounding box center [231, 73] width 335 height 43
click at [37, 101] on div "Notes" at bounding box center [29, 99] width 58 height 11
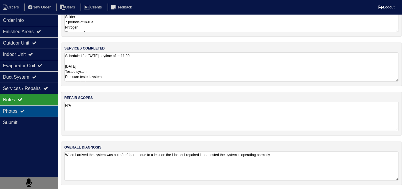
click at [33, 113] on div "Photos" at bounding box center [29, 110] width 58 height 11
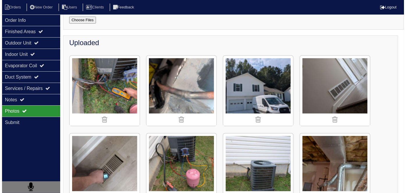
scroll to position [52, 0]
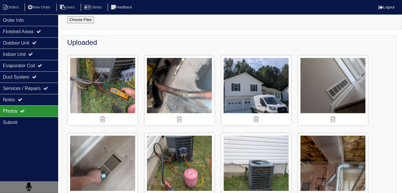
click at [108, 74] on img at bounding box center [103, 91] width 70 height 70
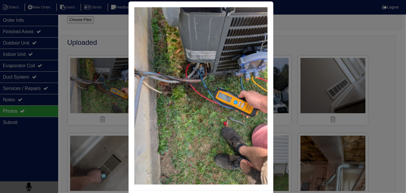
scroll to position [33, 0]
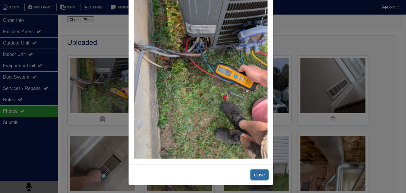
click at [257, 172] on span "close" at bounding box center [260, 174] width 18 height 11
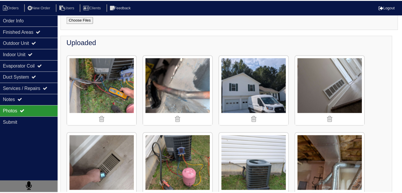
scroll to position [0, 0]
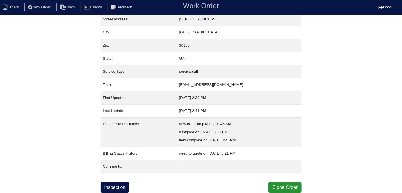
scroll to position [31, 0]
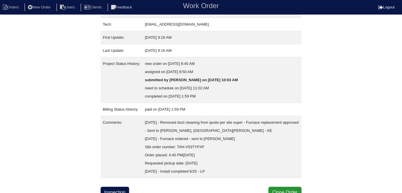
scroll to position [96, 0]
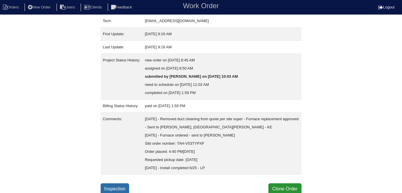
click at [116, 186] on link "Inspection" at bounding box center [115, 188] width 29 height 11
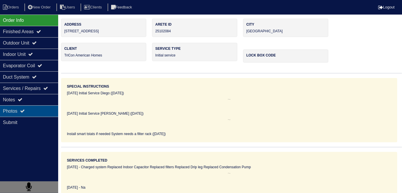
click at [36, 112] on div "Photos" at bounding box center [29, 110] width 58 height 11
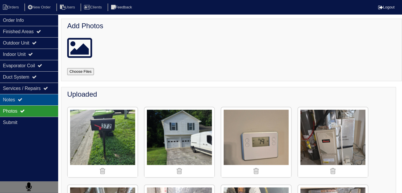
click at [34, 99] on div "Notes" at bounding box center [29, 99] width 58 height 11
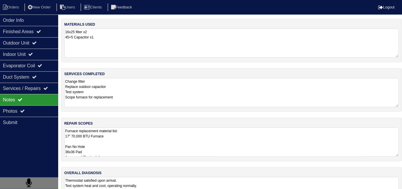
click at [143, 144] on textarea "Furnace replacement material list: 17" 70,000 BTU Furnace Pan No Hole 36x36 Pad…" at bounding box center [231, 142] width 335 height 29
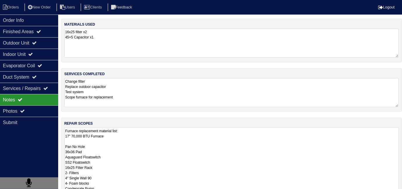
scroll to position [0, 0]
click at [25, 35] on div "Finished Areas" at bounding box center [29, 31] width 58 height 11
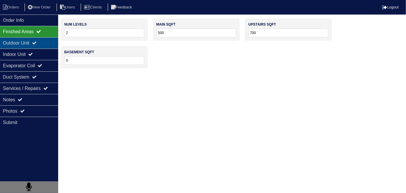
click at [24, 42] on div "Outdoor Unit" at bounding box center [29, 42] width 58 height 11
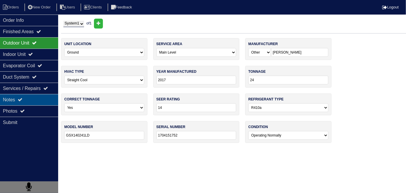
click at [27, 104] on div "Notes" at bounding box center [29, 99] width 58 height 11
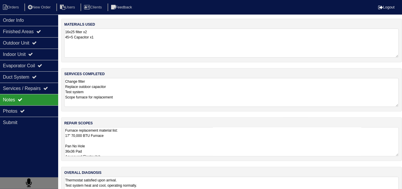
click at [196, 94] on textarea "Change filter Replace outdoor capacitor Test system Scope furnace for replaceme…" at bounding box center [231, 92] width 335 height 29
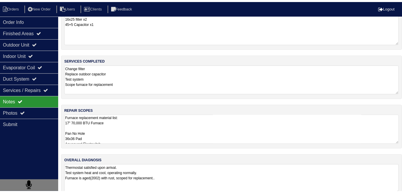
scroll to position [26, 0]
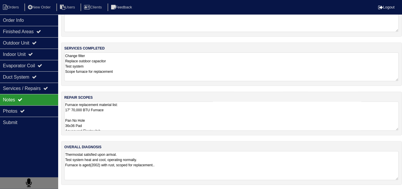
click at [218, 158] on textarea "Thermostat satisfied upon arrival. Test system heat and cool, operating normall…" at bounding box center [231, 165] width 335 height 29
click at [32, 107] on div "Photos" at bounding box center [29, 110] width 58 height 11
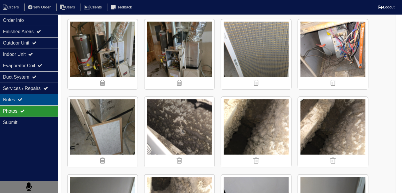
click at [33, 102] on div "Notes" at bounding box center [29, 99] width 58 height 11
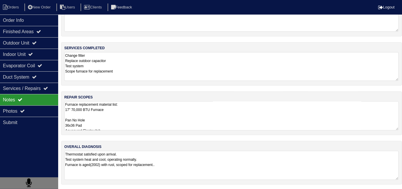
click at [143, 71] on textarea "Change filter Replace outdoor capacitor Test system Scope furnace for replaceme…" at bounding box center [231, 66] width 335 height 29
click at [145, 113] on textarea "Furnace replacement material list: 17" 70,000 BTU Furnace Pan No Hole 36x36 Pad…" at bounding box center [231, 116] width 335 height 29
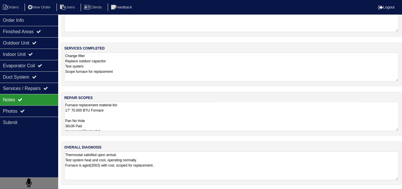
click at [171, 123] on textarea "Furnace replacement material list: 17" 70,000 BTU Furnace Pan No Hole 36x36 Pad…" at bounding box center [231, 116] width 335 height 29
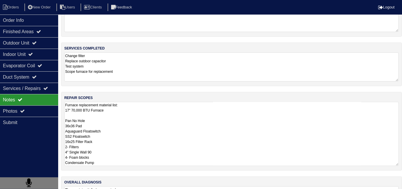
click at [155, 87] on div "materials used 16x25 filter x2 45+5 Capacitor x1 services completed Change filt…" at bounding box center [231, 109] width 341 height 233
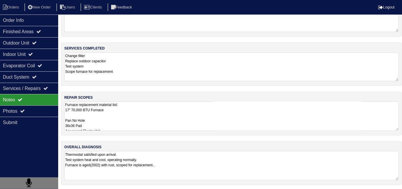
click at [146, 70] on textarea "Change filter Replace outdoor capacitor Test system Scope furnace for replaceme…" at bounding box center [231, 66] width 335 height 29
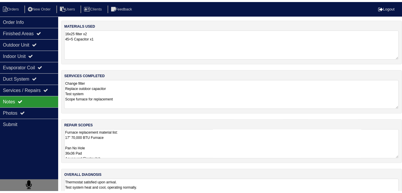
scroll to position [0, 0]
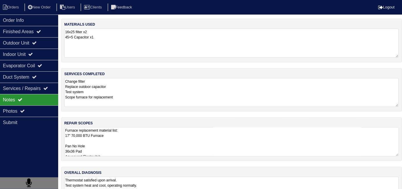
click at [150, 58] on div "materials used 16x25 filter x2 45+5 Capacitor x1" at bounding box center [231, 41] width 341 height 44
click at [17, 107] on div "Photos" at bounding box center [29, 110] width 58 height 11
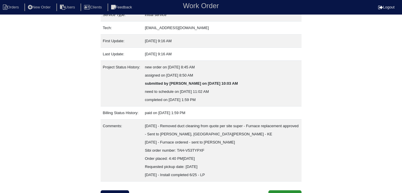
scroll to position [96, 0]
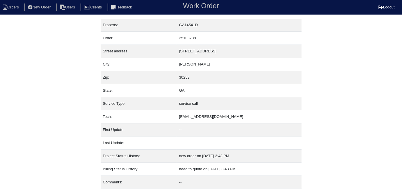
click at [50, 113] on div "Property: GA14541D Order: 25103738 Street address: 612 waterford Lane City: McD…" at bounding box center [201, 114] width 402 height 190
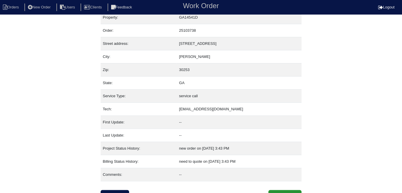
scroll to position [14, 0]
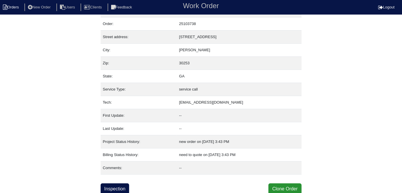
click at [16, 8] on li "Orders" at bounding box center [12, 7] width 24 height 8
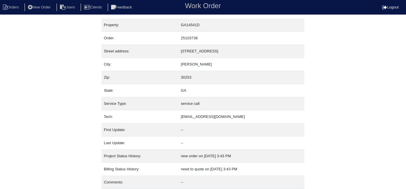
select select "15"
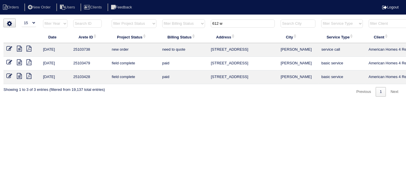
drag, startPoint x: 228, startPoint y: 21, endPoint x: 121, endPoint y: 1, distance: 108.6
click at [123, 19] on body "Orders New Order Users Clients Feedback Logout Orders New Order Users Clients M…" at bounding box center [203, 58] width 406 height 78
click at [209, 102] on html "Orders New Order Users Clients Feedback Logout Orders New Order Users Clients M…" at bounding box center [203, 51] width 406 height 102
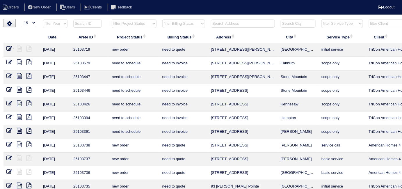
click at [221, 25] on input "text" at bounding box center [243, 24] width 64 height 8
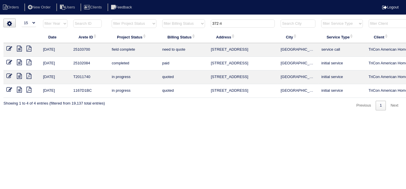
type input "372 ri"
click at [8, 62] on icon at bounding box center [9, 62] width 6 height 6
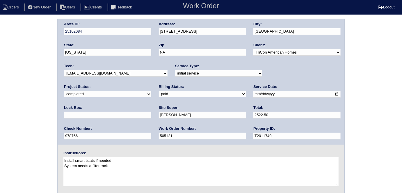
click at [8, 62] on div "Arete ID: 25102084 Address: [STREET_ADDRESS] City: [GEOGRAPHIC_DATA] State: [US…" at bounding box center [201, 137] width 402 height 236
drag, startPoint x: 24, startPoint y: 79, endPoint x: 21, endPoint y: 80, distance: 3.0
click at [23, 79] on div "Arete ID: 25102084 Address: 372 River Trace Drive City: Villa Rica State: Georg…" at bounding box center [201, 137] width 402 height 236
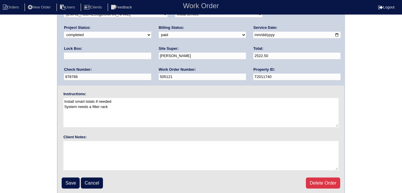
scroll to position [60, 0]
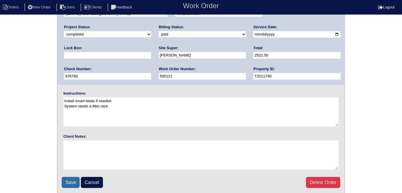
click at [68, 180] on input "Save" at bounding box center [71, 182] width 18 height 11
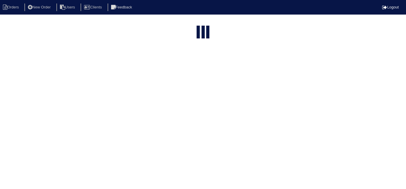
select select "15"
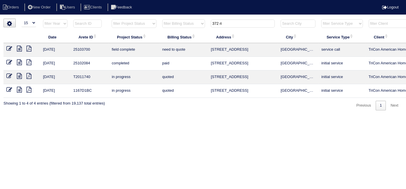
click at [19, 49] on icon at bounding box center [19, 49] width 5 height 6
click at [9, 48] on icon at bounding box center [9, 49] width 6 height 6
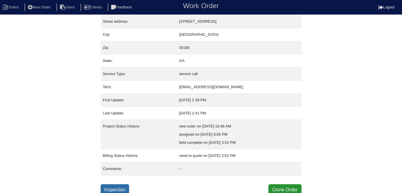
scroll to position [31, 0]
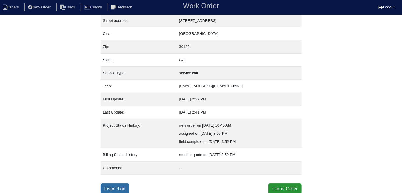
click at [112, 187] on link "Inspection" at bounding box center [115, 188] width 29 height 11
select select "3"
select select "Payne"
select select "0"
select select "1"
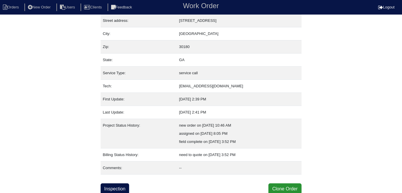
select select "0"
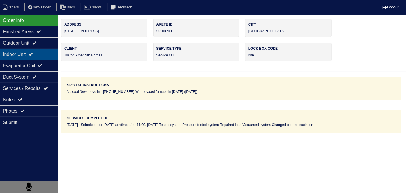
drag, startPoint x: 8, startPoint y: 44, endPoint x: 10, endPoint y: 51, distance: 7.3
click at [8, 44] on div "Outdoor Unit" at bounding box center [29, 42] width 58 height 11
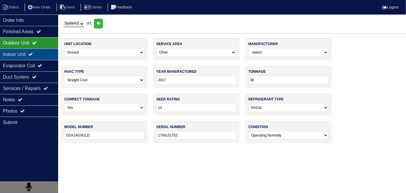
click at [10, 51] on div "Indoor Unit" at bounding box center [29, 54] width 58 height 11
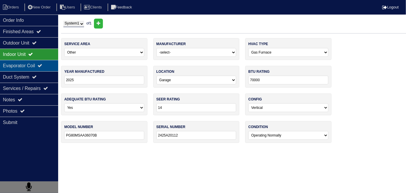
click at [13, 66] on div "Evaporator Coil" at bounding box center [29, 65] width 58 height 11
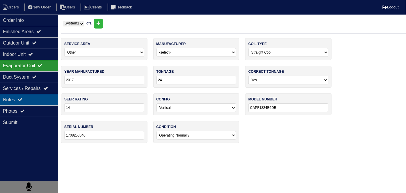
click at [16, 102] on div "Notes" at bounding box center [29, 99] width 58 height 11
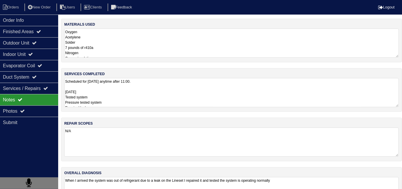
click at [144, 94] on textarea "Scheduled for Thursday anytime after 11:00. 10-09-25 Tested system Pressure tes…" at bounding box center [231, 92] width 335 height 29
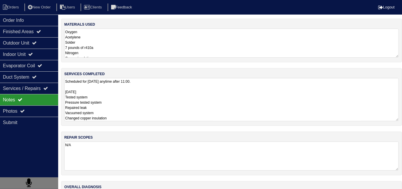
click at [150, 55] on textarea "Oxygen Acetylene Solder 7 pounds of r410a Nitrogen Copper insulation" at bounding box center [231, 43] width 335 height 29
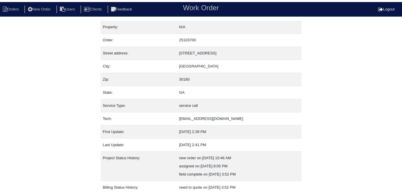
scroll to position [31, 0]
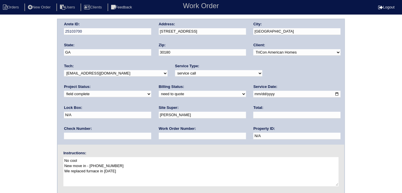
click at [159, 134] on input "text" at bounding box center [202, 136] width 87 height 7
type input "requested"
click at [159, 95] on select "need to quote quoted need to invoice invoiced paid warranty purchase order need…" at bounding box center [202, 94] width 87 height 6
select select "quoted"
click at [159, 91] on select "need to quote quoted need to invoice invoiced paid warranty purchase order need…" at bounding box center [202, 94] width 87 height 6
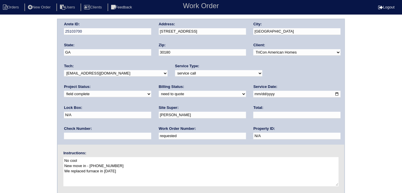
click at [254, 114] on input "text" at bounding box center [297, 115] width 87 height 7
type input "1219.00"
click at [151, 32] on div "Arete ID: 25103700 Address: [STREET_ADDRESS] City: [GEOGRAPHIC_DATA] State: [GE…" at bounding box center [201, 81] width 287 height 125
click at [23, 122] on div "Arete ID: 25103700 Address: [STREET_ADDRESS] City: [GEOGRAPHIC_DATA] State: [GE…" at bounding box center [201, 137] width 402 height 236
click at [22, 143] on div "Arete ID: 25103700 Address: [STREET_ADDRESS] City: [GEOGRAPHIC_DATA] State: [GE…" at bounding box center [201, 137] width 402 height 236
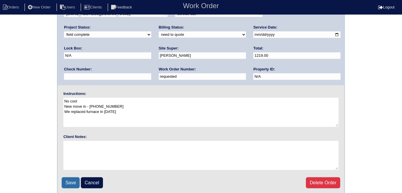
scroll to position [60, 0]
click at [75, 185] on input "Save" at bounding box center [71, 182] width 18 height 11
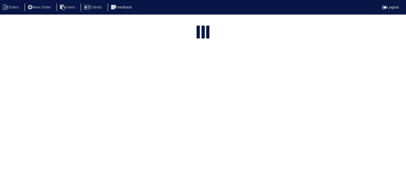
select select "15"
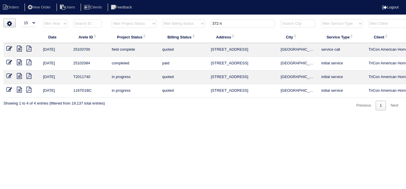
drag, startPoint x: 228, startPoint y: 25, endPoint x: 197, endPoint y: 25, distance: 30.9
click at [199, 26] on tr "filter Year -- Any Year -- 2025 2024 2023 2022 2021 2020 2019 filter Project St…" at bounding box center [255, 25] width 505 height 12
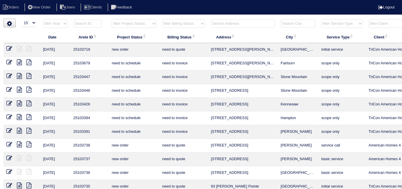
click at [135, 24] on select "filter Project Status -- Any Project Status -- new order assigned in progress f…" at bounding box center [134, 23] width 45 height 9
click at [112, 19] on select "filter Project Status -- Any Project Status -- new order assigned in progress f…" at bounding box center [134, 23] width 45 height 9
select select "field complete"
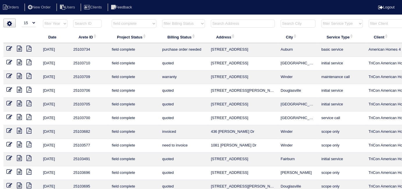
click at [173, 24] on select "filter Billing Status -- Any Billing Status -- need to quote quoted need to inv…" at bounding box center [183, 23] width 43 height 9
select select "need to quote"
click at [162, 19] on select "filter Billing Status -- Any Billing Status -- need to quote quoted need to inv…" at bounding box center [183, 23] width 43 height 9
select select "field complete"
select select "need to quote"
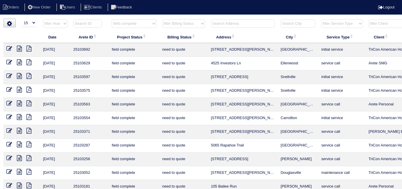
drag, startPoint x: 160, startPoint y: 20, endPoint x: 168, endPoint y: 23, distance: 7.8
click at [160, 20] on th "filter Billing Status -- Any Billing Status -- need to quote quoted need to inv…" at bounding box center [184, 25] width 49 height 12
click at [170, 24] on select "filter Billing Status -- Any Billing Status -- need to quote quoted need to inv…" at bounding box center [183, 23] width 43 height 9
select select
click at [162, 19] on select "filter Billing Status -- Any Billing Status -- need to quote quoted need to inv…" at bounding box center [183, 23] width 43 height 9
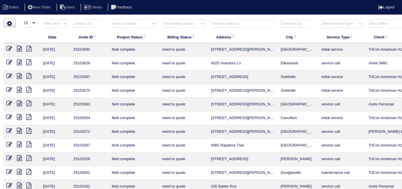
select select "field complete"
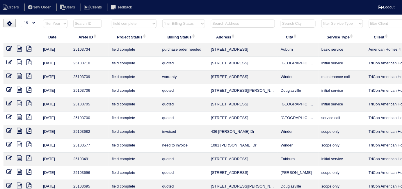
click at [135, 26] on select "filter Project Status -- Any Project Status -- new order assigned in progress f…" at bounding box center [134, 23] width 45 height 9
select select
click at [112, 19] on select "filter Project Status -- Any Project Status -- new order assigned in progress f…" at bounding box center [134, 23] width 45 height 9
